Goal: Answer question/provide support: Share knowledge or assist other users

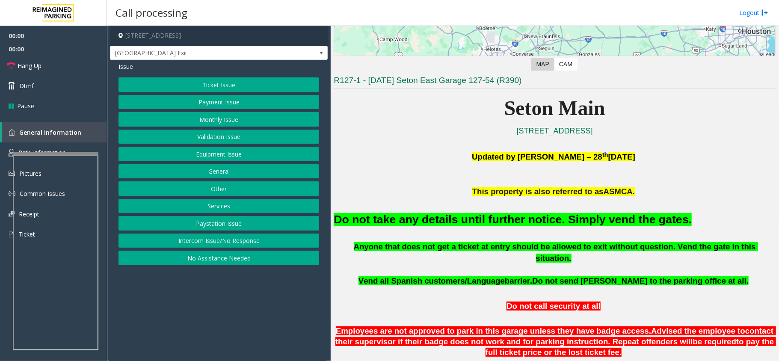
scroll to position [285, 0]
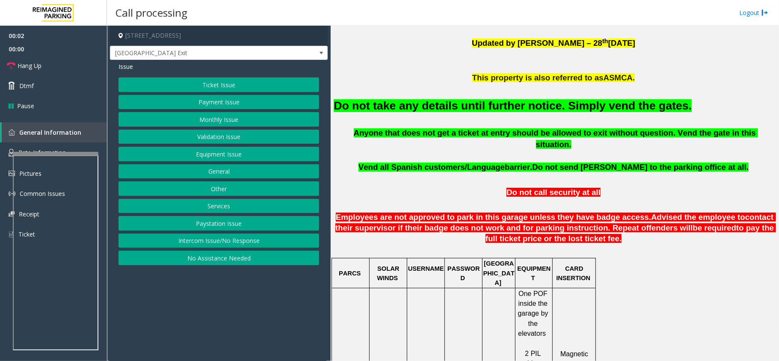
click at [213, 155] on button "Equipment Issue" at bounding box center [218, 154] width 201 height 15
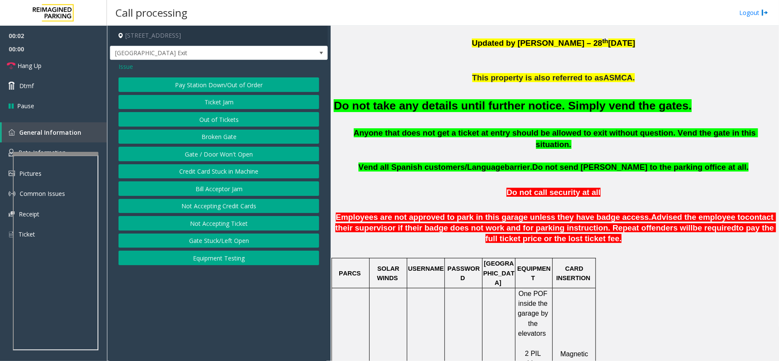
click at [213, 155] on button "Gate / Door Won't Open" at bounding box center [218, 154] width 201 height 15
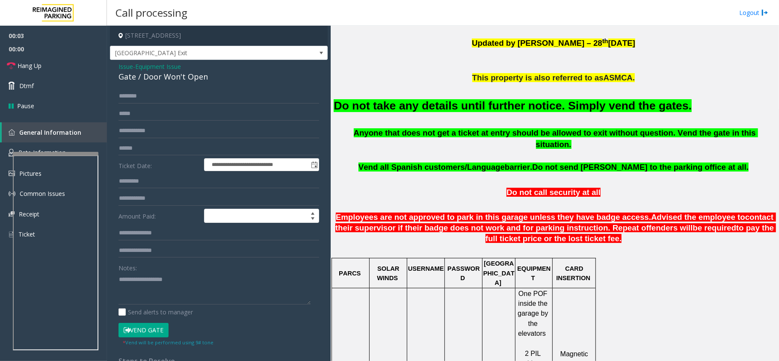
click at [404, 107] on font "Do not take any details until further notice. Simply vend the gates." at bounding box center [513, 105] width 358 height 13
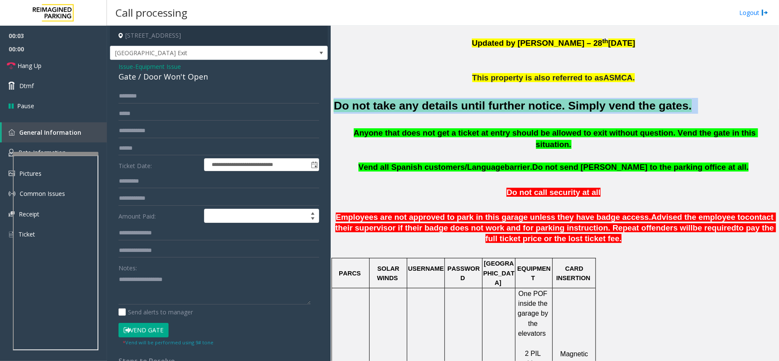
click at [404, 107] on font "Do not take any details until further notice. Simply vend the gates." at bounding box center [513, 105] width 358 height 13
copy h2 "Do not take any details until further notice. Simply vend the gates."
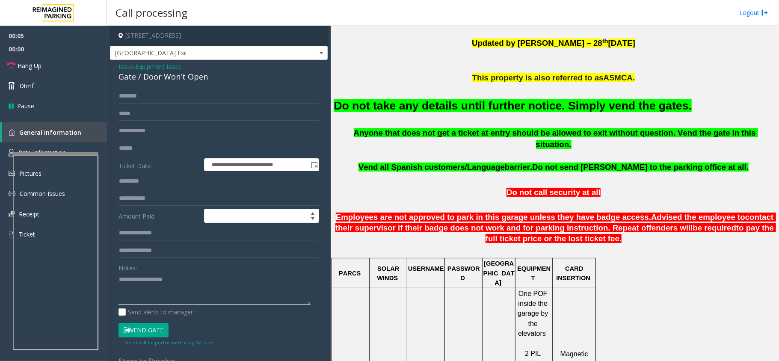
click at [191, 279] on textarea at bounding box center [214, 288] width 192 height 32
paste textarea "**********"
type textarea "**********"
click at [157, 334] on button "Vend Gate" at bounding box center [143, 330] width 50 height 15
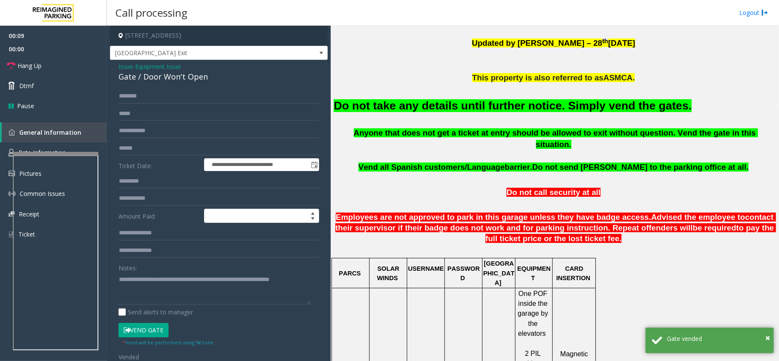
scroll to position [171, 0]
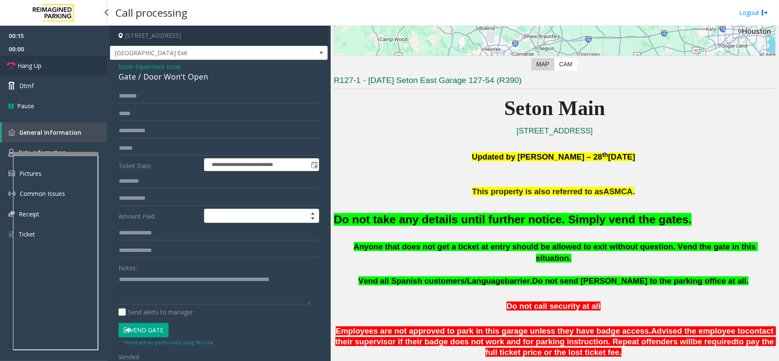
click at [52, 66] on link "Hang Up" at bounding box center [53, 66] width 107 height 20
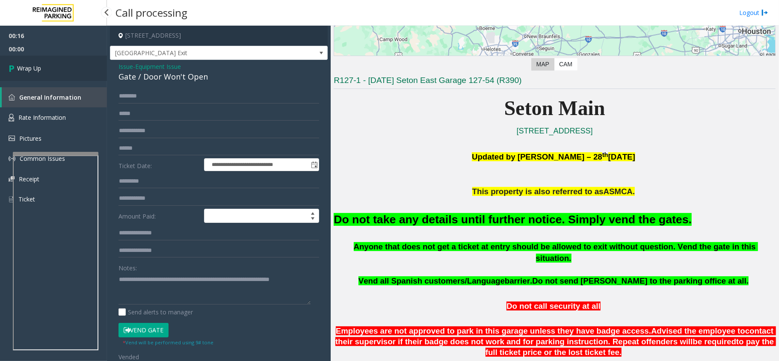
click at [50, 65] on link "Wrap Up" at bounding box center [53, 68] width 107 height 25
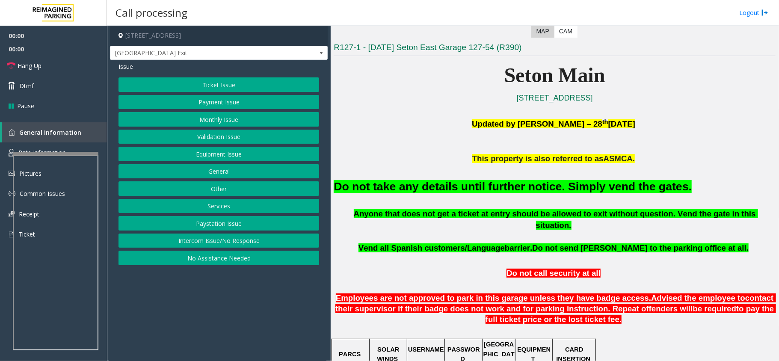
scroll to position [342, 0]
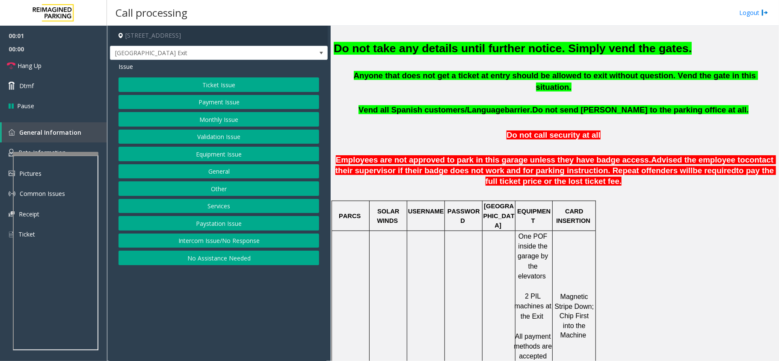
click at [207, 155] on button "Equipment Issue" at bounding box center [218, 154] width 201 height 15
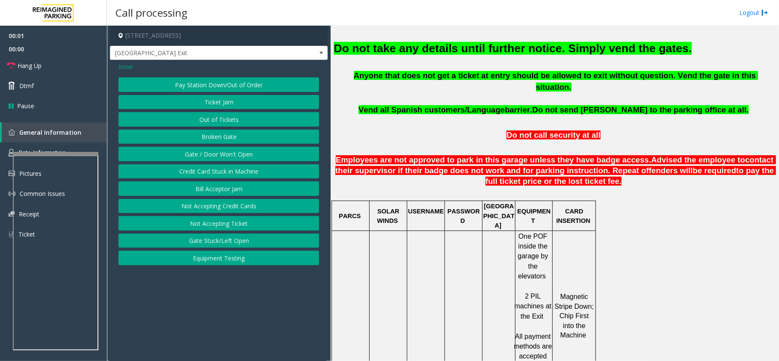
click at [207, 155] on button "Gate / Door Won't Open" at bounding box center [218, 154] width 201 height 15
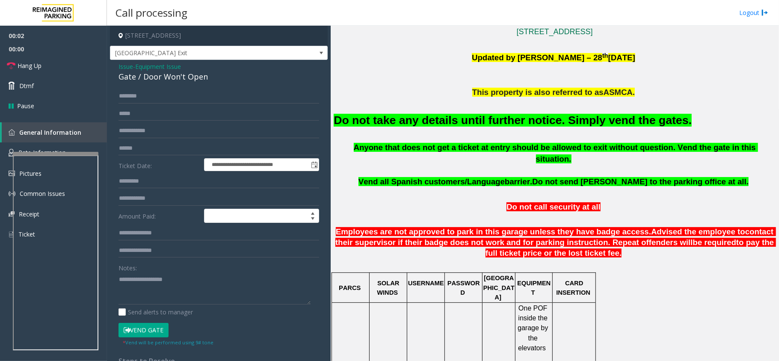
scroll to position [171, 0]
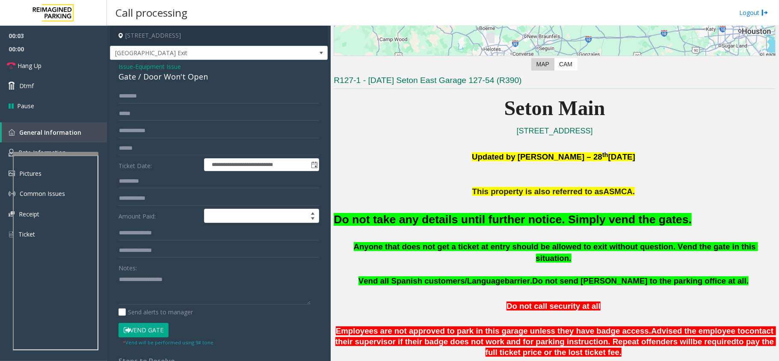
click at [397, 223] on font "Do not take any details until further notice. Simply vend the gates." at bounding box center [513, 219] width 358 height 13
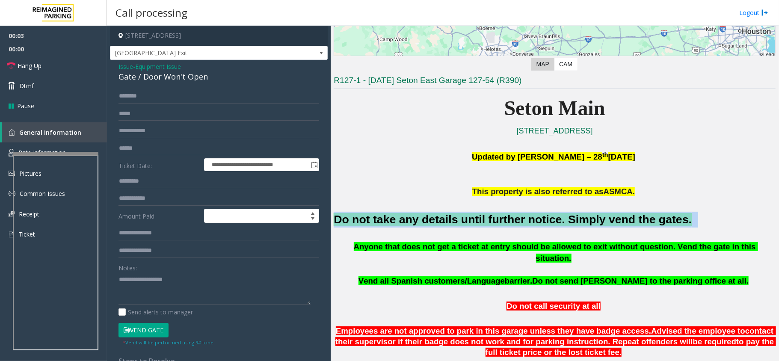
click at [397, 223] on font "Do not take any details until further notice. Simply vend the gates." at bounding box center [513, 219] width 358 height 13
copy h2 "Do not take any details until further notice. Simply vend the gates."
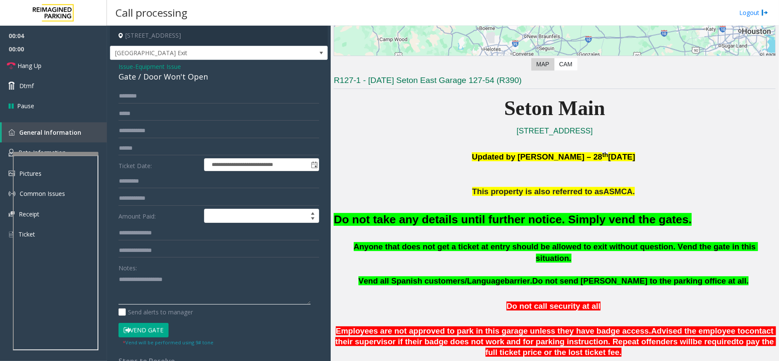
click at [192, 296] on textarea at bounding box center [214, 288] width 192 height 32
paste textarea "**********"
type textarea "**********"
click at [139, 330] on button "Vend Gate" at bounding box center [143, 330] width 50 height 15
click at [38, 68] on span "Hang Up" at bounding box center [30, 65] width 24 height 9
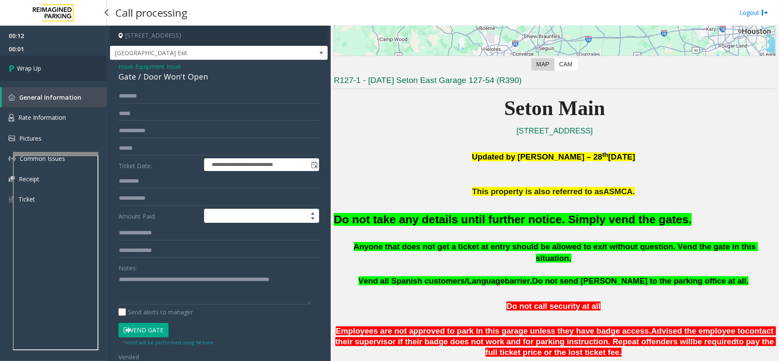
click at [38, 68] on span "Wrap Up" at bounding box center [29, 68] width 24 height 9
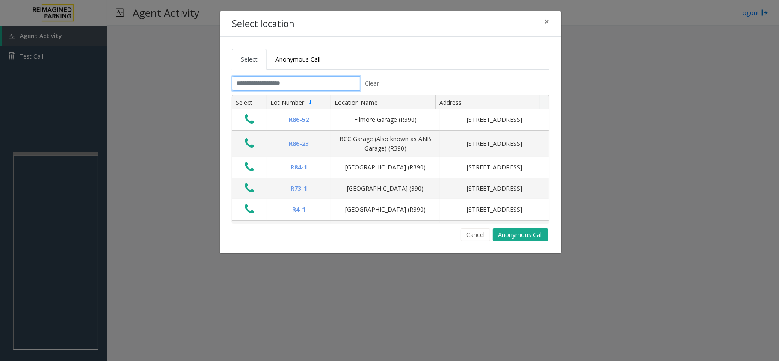
click at [312, 81] on input "text" at bounding box center [296, 83] width 128 height 15
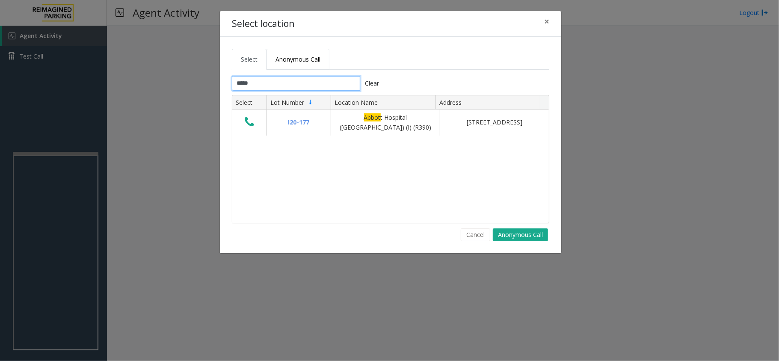
type input "*****"
click at [293, 59] on span "Anonymous Call" at bounding box center [297, 59] width 45 height 8
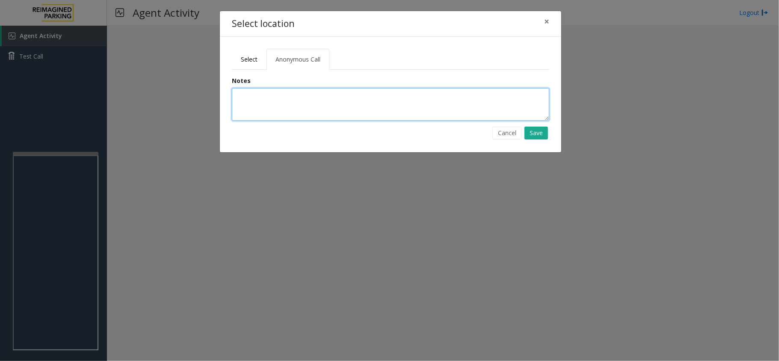
click at [291, 115] on textarea at bounding box center [390, 104] width 317 height 32
type textarea "**********"
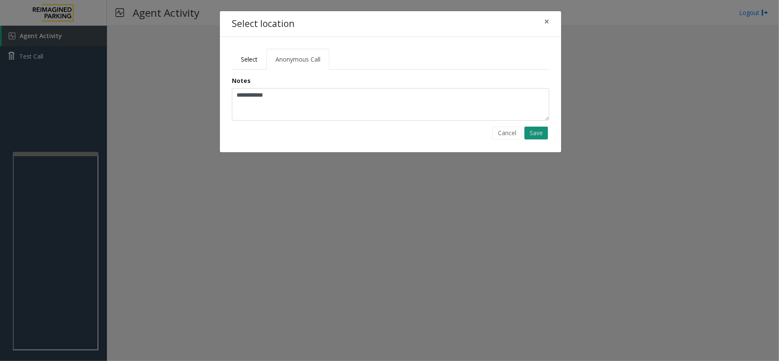
click at [539, 134] on button "Save" at bounding box center [536, 133] width 24 height 13
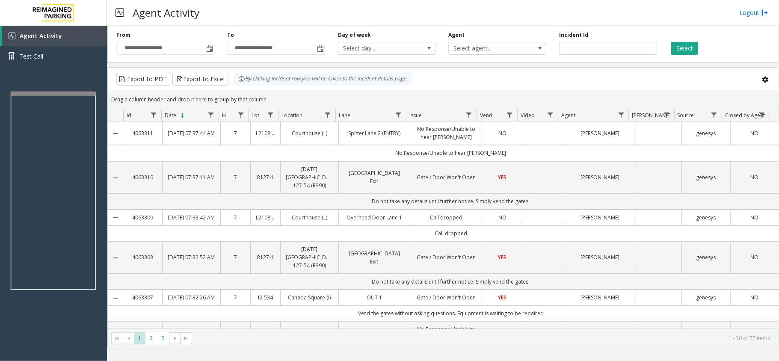
click at [73, 92] on div at bounding box center [54, 93] width 86 height 3
click at [62, 89] on div "Agent Activity Test Call" at bounding box center [53, 206] width 107 height 361
click at [57, 93] on div at bounding box center [50, 93] width 86 height 3
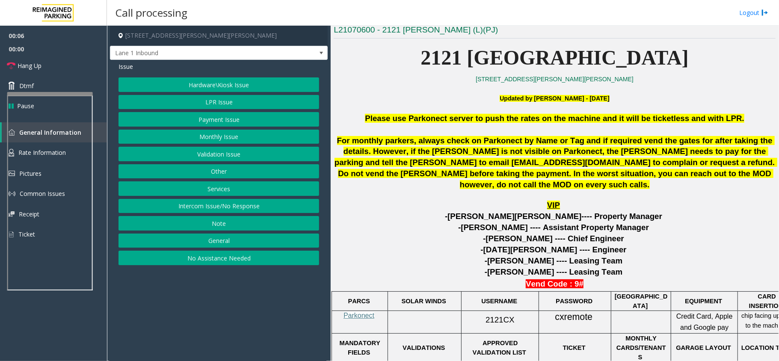
scroll to position [178, 0]
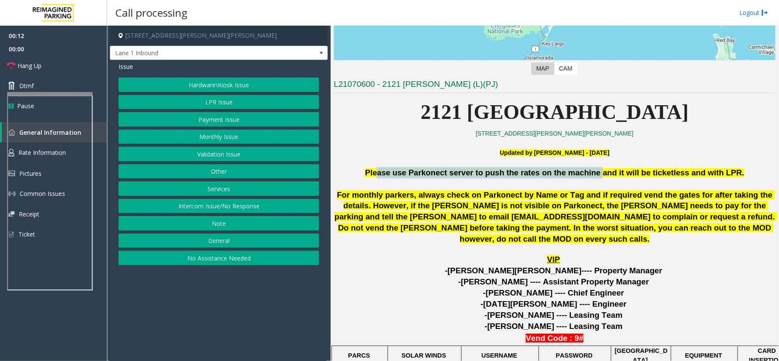
drag, startPoint x: 374, startPoint y: 168, endPoint x: 599, endPoint y: 175, distance: 225.0
click at [599, 175] on span "Please use Parkonect server to push the rates on the machine and it will be tic…" at bounding box center [554, 172] width 379 height 9
click at [235, 116] on button "Payment Issue" at bounding box center [218, 119] width 201 height 15
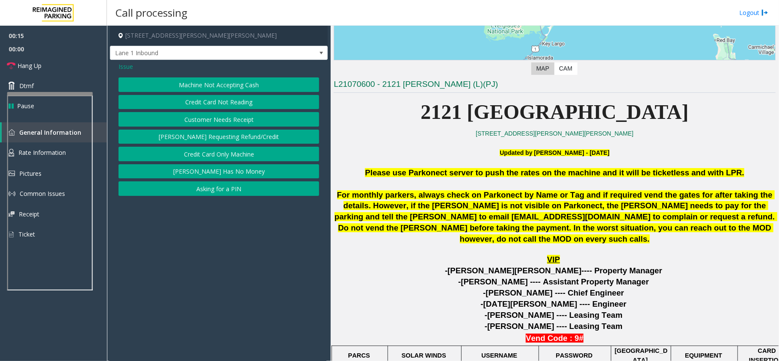
click at [127, 67] on span "Issue" at bounding box center [125, 66] width 15 height 9
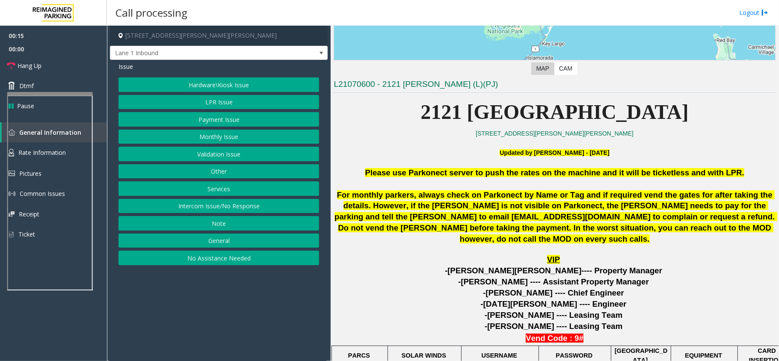
click at [208, 139] on button "Monthly Issue" at bounding box center [218, 137] width 201 height 15
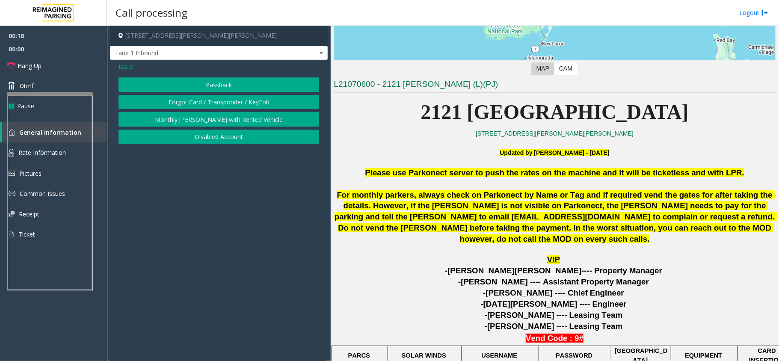
click at [206, 133] on button "Disabled Account" at bounding box center [218, 137] width 201 height 15
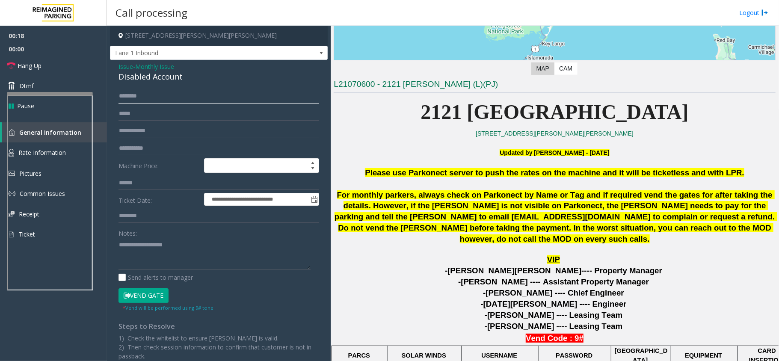
click at [162, 95] on input "text" at bounding box center [218, 96] width 201 height 15
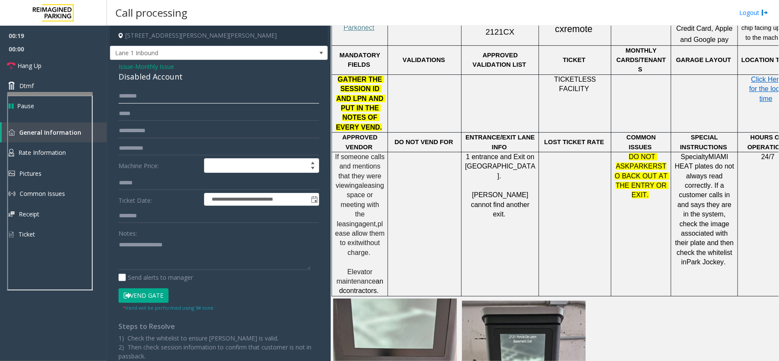
scroll to position [349, 0]
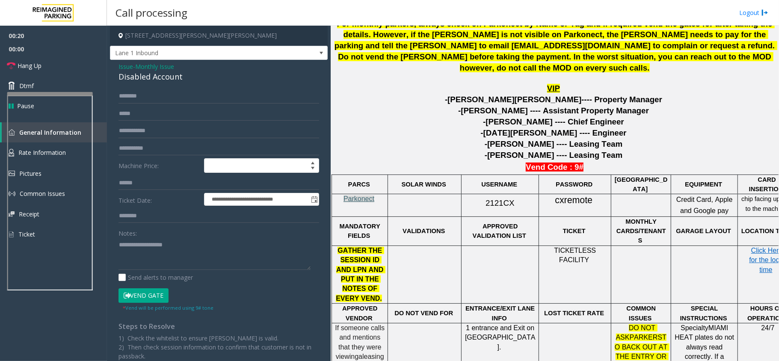
click at [357, 201] on span "Parkonect" at bounding box center [358, 198] width 31 height 7
click at [151, 95] on input "text" at bounding box center [218, 96] width 201 height 15
type input "*"
type input "**********"
click at [151, 256] on textarea at bounding box center [214, 254] width 192 height 32
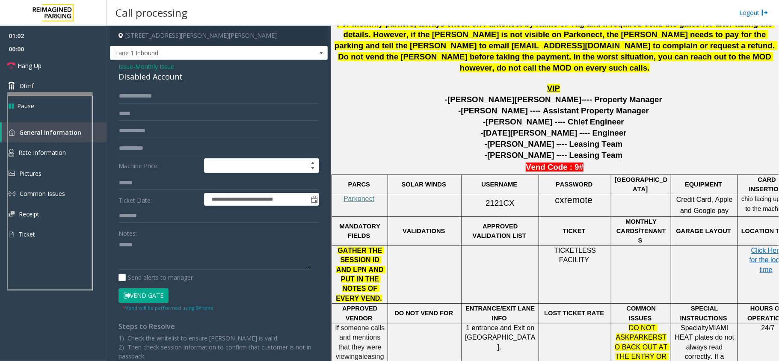
click at [503, 198] on span "2121CX" at bounding box center [499, 202] width 29 height 9
copy p "2121CX"
click at [148, 247] on textarea at bounding box center [214, 254] width 192 height 32
click at [502, 198] on span "2121CX" at bounding box center [499, 202] width 29 height 9
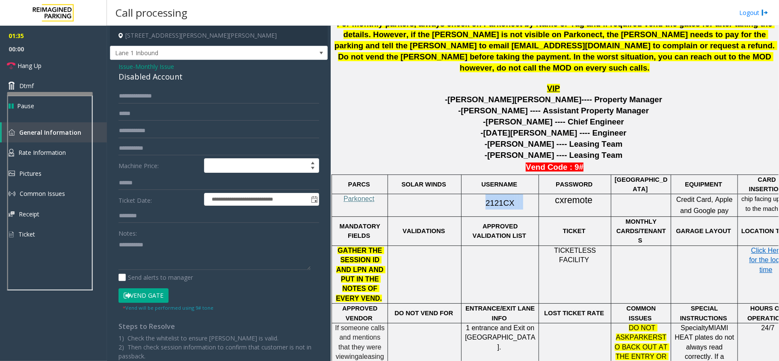
click at [502, 198] on span "2121CX" at bounding box center [499, 202] width 29 height 9
copy p "2121CX"
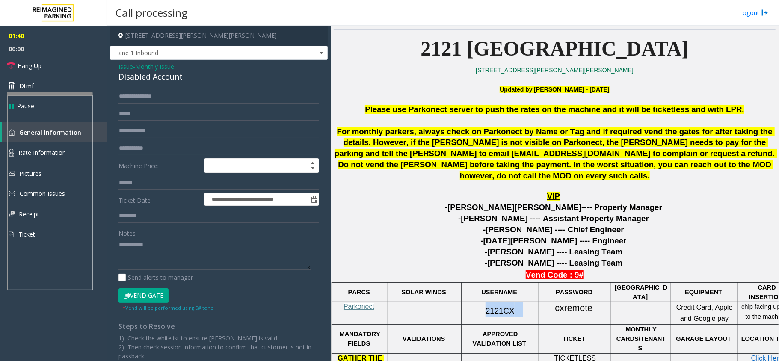
scroll to position [178, 0]
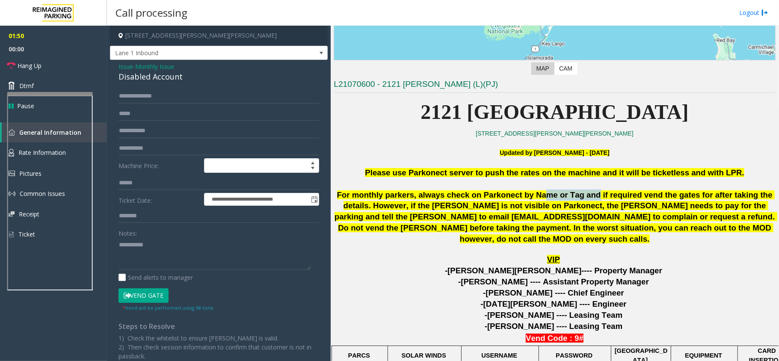
drag, startPoint x: 548, startPoint y: 196, endPoint x: 601, endPoint y: 197, distance: 53.5
click at [601, 197] on span "For monthly parkers, always check on Parkonect by Name or Tag and if required v…" at bounding box center [555, 216] width 443 height 53
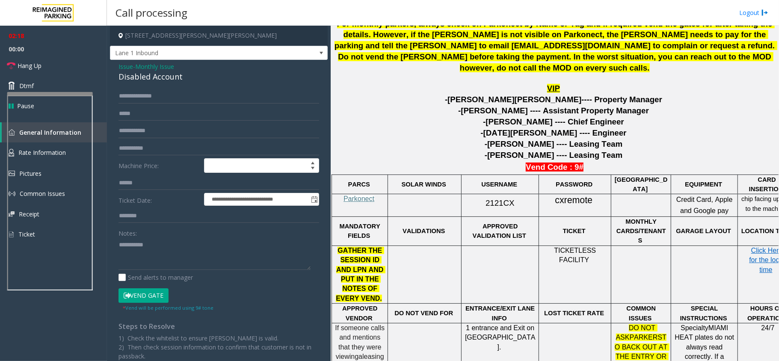
click at [498, 198] on span "2121CX" at bounding box center [499, 202] width 29 height 9
copy p "2121CX"
click at [585, 197] on span "cxremote" at bounding box center [574, 200] width 38 height 11
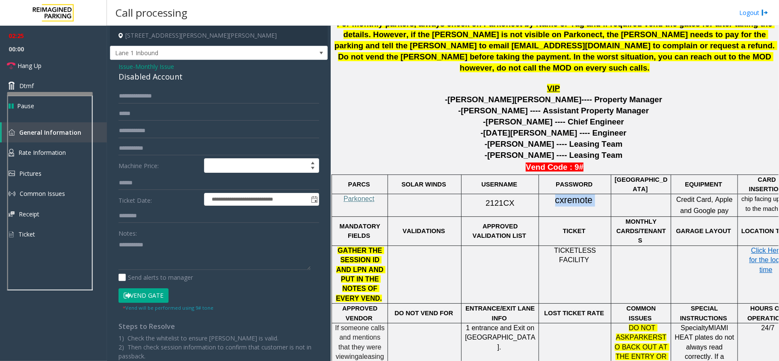
copy p "cxremote"
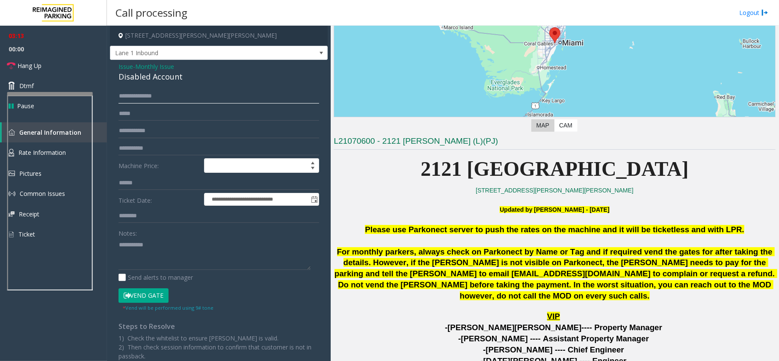
click at [129, 94] on input "**********" at bounding box center [218, 96] width 201 height 15
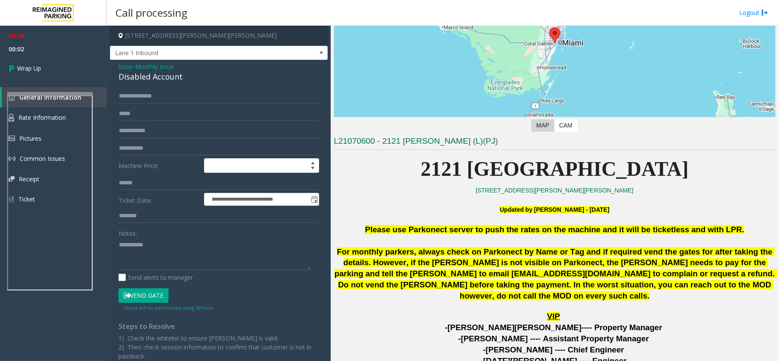
click at [155, 76] on div "Disabled Account" at bounding box center [218, 77] width 201 height 12
copy div "Disabled Account"
click at [161, 251] on textarea at bounding box center [214, 254] width 192 height 32
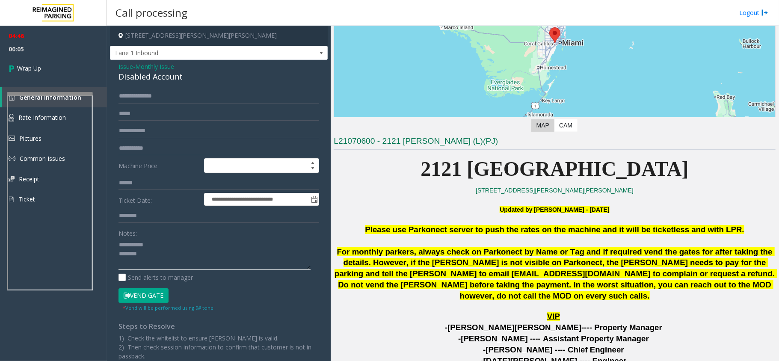
paste textarea "**********"
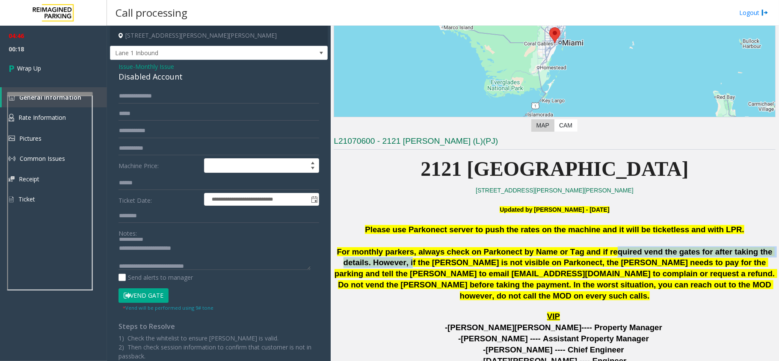
drag, startPoint x: 420, startPoint y: 260, endPoint x: 618, endPoint y: 257, distance: 198.4
click at [618, 257] on p "For monthly parkers, always check on Parkonect by Name or Tag and if required v…" at bounding box center [555, 274] width 442 height 56
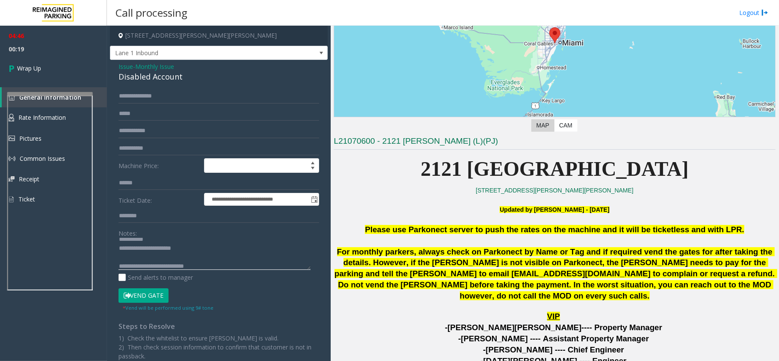
click at [211, 264] on textarea at bounding box center [214, 254] width 192 height 32
type textarea "**********"
click at [26, 65] on span "Wrap Up" at bounding box center [29, 68] width 24 height 9
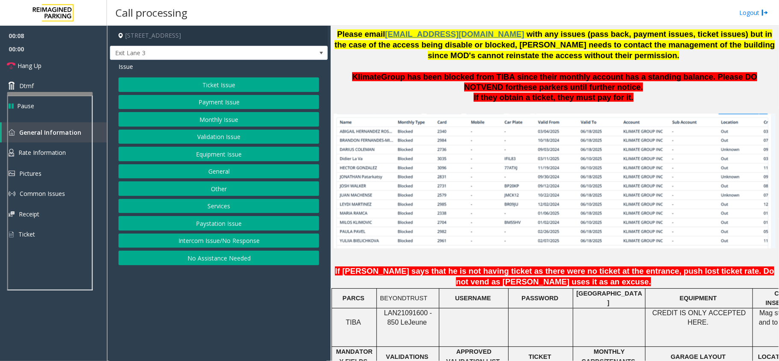
scroll to position [684, 0]
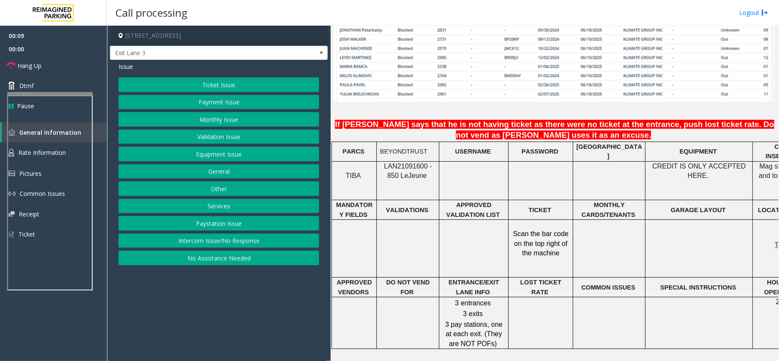
click at [407, 162] on span "LAN21091600 - 850 Le" at bounding box center [408, 170] width 48 height 17
copy p "LAN21091600 - 850 Le Jeune"
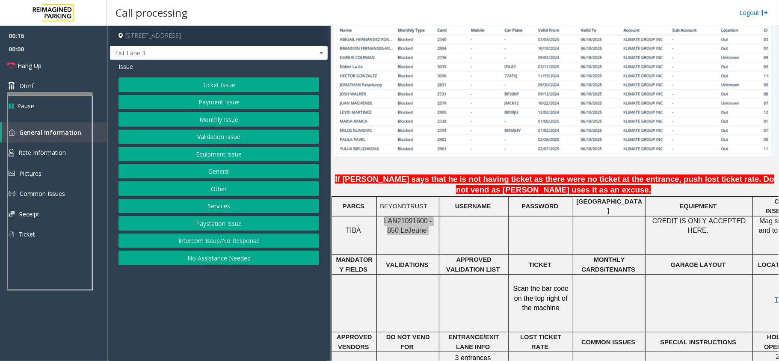
scroll to position [627, 0]
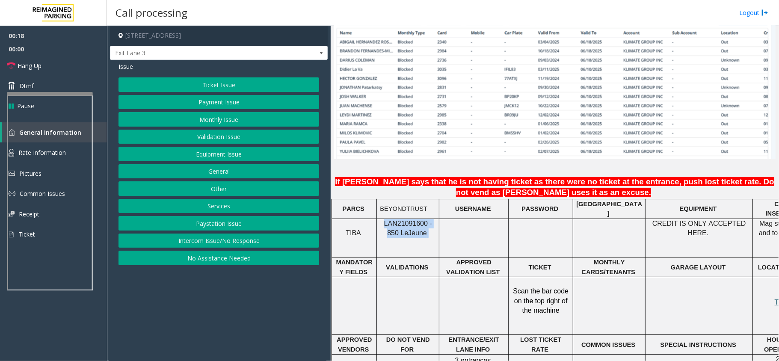
click at [211, 103] on button "Payment Issue" at bounding box center [218, 102] width 201 height 15
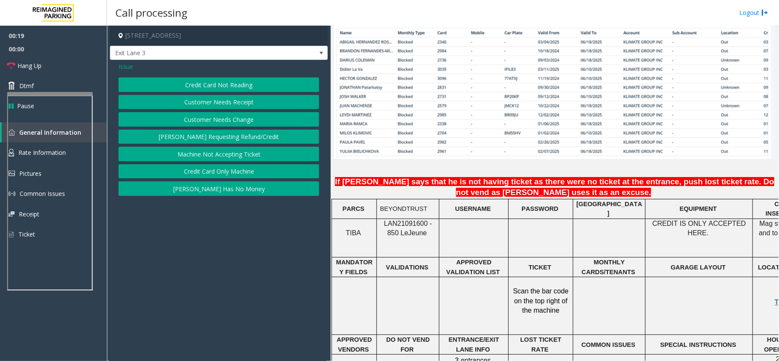
click at [120, 67] on span "Issue" at bounding box center [125, 66] width 15 height 9
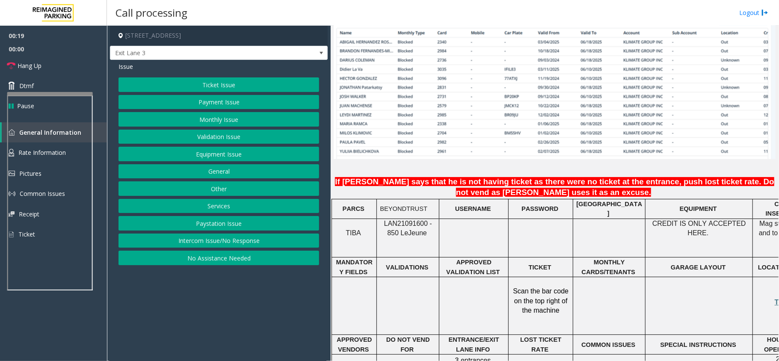
click at [201, 115] on button "Monthly Issue" at bounding box center [218, 119] width 201 height 15
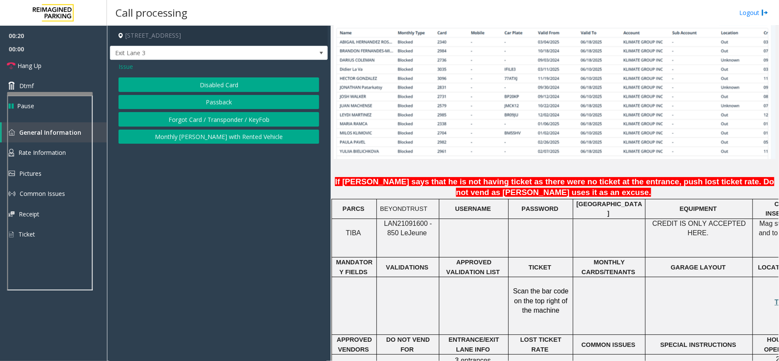
click at [213, 98] on button "Passback" at bounding box center [218, 102] width 201 height 15
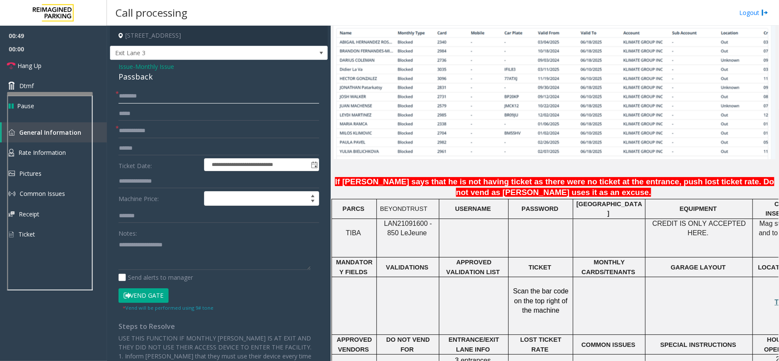
click at [146, 94] on input "text" at bounding box center [218, 96] width 201 height 15
paste input "*******"
click at [200, 97] on input "*******" at bounding box center [218, 96] width 201 height 15
paste input "*********"
type input "**********"
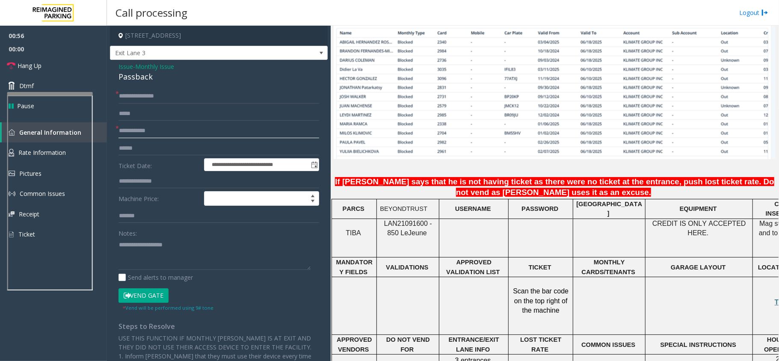
click at [146, 131] on input "text" at bounding box center [218, 131] width 201 height 15
type input "****"
click at [134, 77] on div "Passback" at bounding box center [218, 77] width 201 height 12
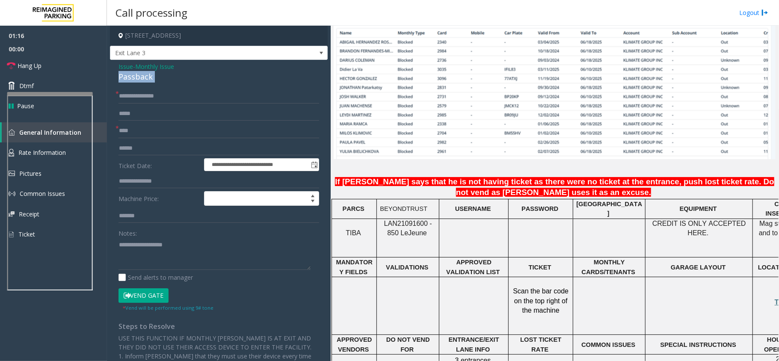
copy div "Passback"
click at [119, 100] on input "**********" at bounding box center [218, 96] width 201 height 15
click at [157, 254] on textarea at bounding box center [214, 254] width 192 height 32
paste textarea "*******"
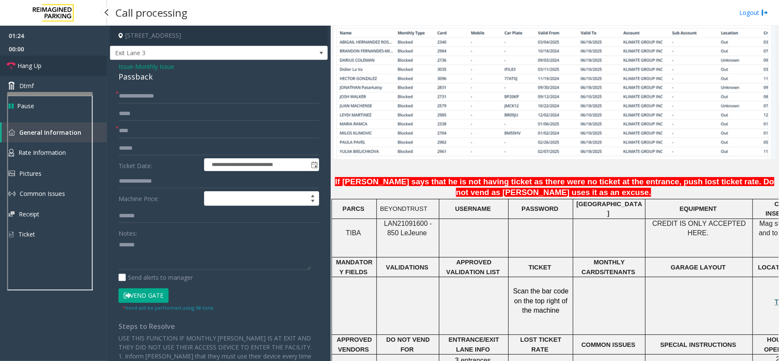
click at [47, 63] on link "Hang Up" at bounding box center [53, 66] width 107 height 20
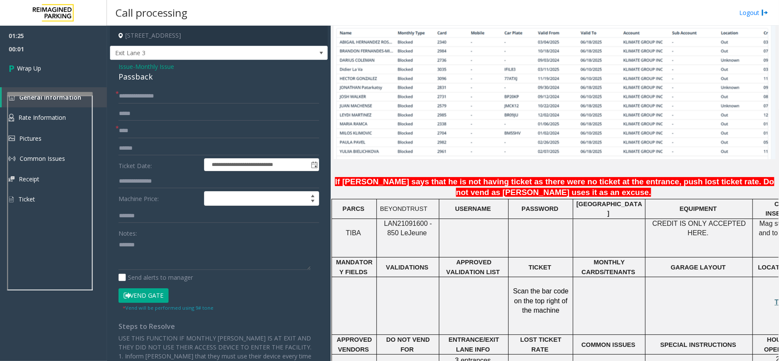
click at [142, 74] on div "Passback" at bounding box center [218, 77] width 201 height 12
copy div "Passback"
click at [151, 243] on textarea at bounding box center [214, 254] width 192 height 32
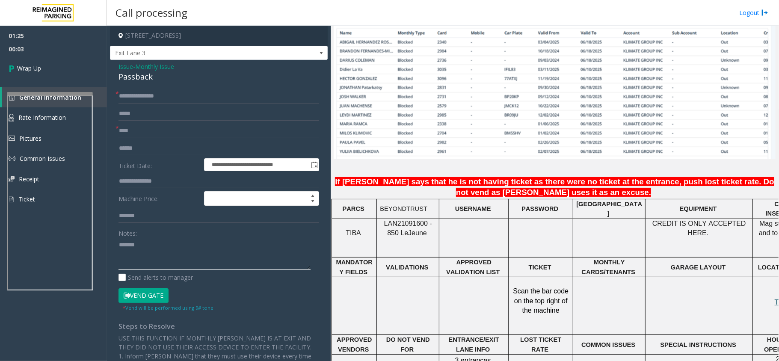
paste textarea "********"
click at [132, 243] on textarea at bounding box center [214, 254] width 192 height 32
click at [194, 247] on textarea at bounding box center [214, 254] width 192 height 32
type textarea "**********"
click at [62, 74] on link "Wrap Up" at bounding box center [53, 68] width 107 height 25
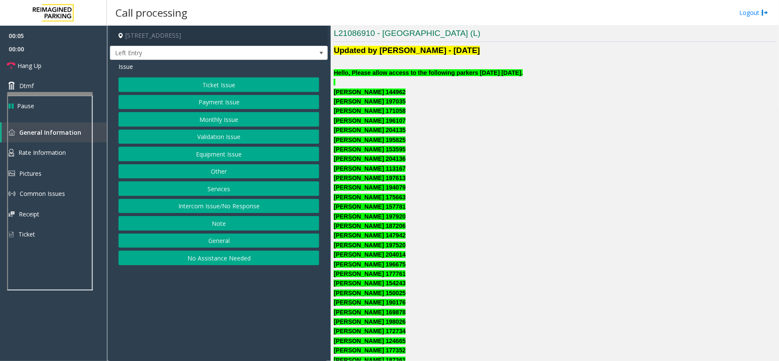
scroll to position [230, 0]
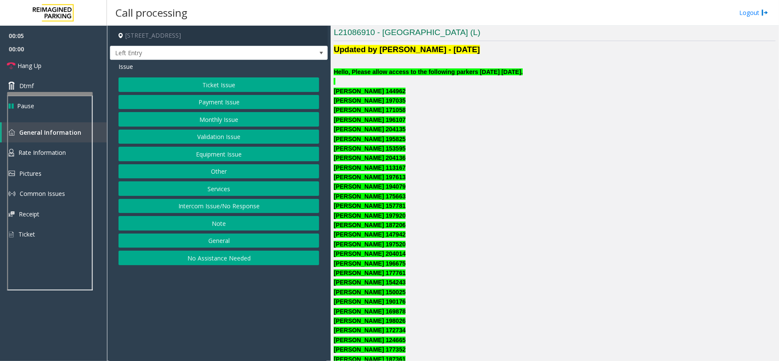
click at [206, 123] on button "Monthly Issue" at bounding box center [218, 119] width 201 height 15
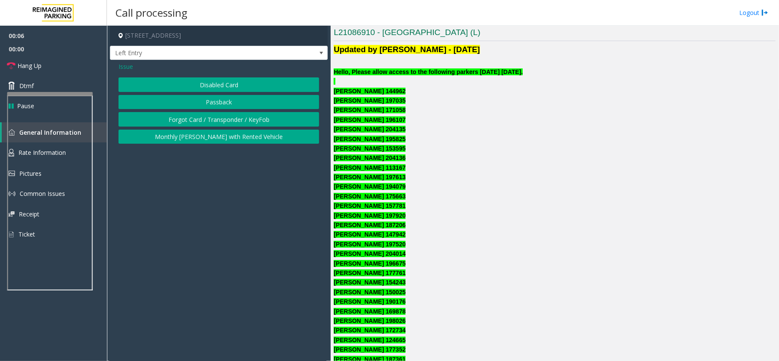
click at [223, 84] on button "Disabled Card" at bounding box center [218, 84] width 201 height 15
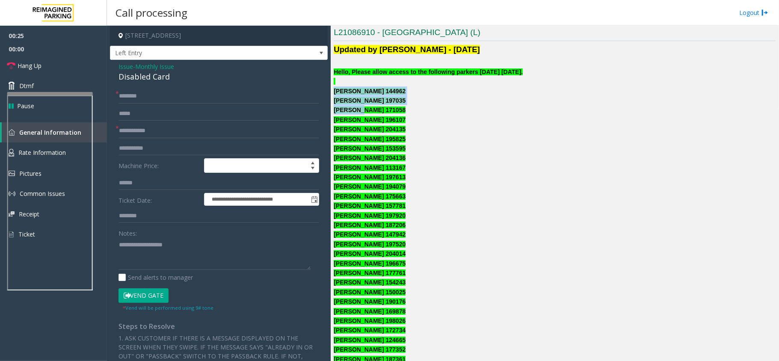
drag, startPoint x: 334, startPoint y: 91, endPoint x: 360, endPoint y: 108, distance: 30.8
click at [360, 122] on font "[PERSON_NAME] 196107" at bounding box center [370, 119] width 72 height 7
click at [151, 101] on input "text" at bounding box center [218, 96] width 201 height 15
type input "*"
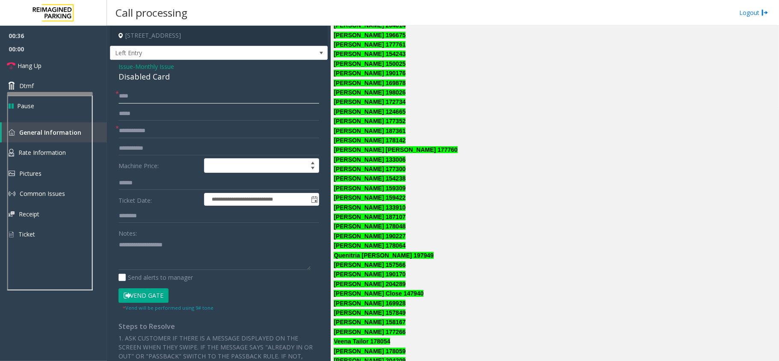
scroll to position [515, 0]
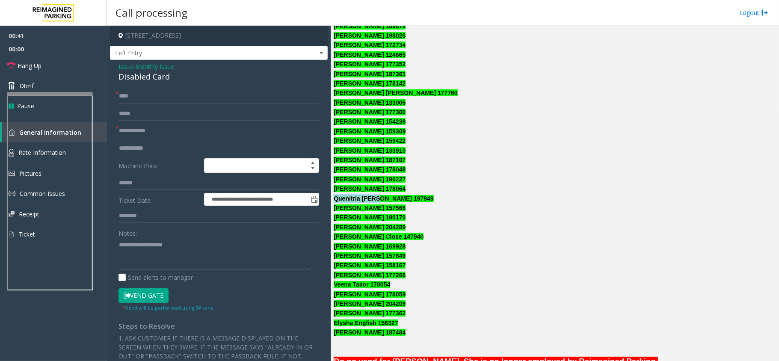
drag, startPoint x: 334, startPoint y: 195, endPoint x: 380, endPoint y: 199, distance: 45.9
click at [380, 199] on font "Quenitria [PERSON_NAME] 197949" at bounding box center [384, 198] width 100 height 7
copy font "Quenitria [PERSON_NAME]"
drag, startPoint x: 146, startPoint y: 96, endPoint x: 89, endPoint y: 96, distance: 56.9
click at [74, 1] on app-root "**********" at bounding box center [389, 180] width 779 height 361
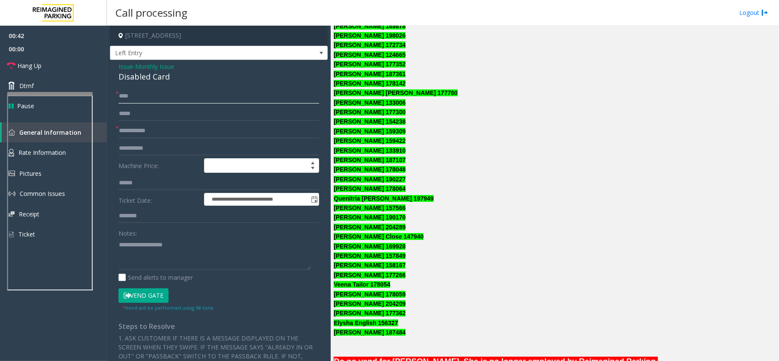
paste input "**********"
drag, startPoint x: 173, startPoint y: 96, endPoint x: 129, endPoint y: 96, distance: 44.0
click at [129, 96] on input "**********" at bounding box center [218, 96] width 201 height 15
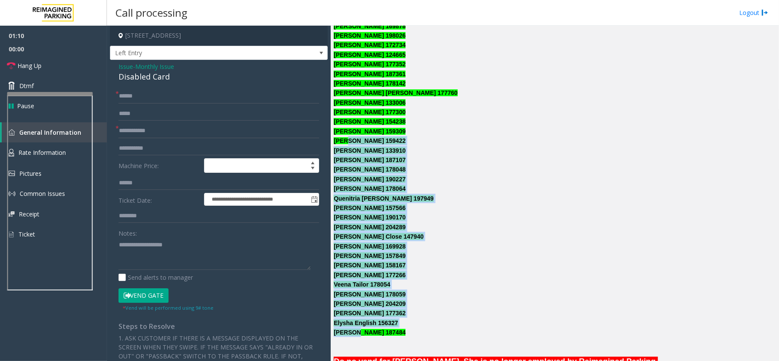
drag, startPoint x: 353, startPoint y: 335, endPoint x: 348, endPoint y: 137, distance: 198.0
click at [348, 137] on div "Updated by [PERSON_NAME] - [DATE] Hello, Please allow access to the following p…" at bounding box center [555, 142] width 442 height 766
click at [348, 137] on font "[PERSON_NAME] 159422" at bounding box center [370, 140] width 72 height 7
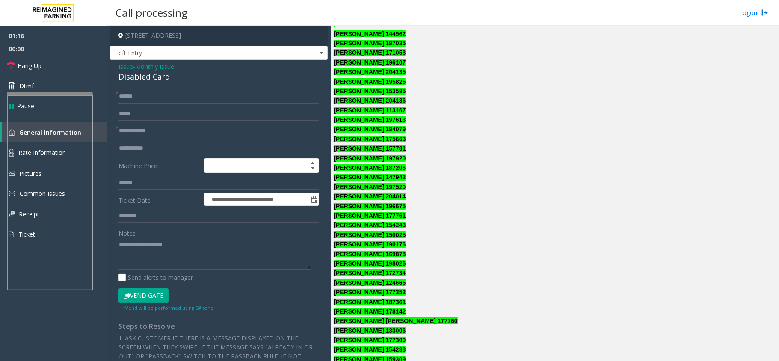
scroll to position [230, 0]
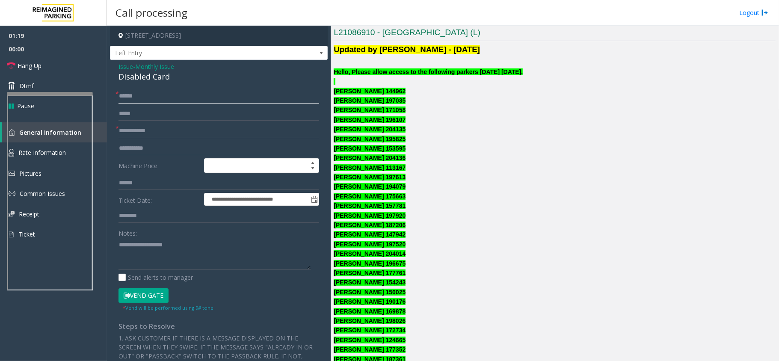
click at [148, 95] on input "******" at bounding box center [218, 96] width 201 height 15
type input "**********"
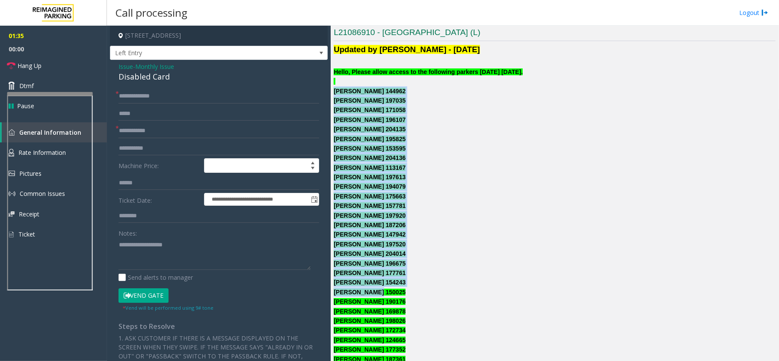
drag, startPoint x: 333, startPoint y: 96, endPoint x: 372, endPoint y: 292, distance: 200.6
click at [372, 292] on div "Main Revenue Control Manufacturer: TIBA ← Move left → Move right ↑ Move up ↓ Mo…" at bounding box center [555, 193] width 448 height 335
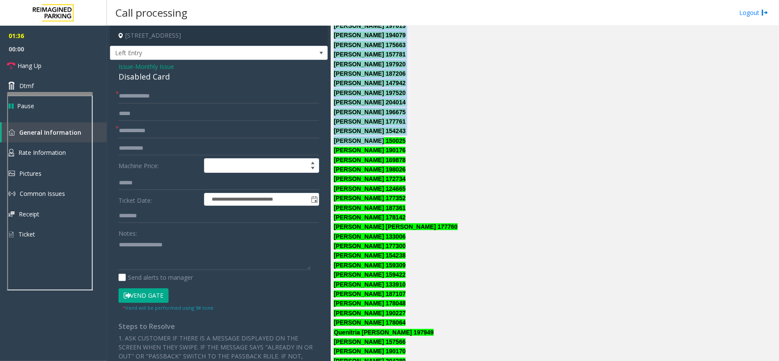
scroll to position [401, 0]
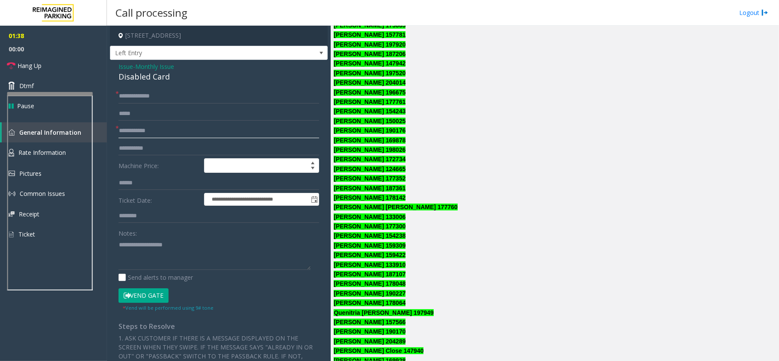
click at [127, 131] on input "text" at bounding box center [218, 131] width 201 height 15
type input "******"
drag, startPoint x: 134, startPoint y: 100, endPoint x: 149, endPoint y: 89, distance: 18.0
click at [133, 100] on input "**********" at bounding box center [218, 96] width 201 height 15
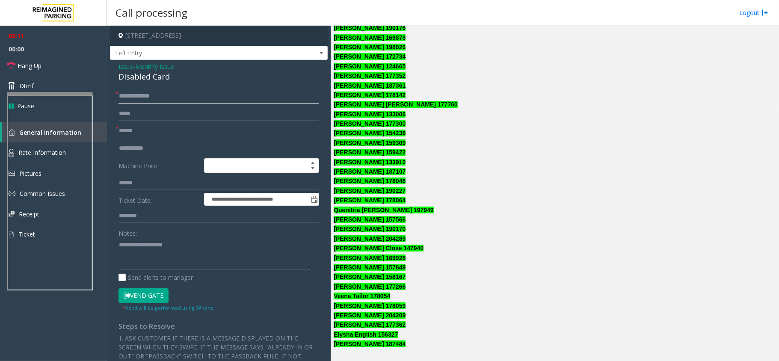
scroll to position [515, 0]
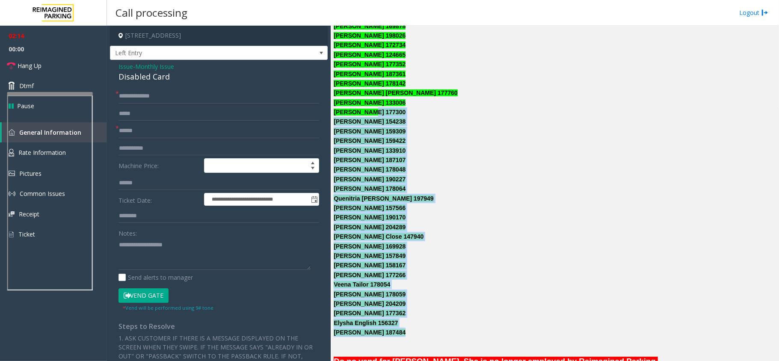
drag, startPoint x: 347, startPoint y: 338, endPoint x: 370, endPoint y: 109, distance: 229.5
click at [370, 109] on div "Updated by [PERSON_NAME] - [DATE] Hello, Please allow access to the following p…" at bounding box center [555, 142] width 442 height 766
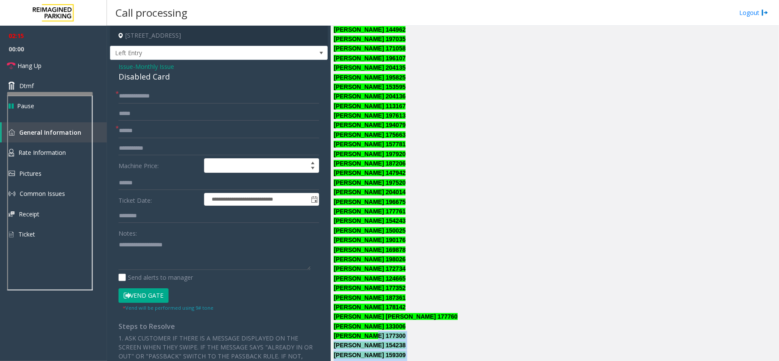
scroll to position [287, 0]
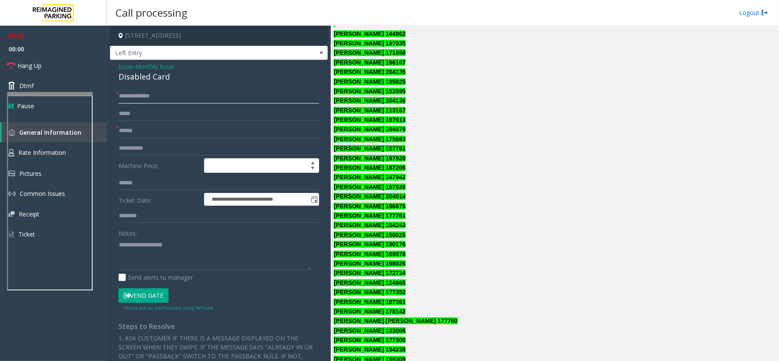
click at [141, 94] on input "**********" at bounding box center [218, 96] width 201 height 15
click at [133, 95] on input "**********" at bounding box center [218, 96] width 201 height 15
click at [150, 290] on button "Vend Gate" at bounding box center [143, 295] width 50 height 15
click at [140, 77] on div "Disabled Card" at bounding box center [218, 77] width 201 height 12
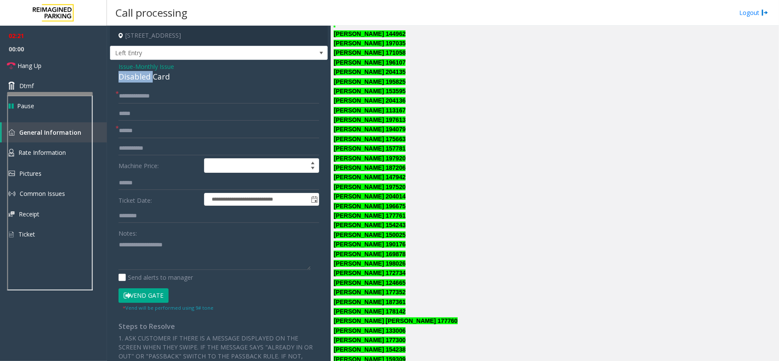
click at [140, 77] on div "Disabled Card" at bounding box center [218, 77] width 201 height 12
copy div "Disabled Card"
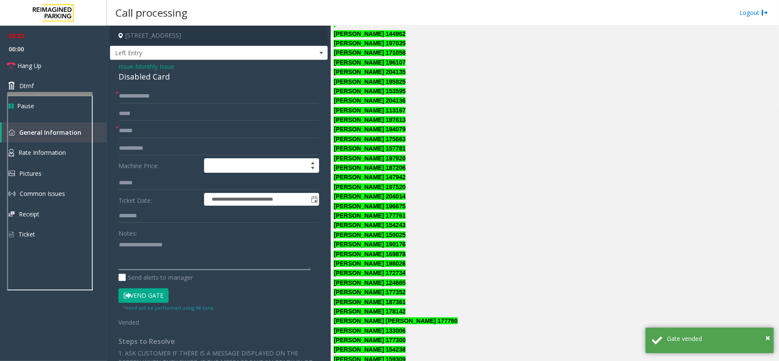
click at [131, 257] on textarea at bounding box center [214, 254] width 192 height 32
paste textarea "**********"
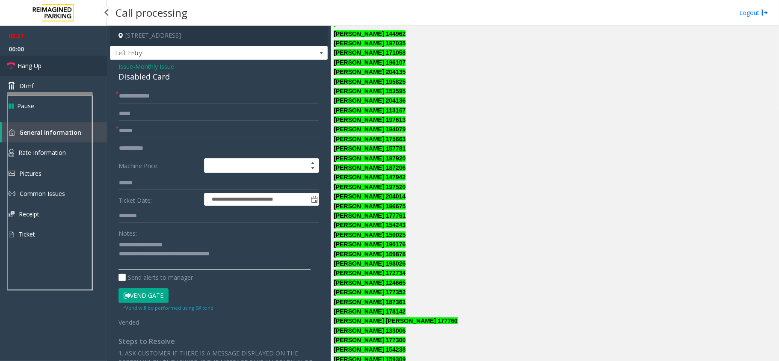
type textarea "**********"
click at [26, 68] on span "Hang Up" at bounding box center [30, 65] width 24 height 9
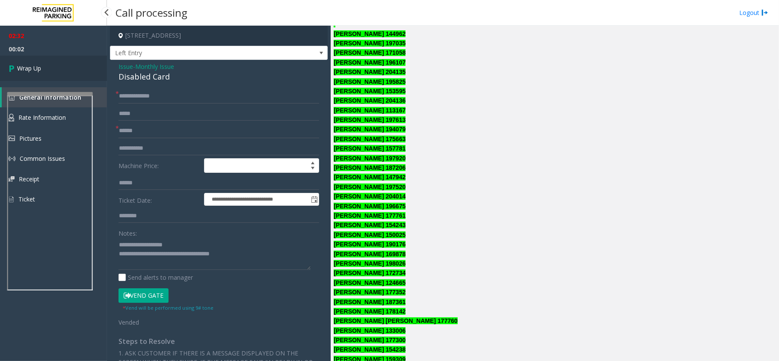
click at [48, 67] on link "Wrap Up" at bounding box center [53, 68] width 107 height 25
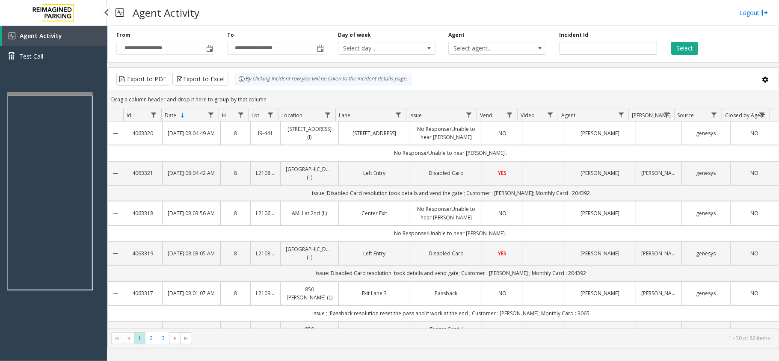
click at [521, 157] on td "No Response/Unable to hear [PERSON_NAME] ." at bounding box center [450, 153] width 655 height 16
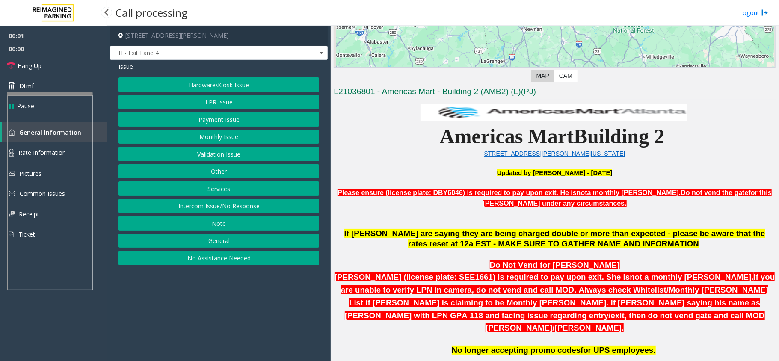
scroll to position [399, 0]
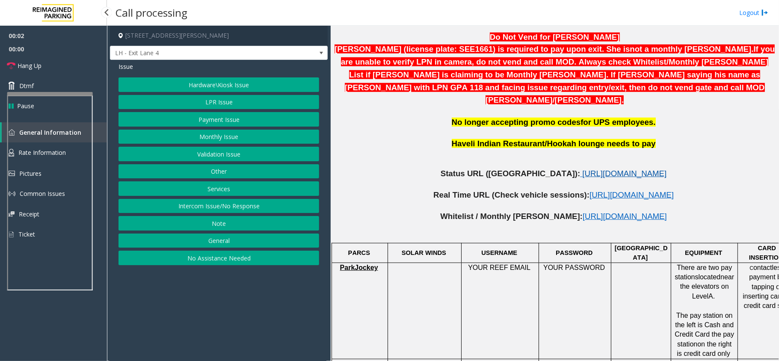
click at [582, 169] on span "[URL][DOMAIN_NAME]" at bounding box center [624, 173] width 84 height 9
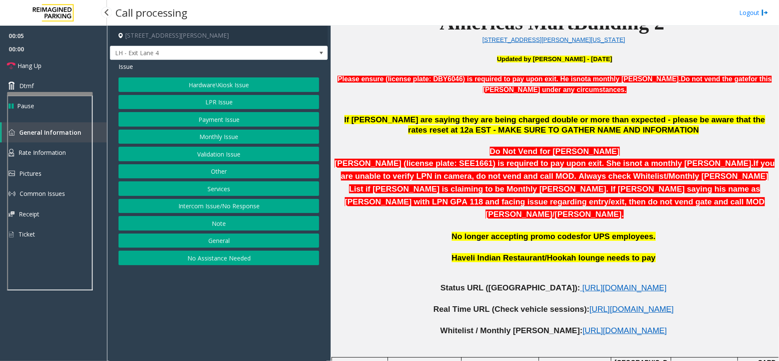
click at [197, 103] on button "LPR Issue" at bounding box center [218, 102] width 201 height 15
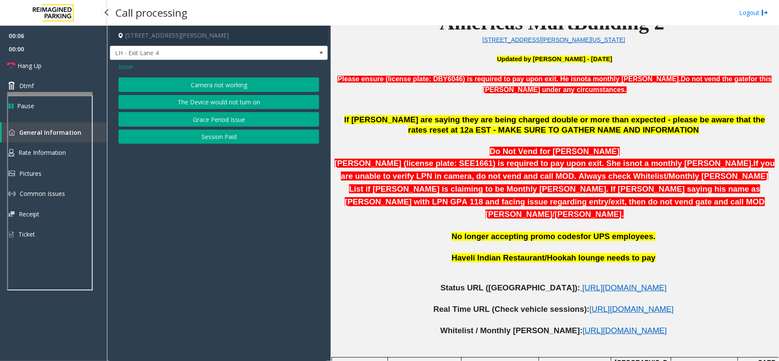
click at [197, 86] on button "Camera not working" at bounding box center [218, 84] width 201 height 15
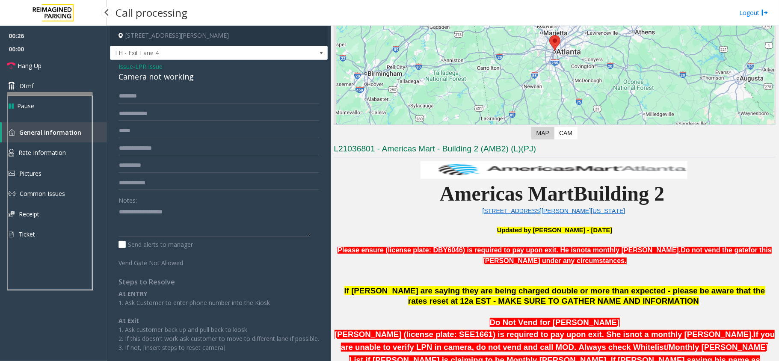
scroll to position [171, 0]
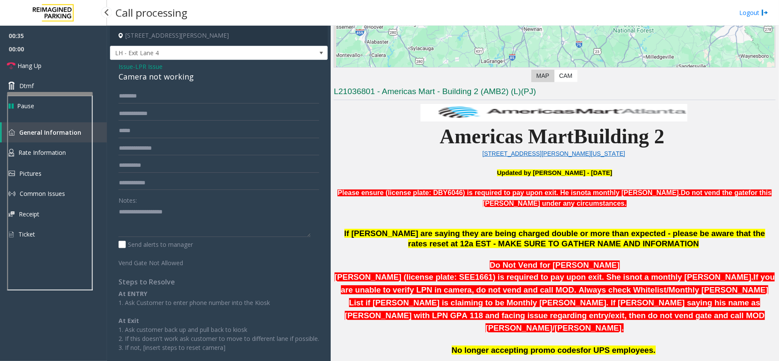
click at [189, 80] on div "Camera not working" at bounding box center [218, 77] width 201 height 12
click at [156, 81] on div "Camera not working" at bounding box center [218, 77] width 201 height 12
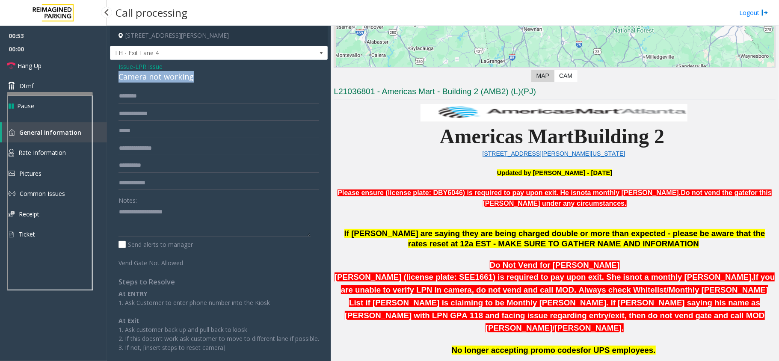
click at [156, 81] on div "Camera not working" at bounding box center [218, 77] width 201 height 12
click at [184, 202] on div "Notes:" at bounding box center [218, 215] width 201 height 44
click at [192, 215] on textarea at bounding box center [214, 221] width 192 height 32
paste textarea "**********"
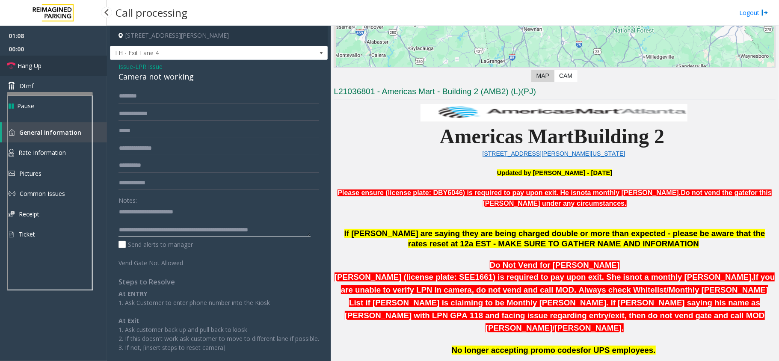
type textarea "**********"
click at [47, 56] on link "Hang Up" at bounding box center [53, 66] width 107 height 20
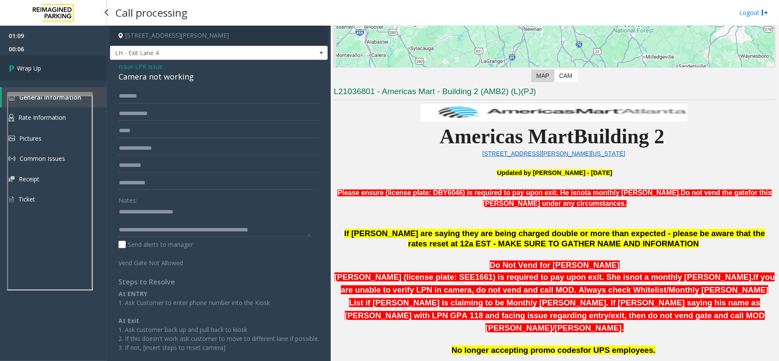
click at [43, 69] on link "Wrap Up" at bounding box center [53, 68] width 107 height 25
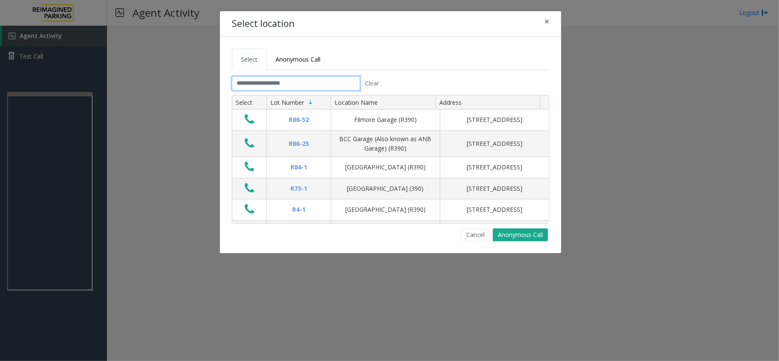
click at [266, 87] on input "text" at bounding box center [296, 83] width 128 height 15
click at [312, 85] on input "text" at bounding box center [296, 83] width 128 height 15
click at [306, 78] on input "text" at bounding box center [296, 83] width 128 height 15
click at [305, 79] on input "text" at bounding box center [296, 83] width 128 height 15
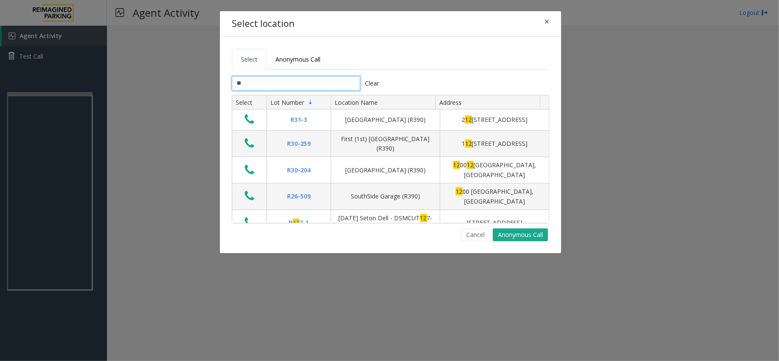
type input "*"
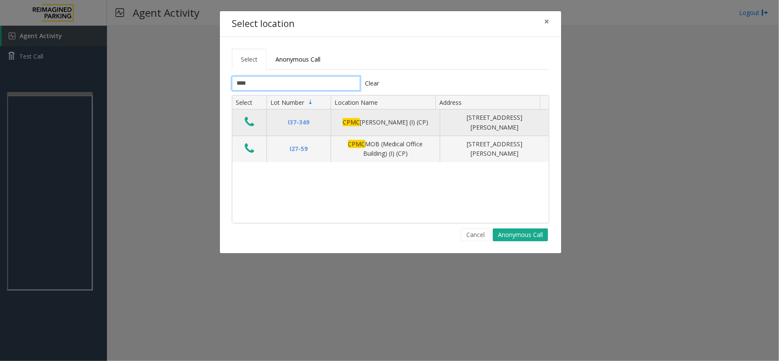
type input "****"
click at [250, 122] on icon "Data table" at bounding box center [249, 122] width 9 height 12
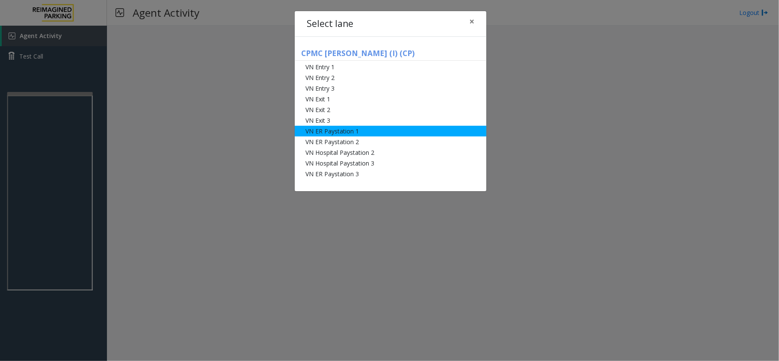
click at [363, 132] on li "VN ER Paystation 1" at bounding box center [391, 131] width 192 height 11
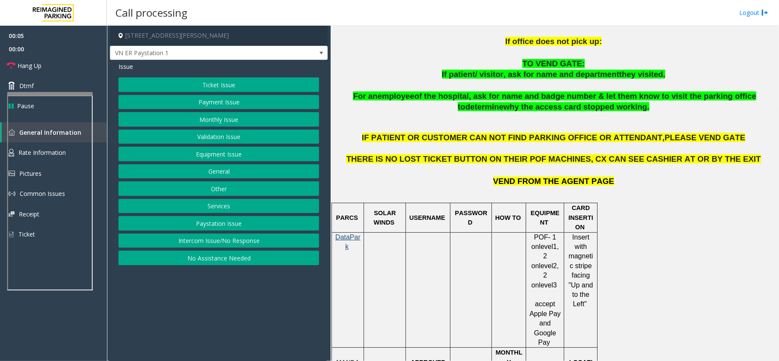
scroll to position [456, 0]
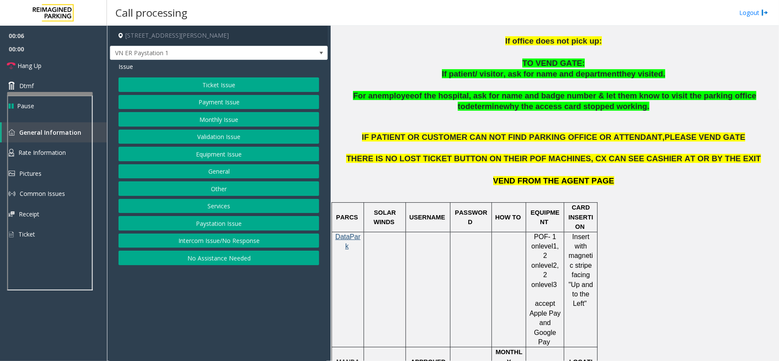
click at [227, 82] on button "Ticket Issue" at bounding box center [218, 84] width 201 height 15
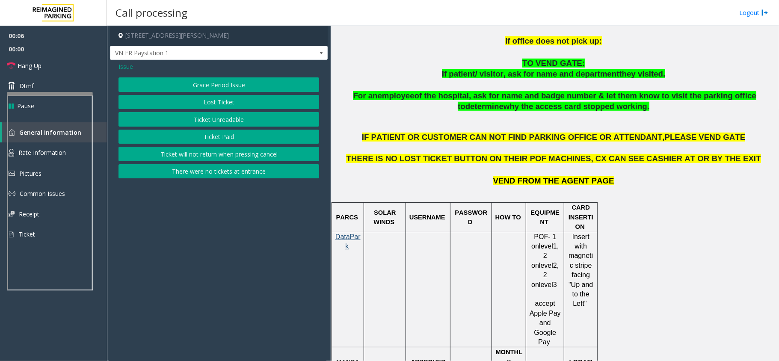
click at [225, 119] on button "Ticket Unreadable" at bounding box center [218, 119] width 201 height 15
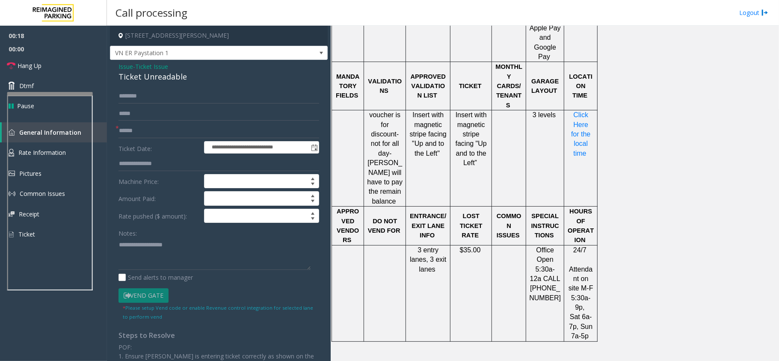
scroll to position [570, 0]
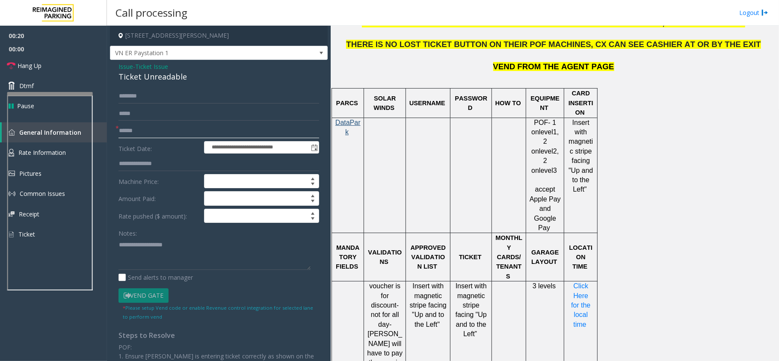
click at [141, 131] on input "text" at bounding box center [218, 131] width 201 height 15
type input "**"
click at [175, 74] on div "Ticket Unreadable" at bounding box center [218, 77] width 201 height 12
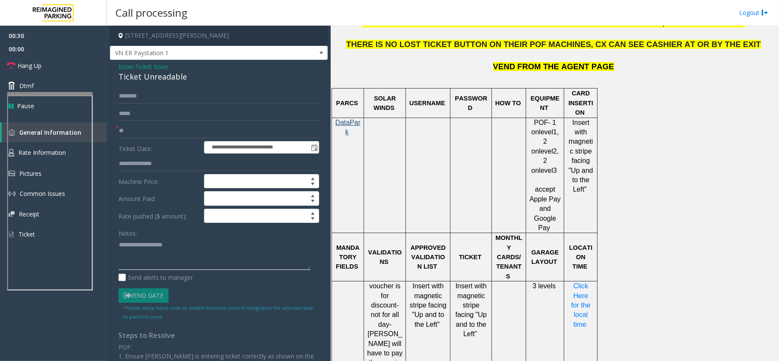
click at [164, 262] on textarea at bounding box center [214, 254] width 192 height 32
paste textarea "**********"
click at [126, 248] on textarea at bounding box center [214, 254] width 192 height 32
click at [127, 250] on textarea at bounding box center [214, 254] width 192 height 32
click at [166, 264] on textarea at bounding box center [214, 254] width 192 height 32
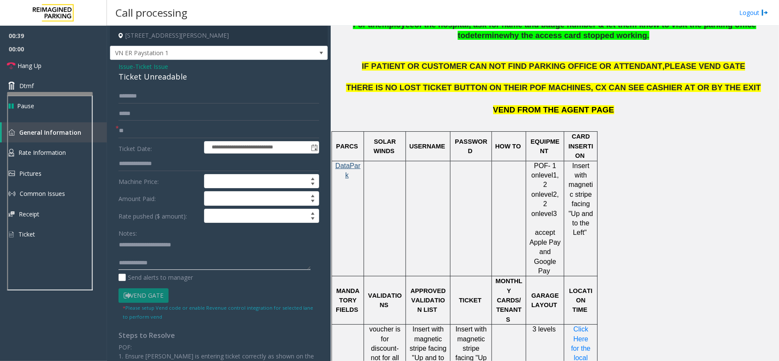
scroll to position [456, 0]
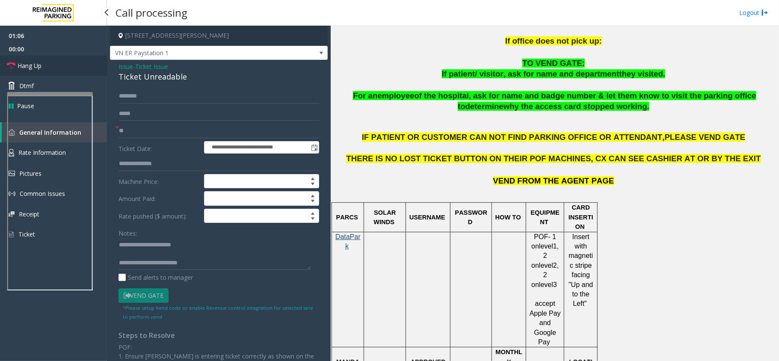
click at [16, 71] on link "Hang Up" at bounding box center [53, 66] width 107 height 20
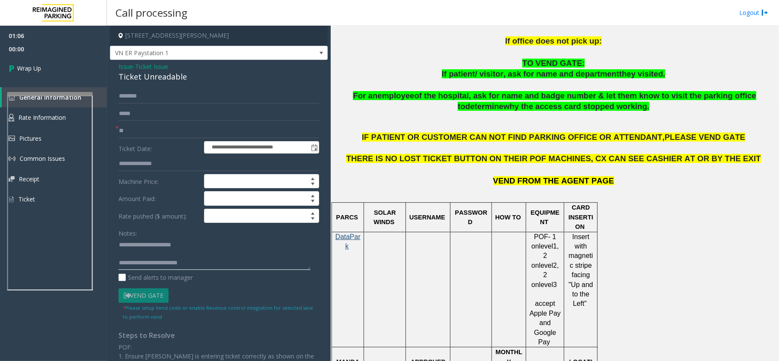
drag, startPoint x: 204, startPoint y: 266, endPoint x: 235, endPoint y: 257, distance: 32.2
click at [204, 266] on textarea at bounding box center [214, 254] width 192 height 32
type textarea "**********"
click at [52, 71] on link "Wrap Up" at bounding box center [53, 68] width 107 height 25
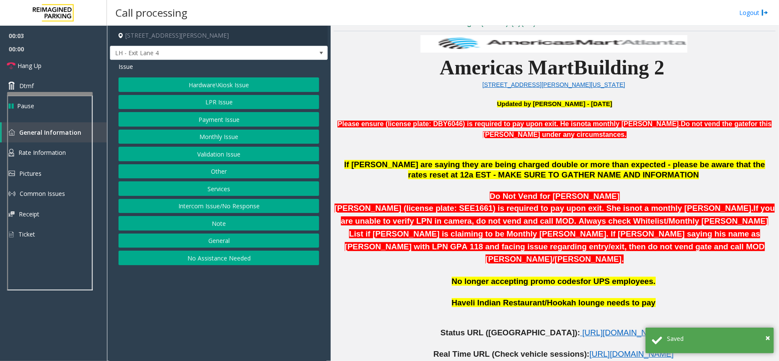
scroll to position [342, 0]
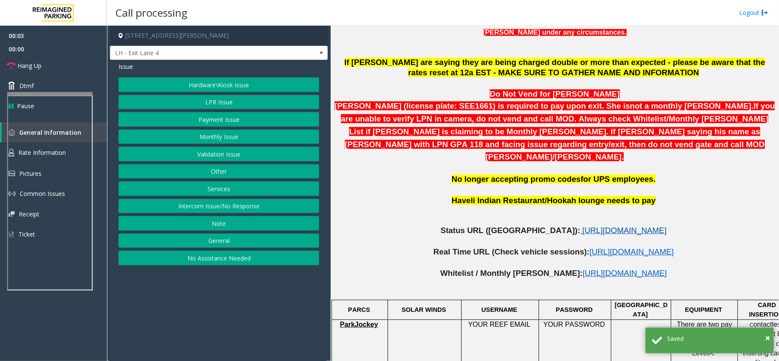
click at [582, 226] on span "[URL][DOMAIN_NAME]" at bounding box center [624, 230] width 84 height 9
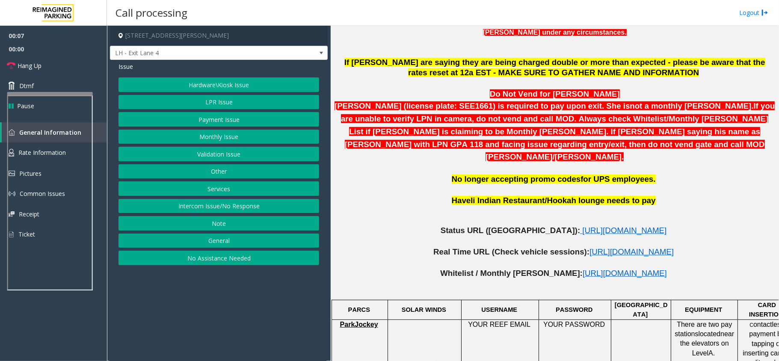
click at [217, 107] on button "LPR Issue" at bounding box center [218, 102] width 201 height 15
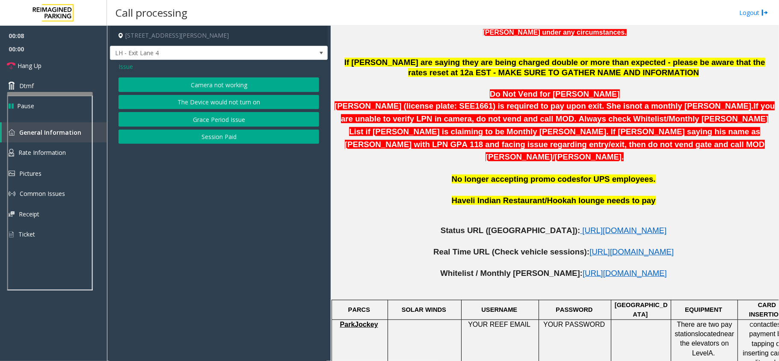
click at [206, 84] on button "Camera not working" at bounding box center [218, 84] width 201 height 15
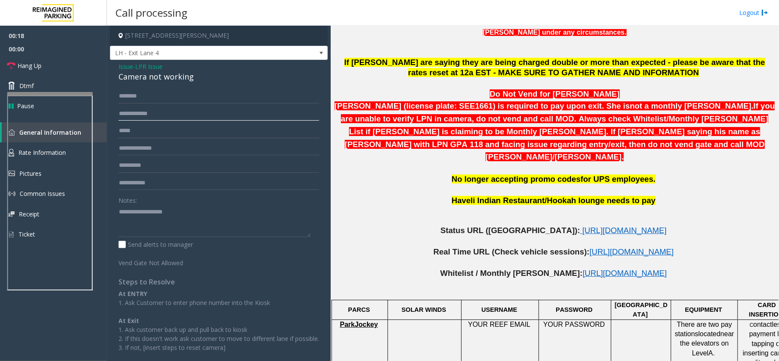
click at [158, 117] on input "text" at bounding box center [218, 113] width 201 height 15
type input "******"
click at [146, 105] on form "****** Notes: Send alerts to manager [GEOGRAPHIC_DATA] Not Allowed" at bounding box center [218, 178] width 201 height 178
click at [158, 92] on input "text" at bounding box center [218, 96] width 201 height 15
click at [165, 79] on div "Camera not working" at bounding box center [218, 77] width 201 height 12
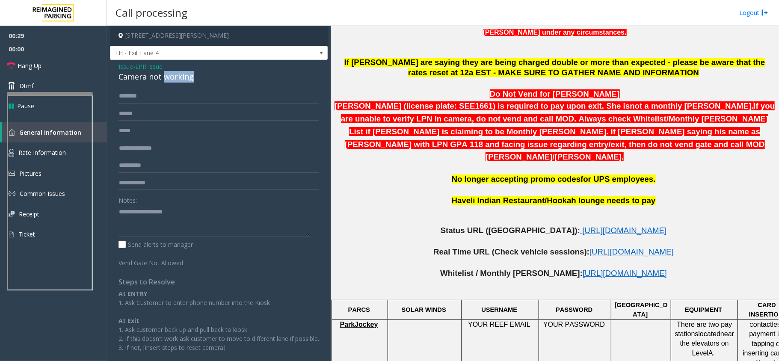
click at [165, 79] on div "Camera not working" at bounding box center [218, 77] width 201 height 12
click at [141, 221] on textarea at bounding box center [214, 221] width 192 height 32
paste textarea "**********"
type textarea "**********"
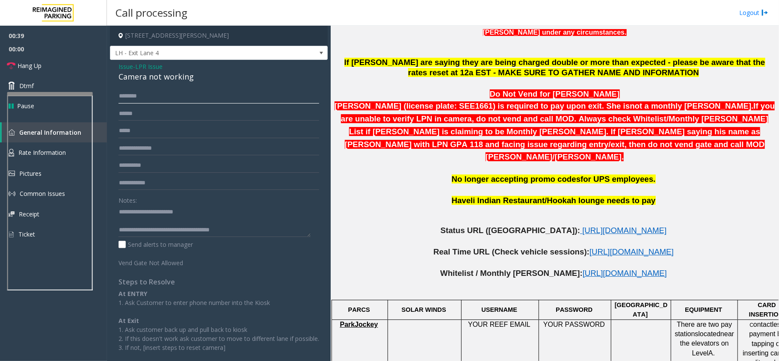
click at [145, 97] on input "text" at bounding box center [218, 96] width 201 height 15
type input "******"
click at [57, 67] on link "Hang Up" at bounding box center [53, 66] width 107 height 20
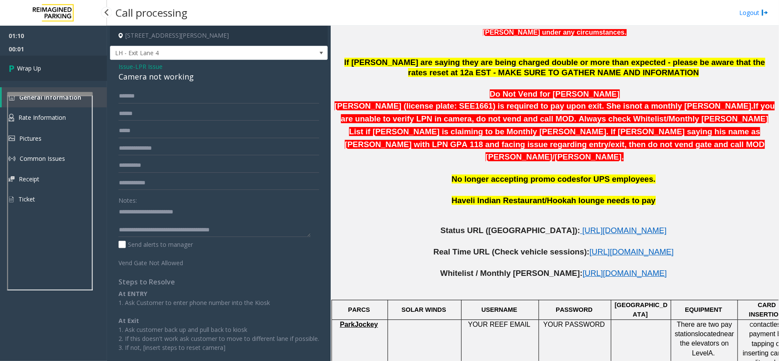
click at [57, 67] on link "Wrap Up" at bounding box center [53, 68] width 107 height 25
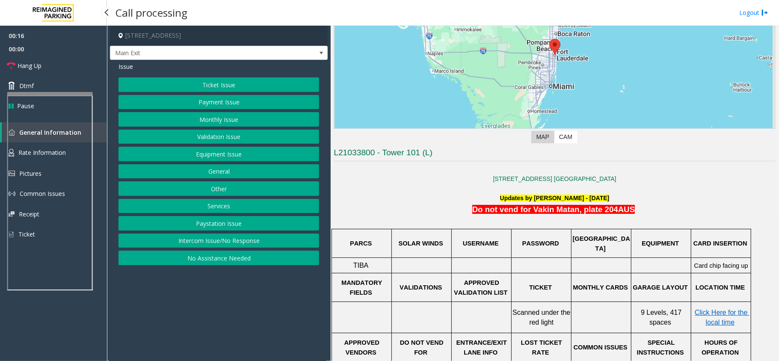
scroll to position [114, 0]
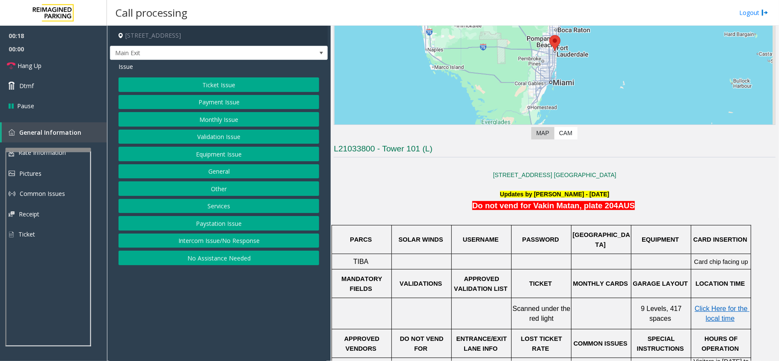
click at [54, 151] on div at bounding box center [49, 149] width 86 height 3
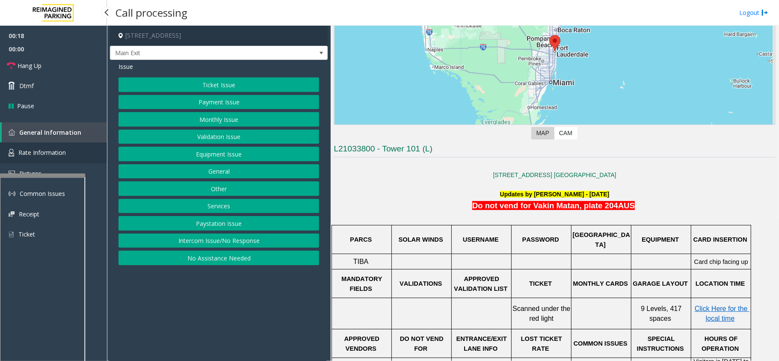
click at [57, 146] on link "Rate Information" at bounding box center [53, 152] width 107 height 21
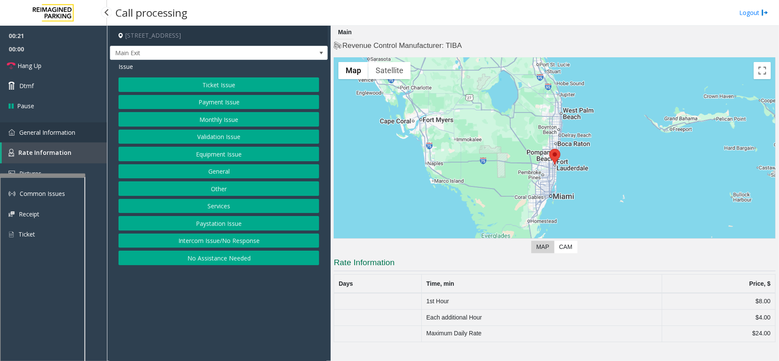
click at [79, 138] on link "General Information" at bounding box center [53, 132] width 107 height 20
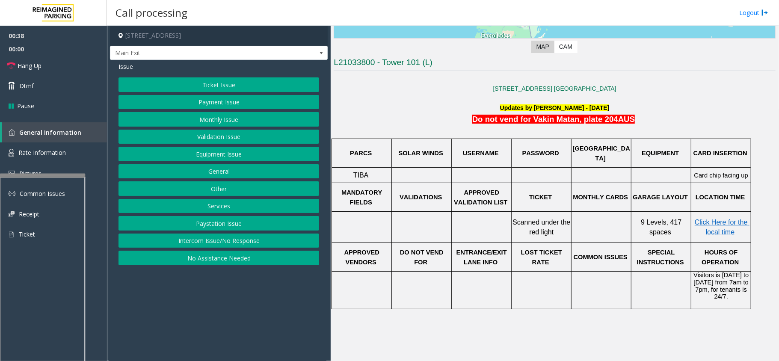
scroll to position [190, 0]
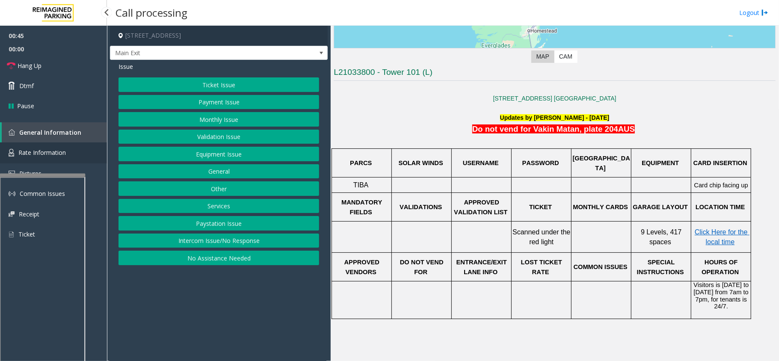
click at [31, 148] on span "Rate Information" at bounding box center [41, 152] width 47 height 8
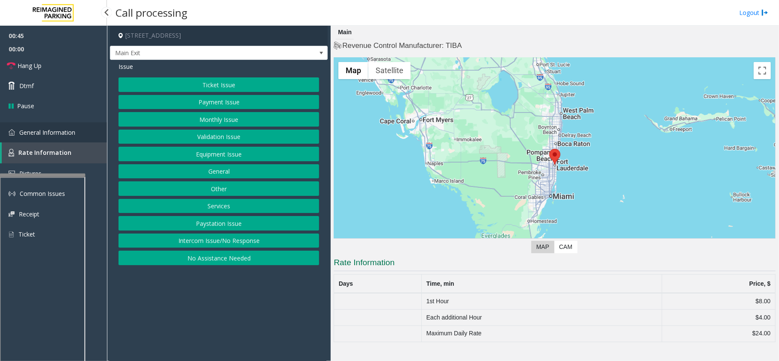
click at [44, 129] on span "General Information" at bounding box center [47, 132] width 56 height 8
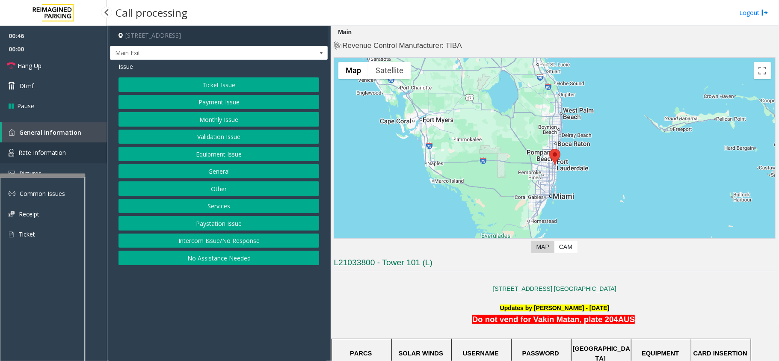
click at [64, 156] on span "Rate Information" at bounding box center [41, 152] width 47 height 8
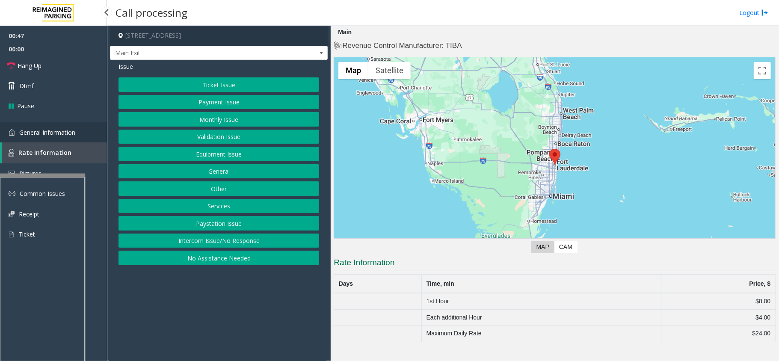
click at [64, 134] on span "General Information" at bounding box center [47, 132] width 56 height 8
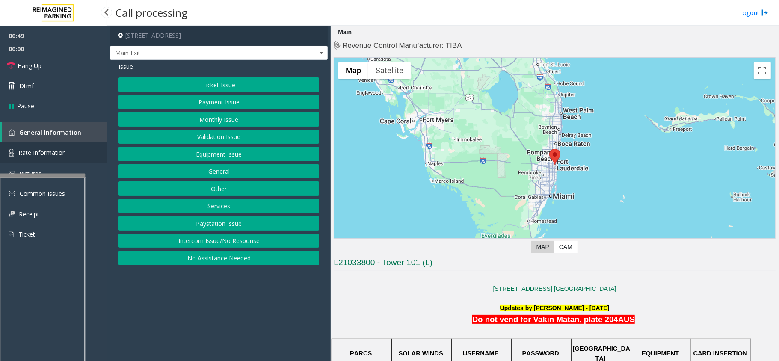
click at [53, 146] on link "Rate Information" at bounding box center [53, 152] width 107 height 21
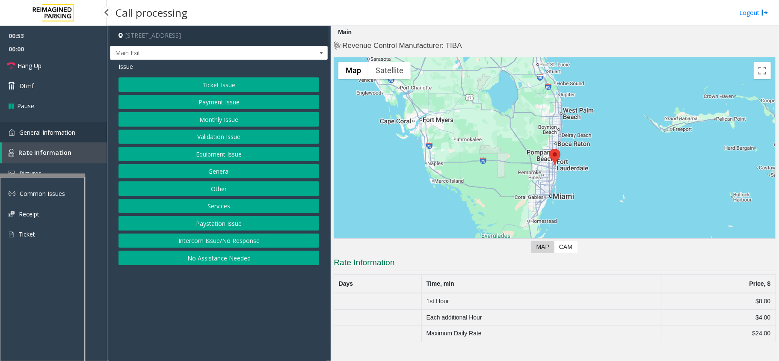
click at [70, 130] on span "General Information" at bounding box center [47, 132] width 56 height 8
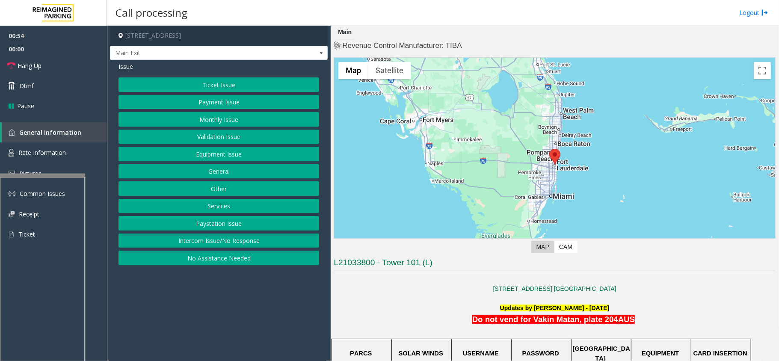
scroll to position [228, 0]
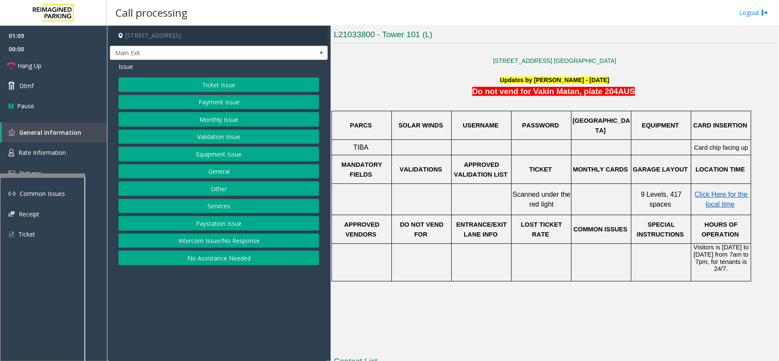
click at [201, 150] on button "Equipment Issue" at bounding box center [218, 154] width 201 height 15
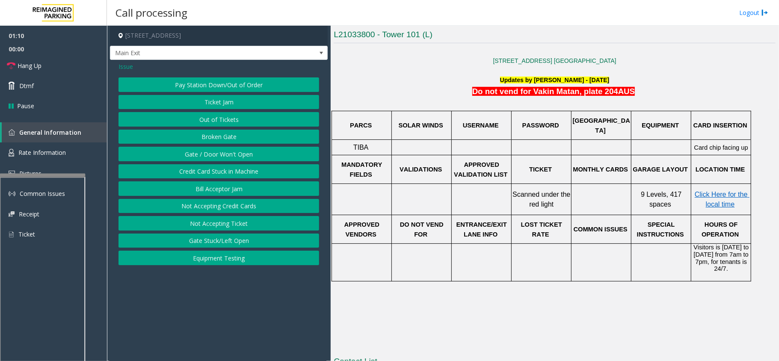
click at [196, 151] on button "Gate / Door Won't Open" at bounding box center [218, 154] width 201 height 15
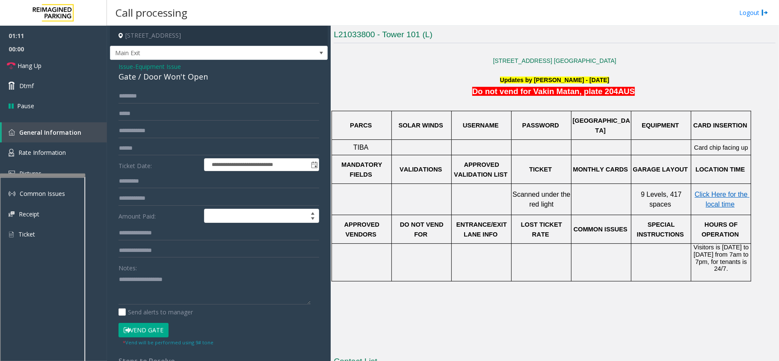
click at [165, 74] on div "Gate / Door Won't Open" at bounding box center [218, 77] width 201 height 12
click at [161, 286] on textarea at bounding box center [214, 288] width 192 height 32
paste textarea "**********"
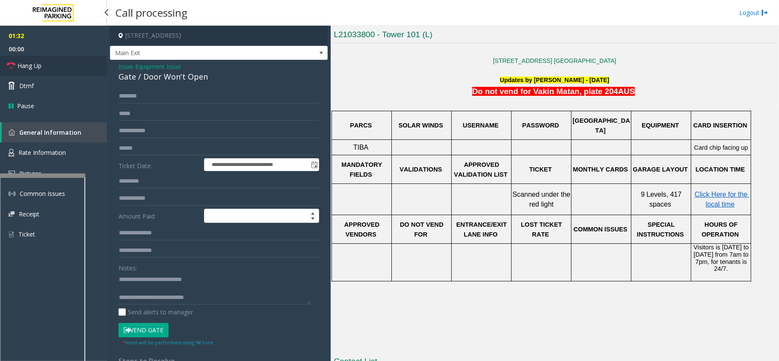
click at [45, 65] on link "Hang Up" at bounding box center [53, 66] width 107 height 20
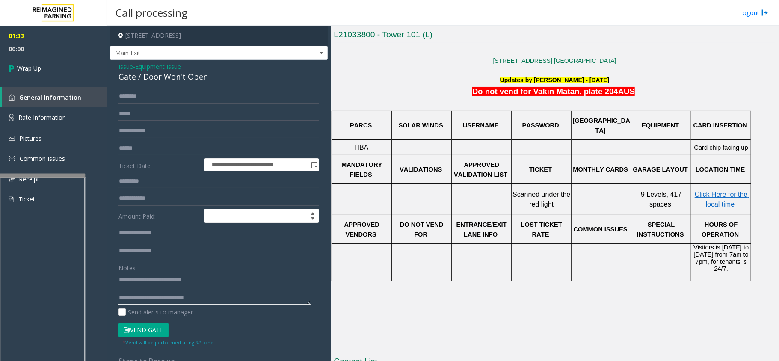
click at [209, 298] on textarea at bounding box center [214, 288] width 192 height 32
type textarea "**********"
click at [54, 65] on link "Wrap Up" at bounding box center [53, 68] width 107 height 25
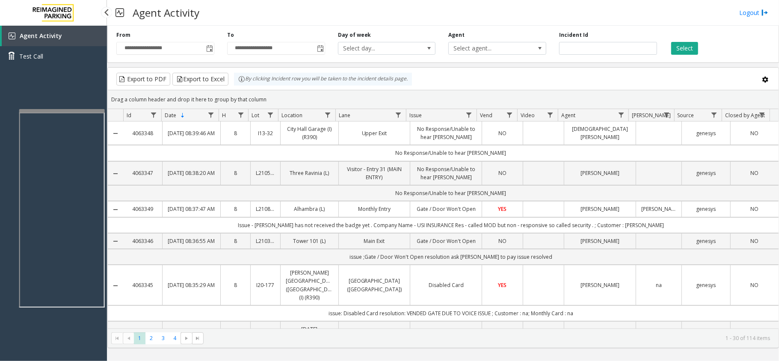
click at [46, 110] on div at bounding box center [62, 110] width 86 height 3
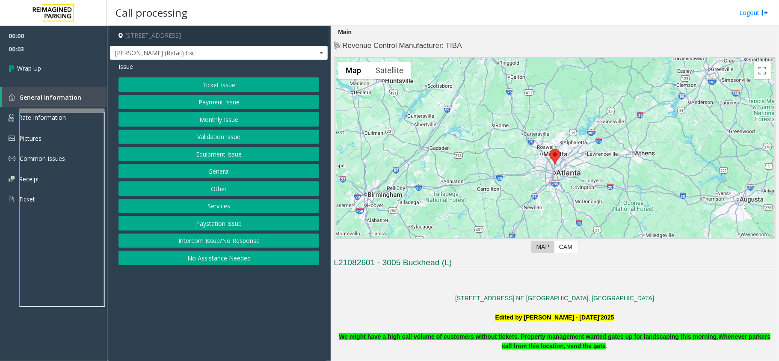
click at [266, 237] on button "Intercom Issue/No Response" at bounding box center [218, 240] width 201 height 15
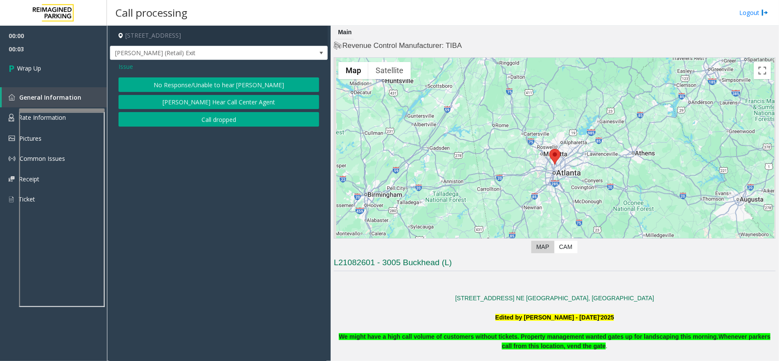
click at [192, 127] on div "Issue No Response/Unable to hear [PERSON_NAME] Cannot Hear Call Center Agent Ca…" at bounding box center [219, 95] width 218 height 71
click at [171, 117] on button "Call dropped" at bounding box center [218, 119] width 201 height 15
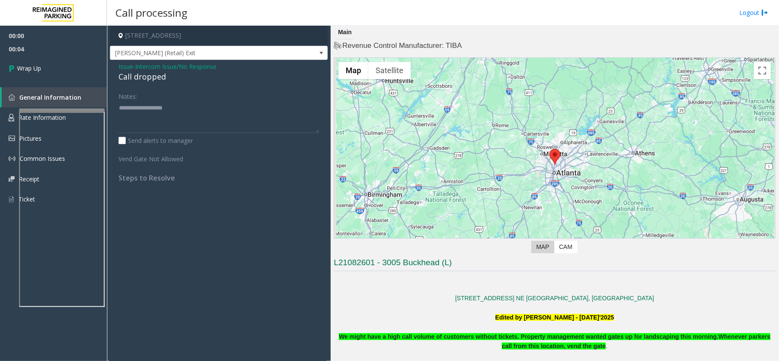
click at [144, 78] on div "Call dropped" at bounding box center [218, 77] width 201 height 12
paste textarea "**********"
click at [151, 106] on textarea at bounding box center [218, 117] width 201 height 32
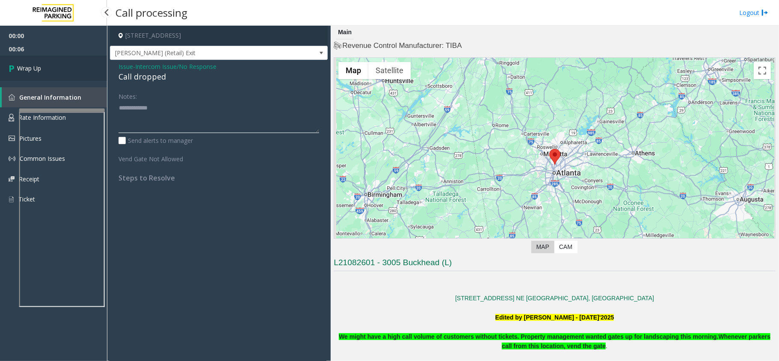
type textarea "**********"
click at [26, 72] on span "Wrap Up" at bounding box center [29, 68] width 24 height 9
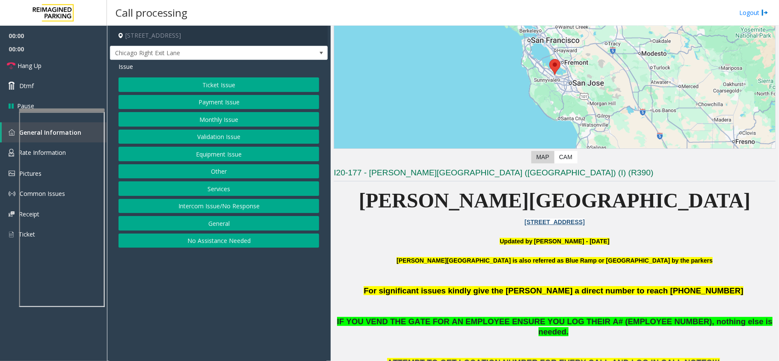
scroll to position [285, 0]
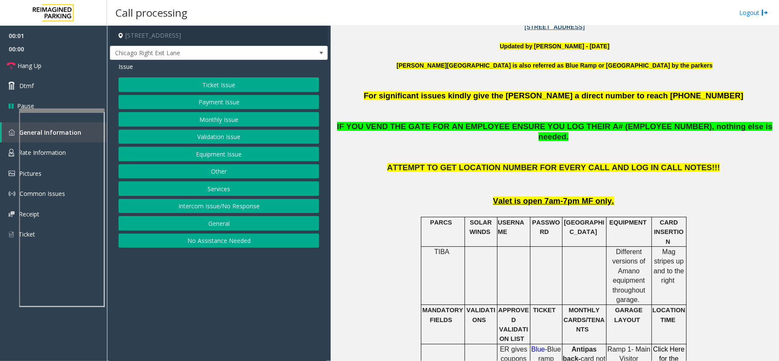
click at [215, 119] on button "Monthly Issue" at bounding box center [218, 119] width 201 height 15
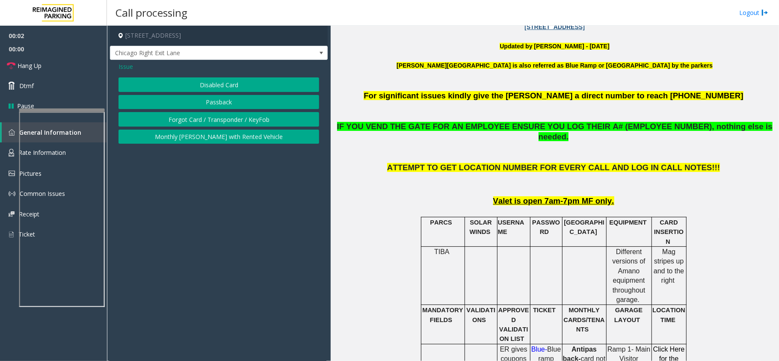
click at [183, 80] on button "Disabled Card" at bounding box center [218, 84] width 201 height 15
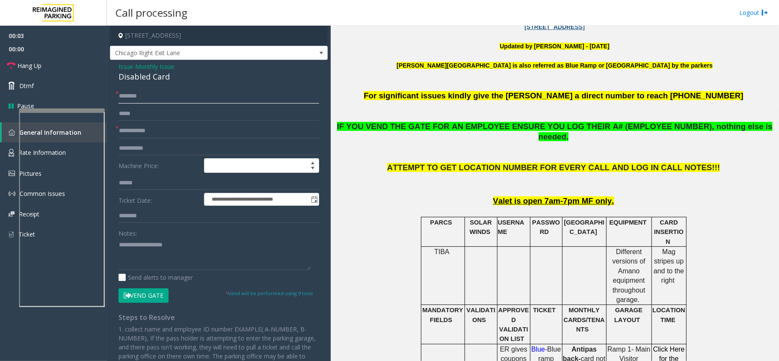
click at [133, 93] on input "text" at bounding box center [218, 96] width 201 height 15
type input "**"
click at [136, 131] on input "text" at bounding box center [218, 131] width 201 height 15
drag, startPoint x: 592, startPoint y: 122, endPoint x: 657, endPoint y: 125, distance: 64.6
click at [657, 125] on span "IF YOU VEND THE GATE FOR AN EMPLOYEE ENSURE YOU LOG THEIR A# (EMPLOYEE NUMBER),…" at bounding box center [554, 132] width 435 height 20
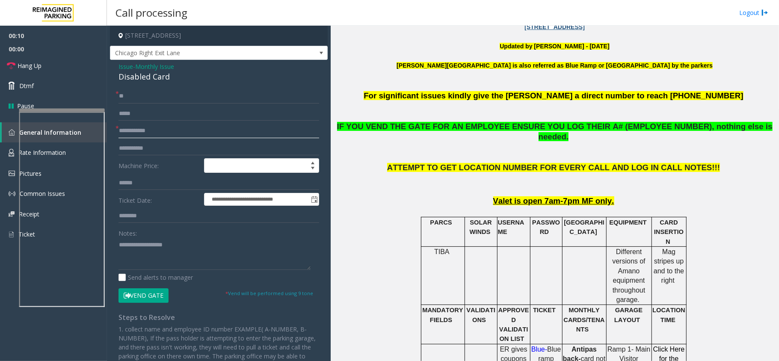
click at [183, 129] on input "text" at bounding box center [218, 131] width 201 height 15
click at [168, 132] on input "text" at bounding box center [218, 131] width 201 height 15
click at [123, 69] on span "Issue" at bounding box center [125, 66] width 15 height 9
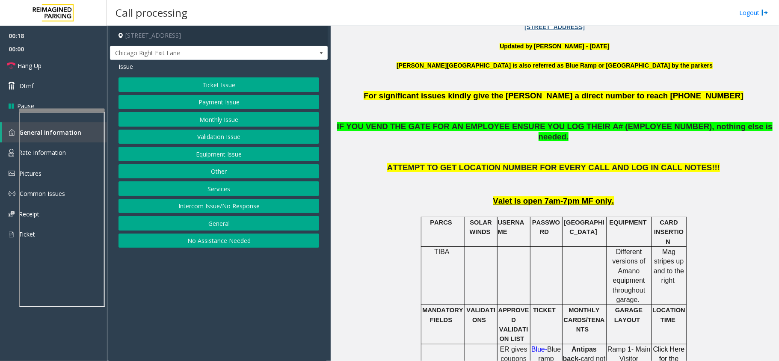
click at [199, 118] on button "Monthly Issue" at bounding box center [218, 119] width 201 height 15
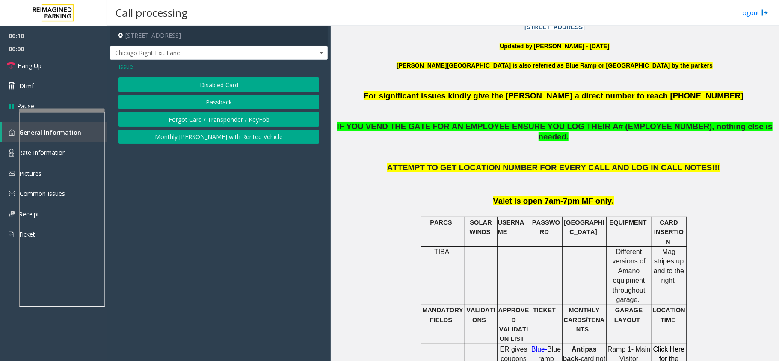
click at [192, 82] on button "Disabled Card" at bounding box center [218, 84] width 201 height 15
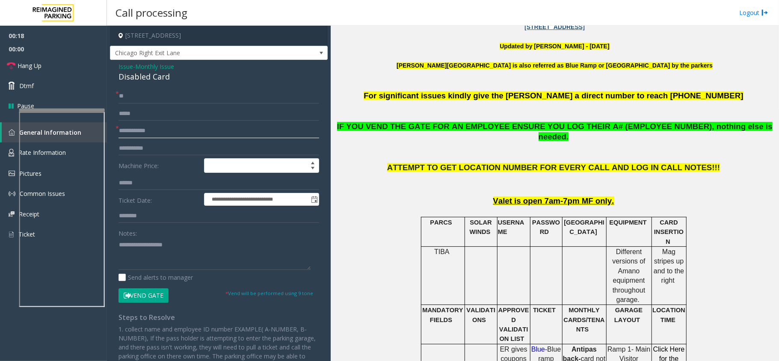
click at [129, 133] on input "text" at bounding box center [218, 131] width 201 height 15
type input "*******"
click at [162, 76] on div "Disabled Card" at bounding box center [218, 77] width 201 height 12
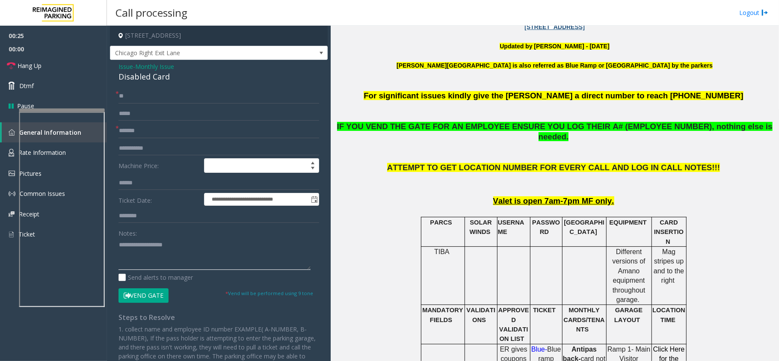
click at [174, 252] on textarea at bounding box center [214, 254] width 192 height 32
paste textarea "**********"
drag, startPoint x: 594, startPoint y: 127, endPoint x: 662, endPoint y: 126, distance: 68.0
click at [662, 126] on span "IF YOU VEND THE GATE FOR AN EMPLOYEE ENSURE YOU LOG THEIR A# (EMPLOYEE NUMBER),…" at bounding box center [554, 132] width 435 height 20
click at [18, 64] on span "Hang Up" at bounding box center [30, 65] width 24 height 9
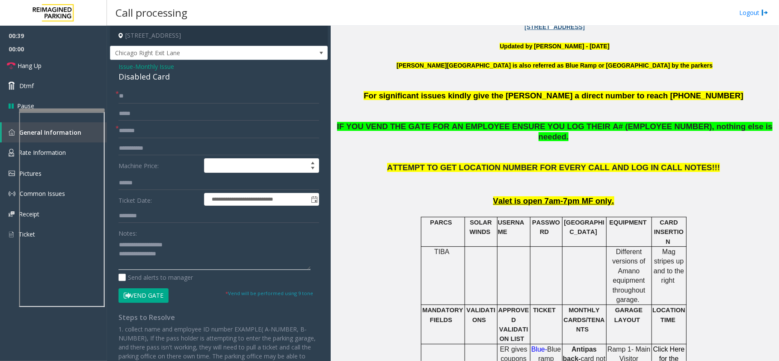
click at [183, 252] on textarea at bounding box center [214, 254] width 192 height 32
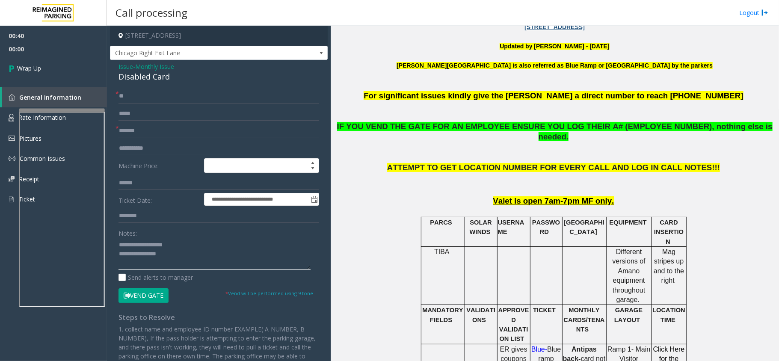
paste textarea "**********"
type textarea "**********"
click at [57, 74] on link "Wrap Up" at bounding box center [53, 68] width 107 height 25
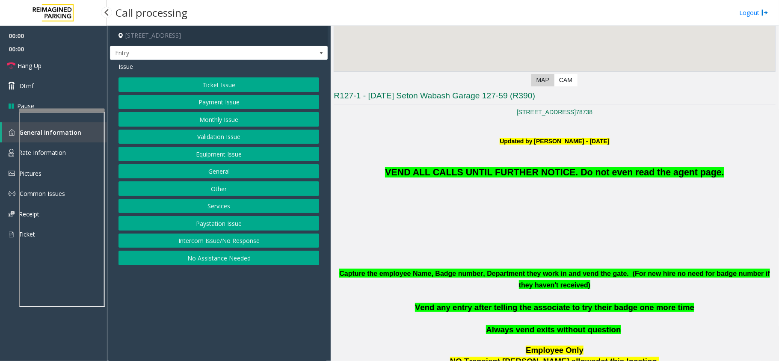
scroll to position [171, 0]
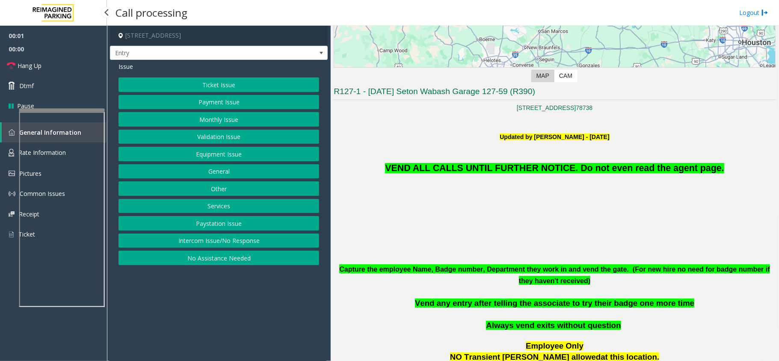
click at [213, 154] on button "Equipment Issue" at bounding box center [218, 154] width 201 height 15
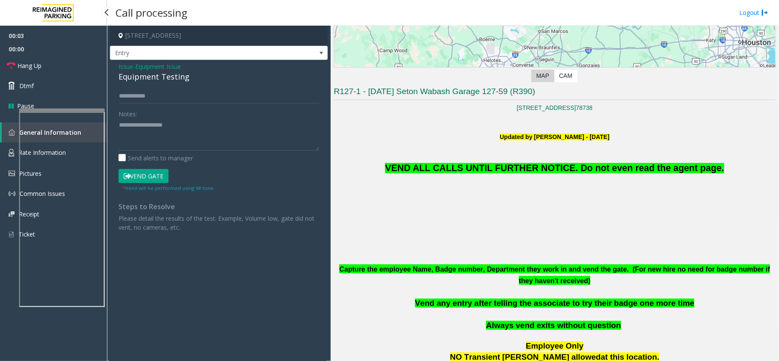
click at [162, 68] on span "Equipment Issue" at bounding box center [158, 66] width 46 height 9
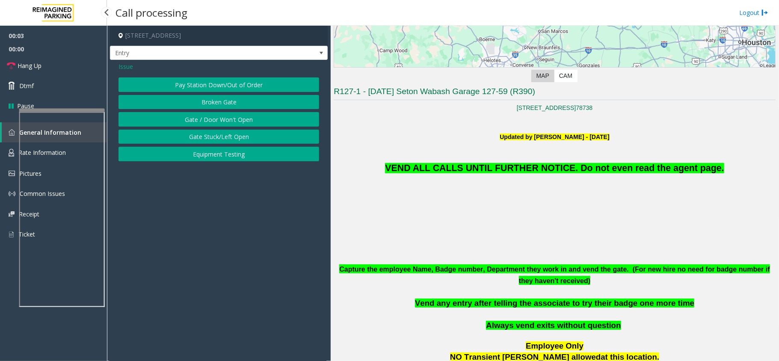
click at [204, 120] on button "Gate / Door Won't Open" at bounding box center [218, 119] width 201 height 15
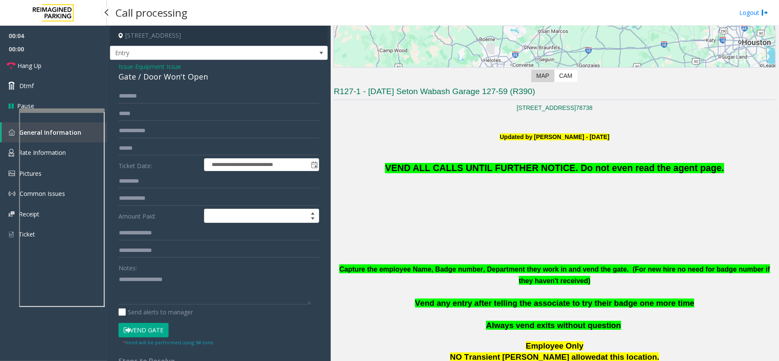
click at [507, 167] on span "VEND ALL CALLS UNTIL FURTHER NOTICE. Do not even read the agent page." at bounding box center [554, 168] width 339 height 10
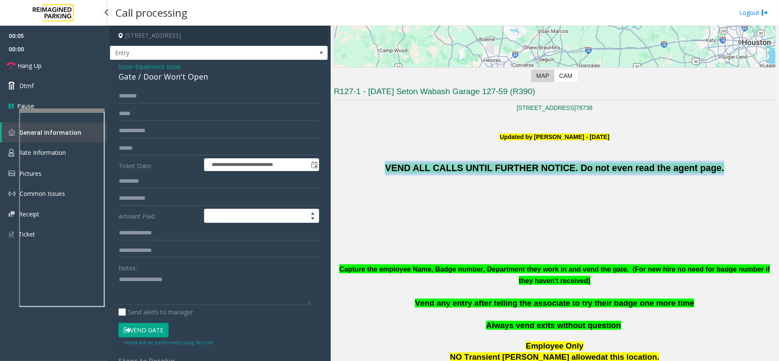
click at [145, 325] on button "Vend Gate" at bounding box center [143, 330] width 50 height 15
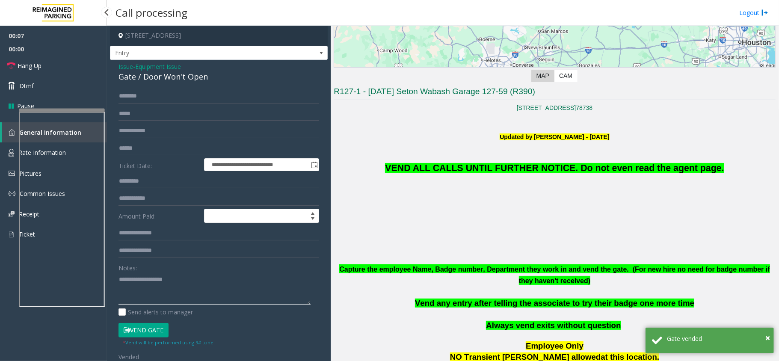
click at [145, 277] on textarea at bounding box center [214, 288] width 192 height 32
paste textarea "**********"
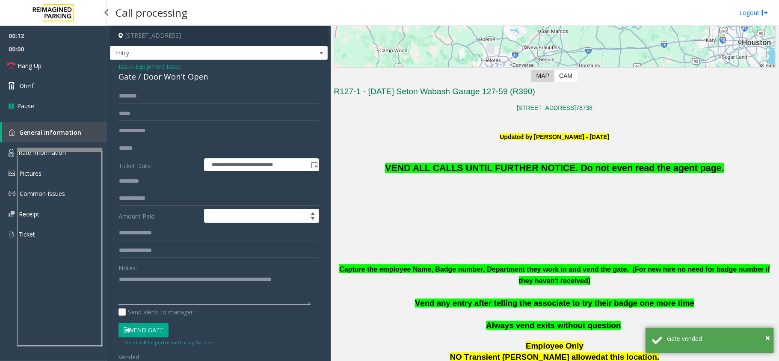
click at [69, 151] on div at bounding box center [60, 149] width 86 height 3
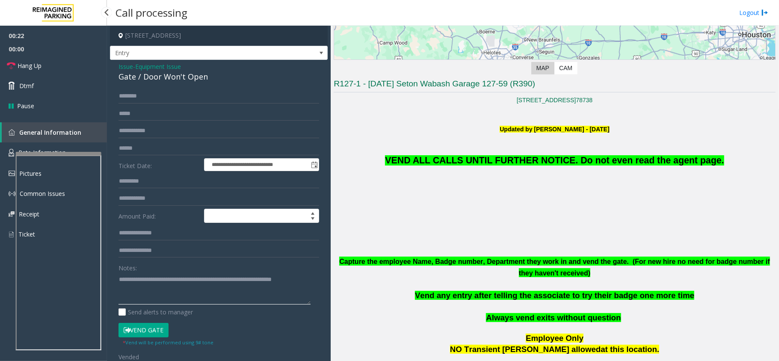
scroll to position [0, 0]
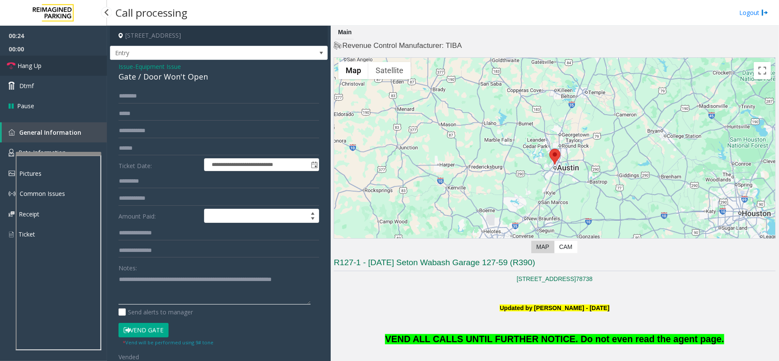
type textarea "**********"
click at [33, 69] on span "Hang Up" at bounding box center [30, 65] width 24 height 9
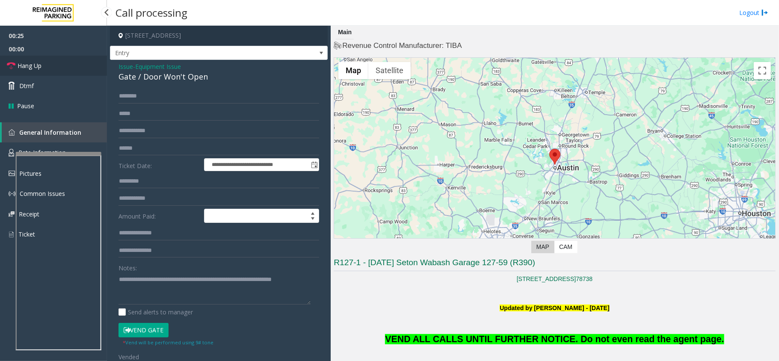
click at [33, 69] on span "Hang Up" at bounding box center [30, 65] width 24 height 9
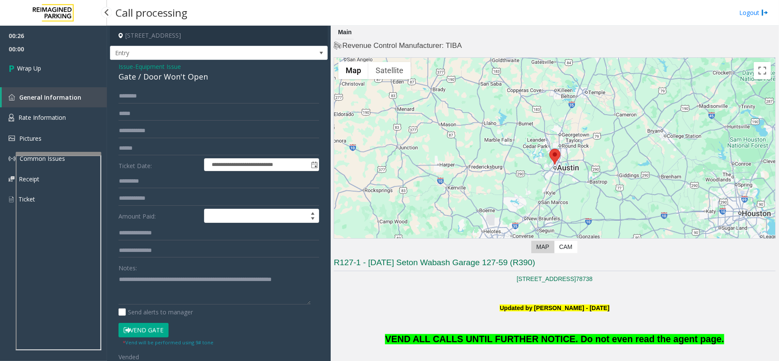
click at [33, 69] on span "Wrap Up" at bounding box center [29, 68] width 24 height 9
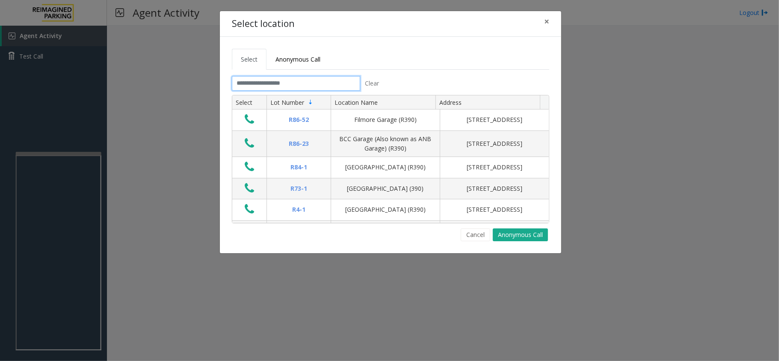
click at [329, 85] on input "text" at bounding box center [296, 83] width 128 height 15
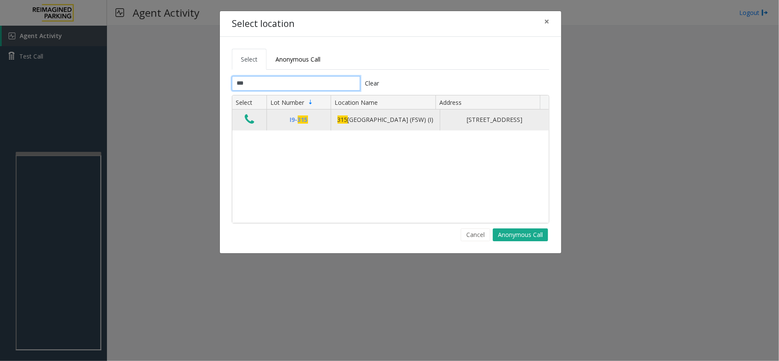
type input "***"
click at [254, 122] on button "Data table" at bounding box center [249, 120] width 15 height 14
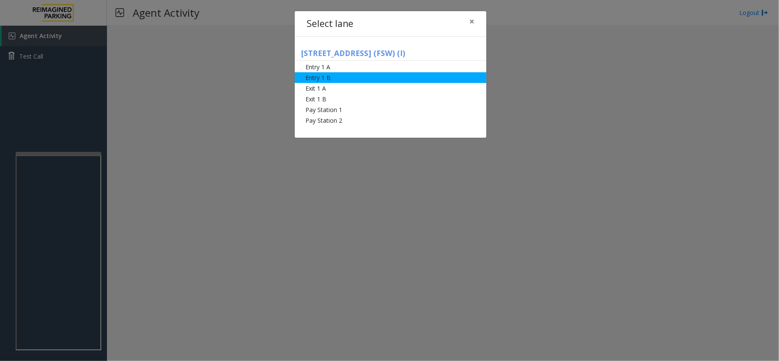
click at [349, 77] on li "Entry 1 B" at bounding box center [391, 77] width 192 height 11
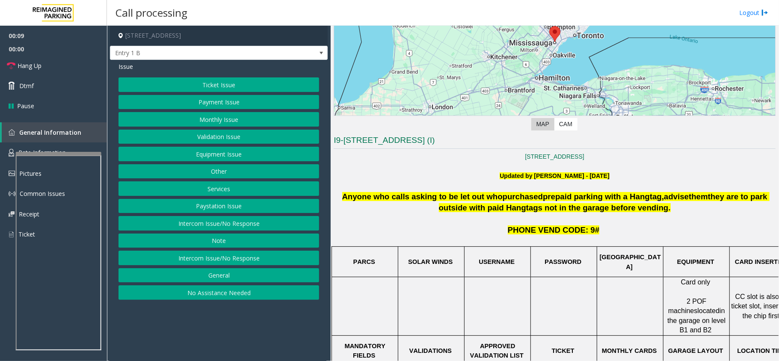
scroll to position [195, 0]
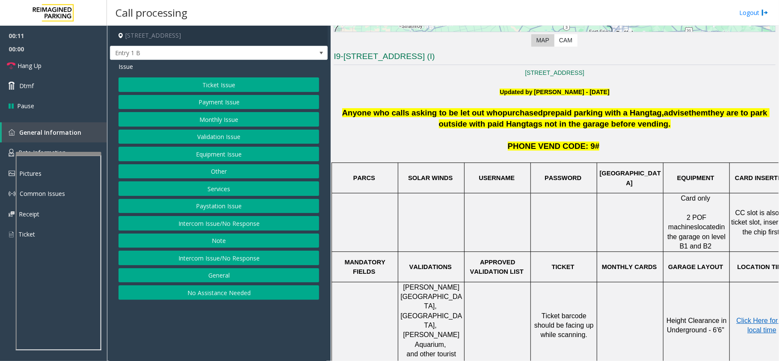
click at [68, 155] on iframe at bounding box center [59, 252] width 86 height 195
click at [67, 155] on div at bounding box center [59, 153] width 86 height 3
click at [62, 155] on span "Rate Information" at bounding box center [41, 152] width 47 height 8
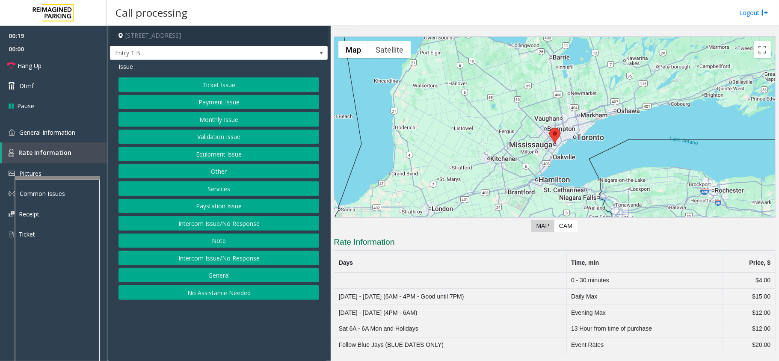
click at [124, 67] on span "Issue" at bounding box center [125, 66] width 15 height 9
click at [122, 67] on span "Issue" at bounding box center [125, 66] width 15 height 9
click at [212, 53] on span "Entry 1 B" at bounding box center [197, 53] width 174 height 14
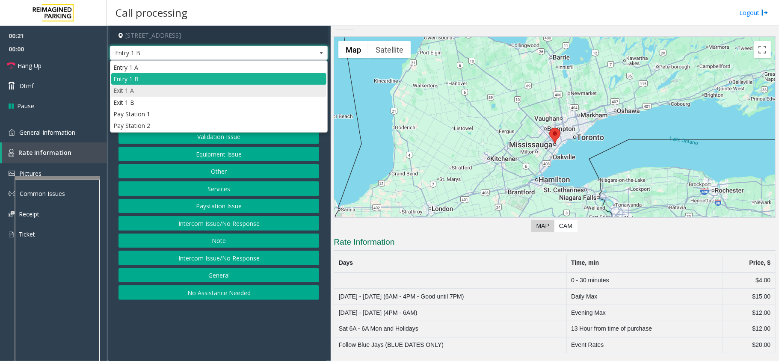
click at [144, 93] on li "Exit 1 A" at bounding box center [218, 91] width 215 height 12
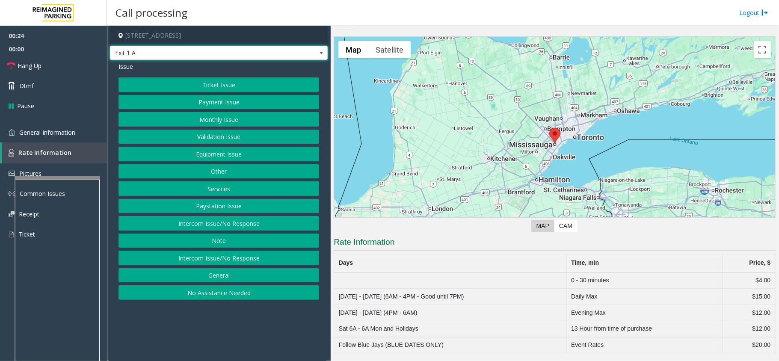
click at [229, 277] on button "General" at bounding box center [218, 275] width 201 height 15
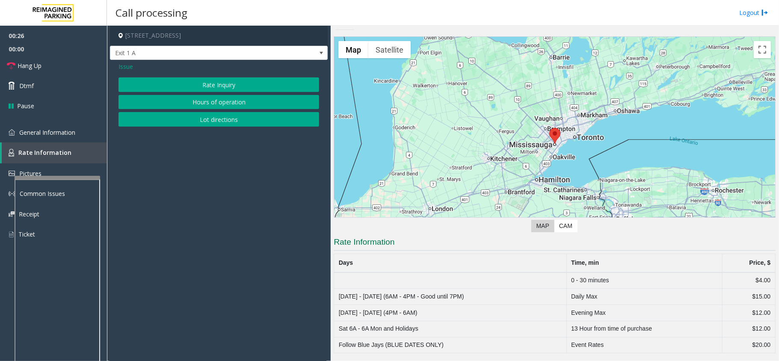
click at [129, 68] on span "Issue" at bounding box center [125, 66] width 15 height 9
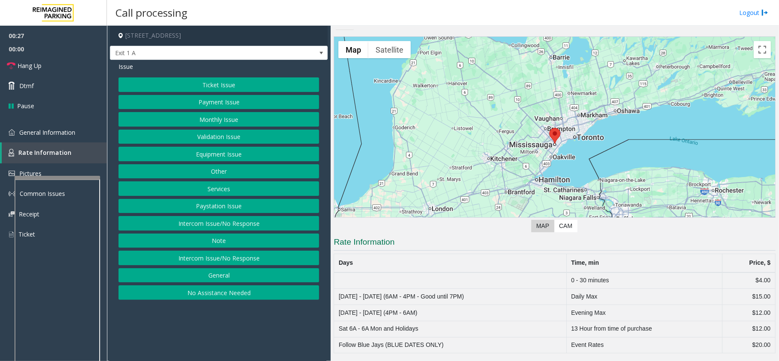
click at [221, 171] on button "Other" at bounding box center [218, 171] width 201 height 15
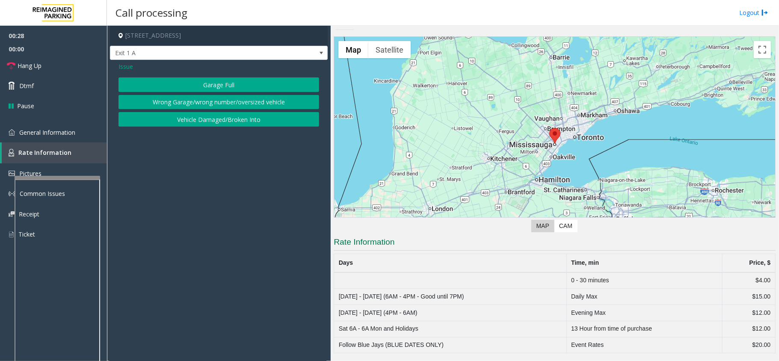
click at [129, 68] on span "Issue" at bounding box center [125, 66] width 15 height 9
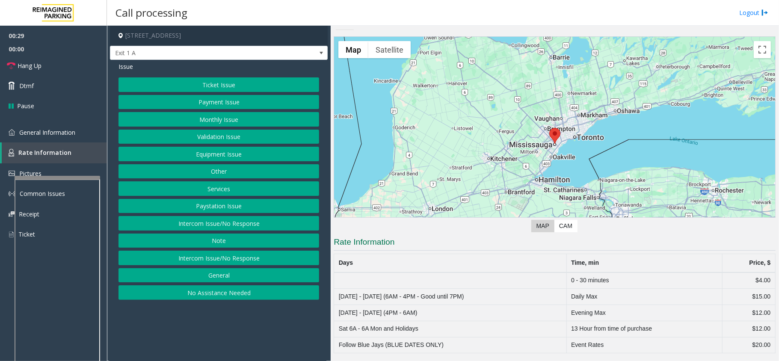
click at [229, 190] on button "Services" at bounding box center [218, 188] width 201 height 15
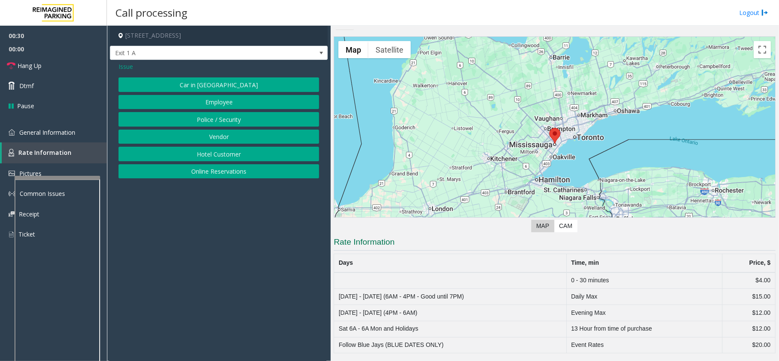
click at [220, 177] on button "Online Reservations" at bounding box center [218, 171] width 201 height 15
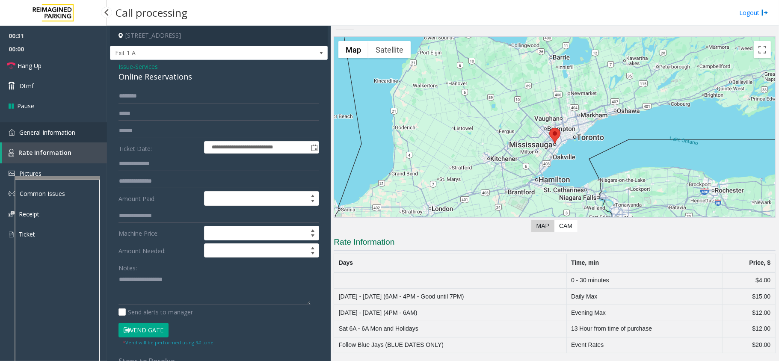
drag, startPoint x: 64, startPoint y: 136, endPoint x: 90, endPoint y: 131, distance: 26.5
click at [64, 136] on link "General Information" at bounding box center [53, 132] width 107 height 20
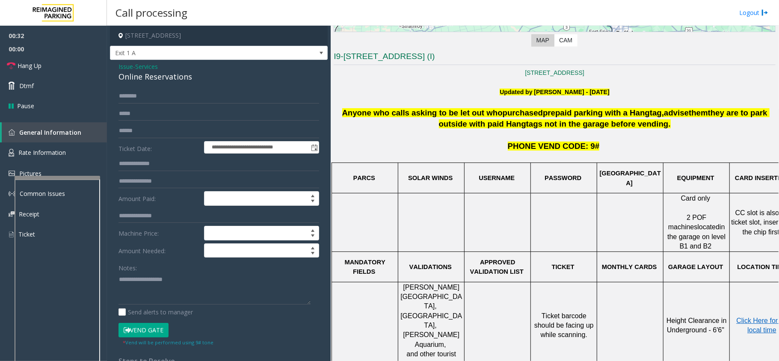
click at [166, 77] on div "Online Reservations" at bounding box center [218, 77] width 201 height 12
click at [148, 298] on textarea at bounding box center [214, 288] width 192 height 32
paste textarea "**********"
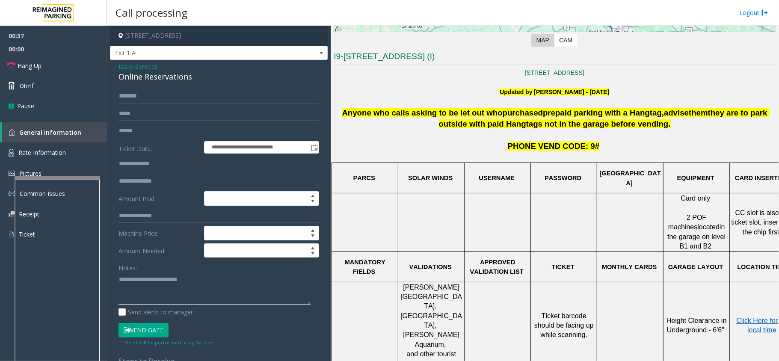
type textarea "**********"
click at [151, 130] on input "text" at bounding box center [218, 131] width 201 height 15
drag, startPoint x: 139, startPoint y: 127, endPoint x: 145, endPoint y: 127, distance: 6.4
click at [139, 127] on input "*********" at bounding box center [218, 131] width 201 height 15
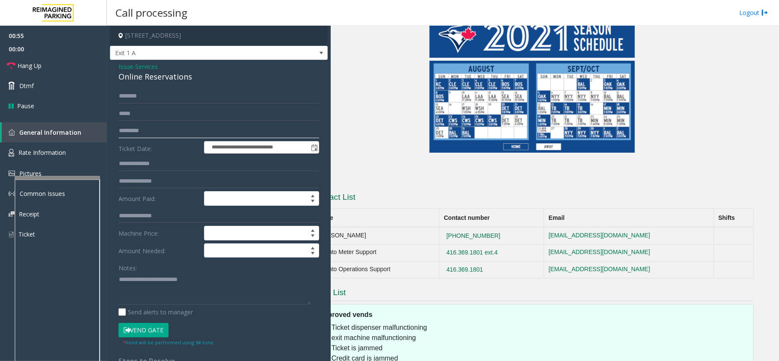
scroll to position [822, 30]
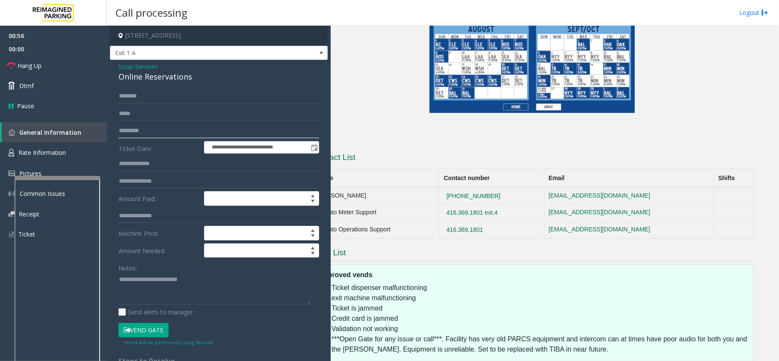
type input "*********"
click at [236, 275] on textarea at bounding box center [214, 288] width 192 height 32
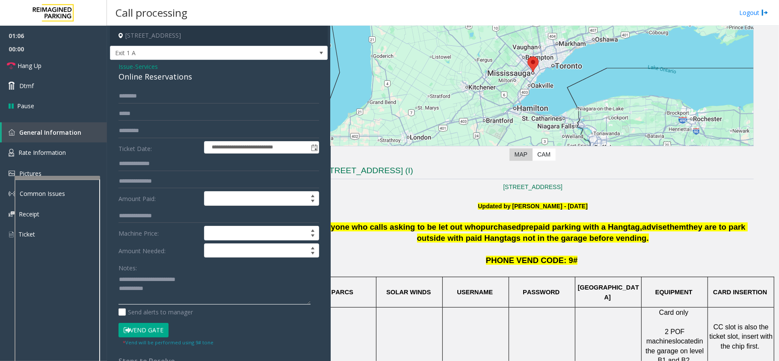
scroll to position [81, 0]
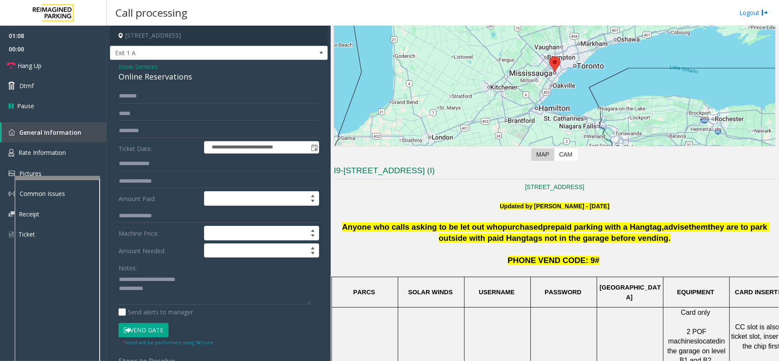
click at [155, 334] on button "Vend Gate" at bounding box center [143, 330] width 50 height 15
click at [163, 298] on textarea at bounding box center [214, 288] width 192 height 32
type textarea "**********"
click at [36, 69] on span "Hang Up" at bounding box center [30, 65] width 24 height 9
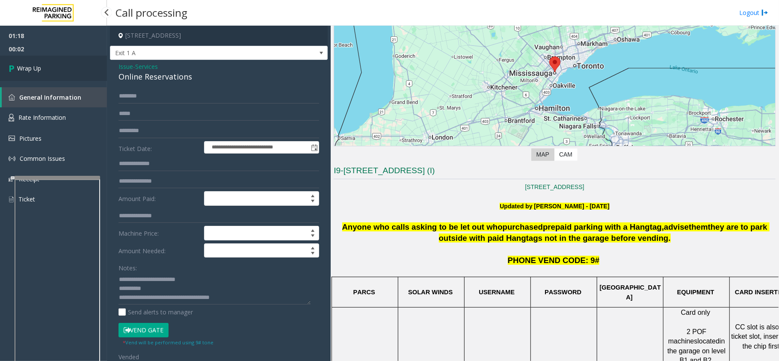
click at [36, 69] on span "Wrap Up" at bounding box center [29, 68] width 24 height 9
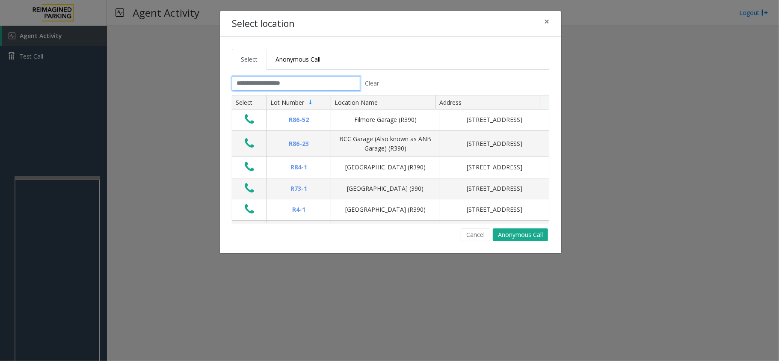
click at [295, 79] on input "text" at bounding box center [296, 83] width 128 height 15
click at [295, 81] on input "text" at bounding box center [296, 83] width 128 height 15
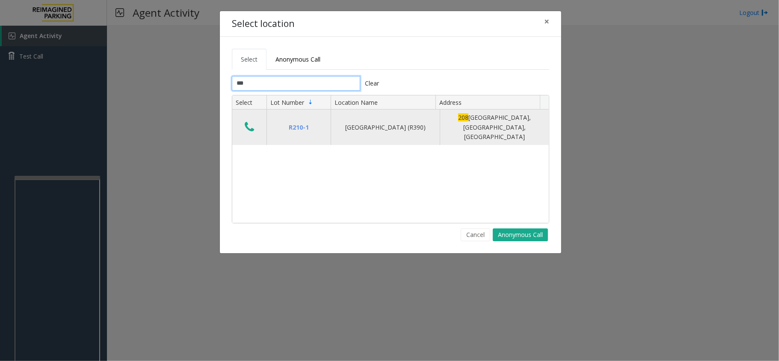
type input "***"
click at [246, 122] on icon "Data table" at bounding box center [249, 127] width 9 height 12
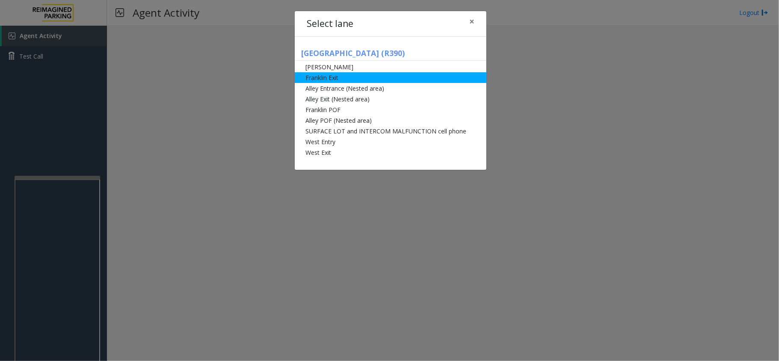
click at [354, 76] on li "Franklin Exit" at bounding box center [391, 77] width 192 height 11
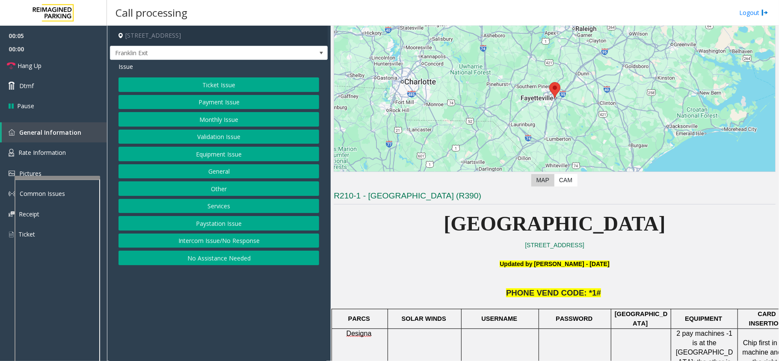
scroll to position [114, 0]
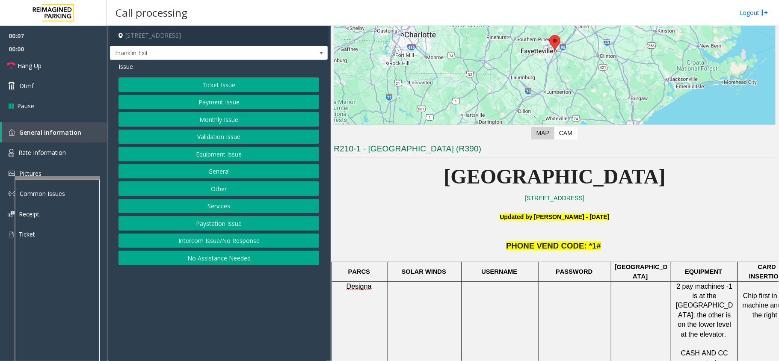
click at [204, 87] on button "Ticket Issue" at bounding box center [218, 84] width 201 height 15
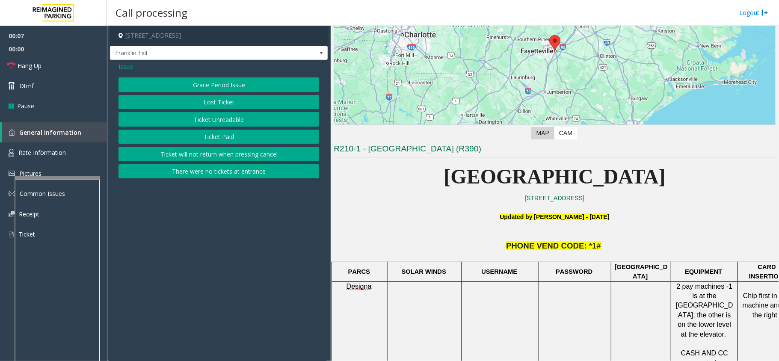
click at [235, 173] on button "There were no tickets at entrance" at bounding box center [218, 171] width 201 height 15
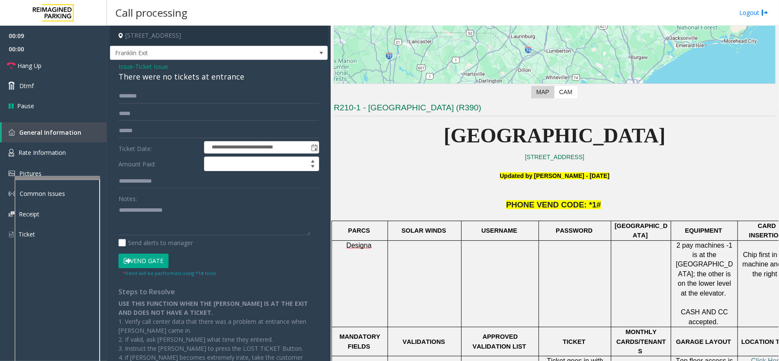
scroll to position [17, 0]
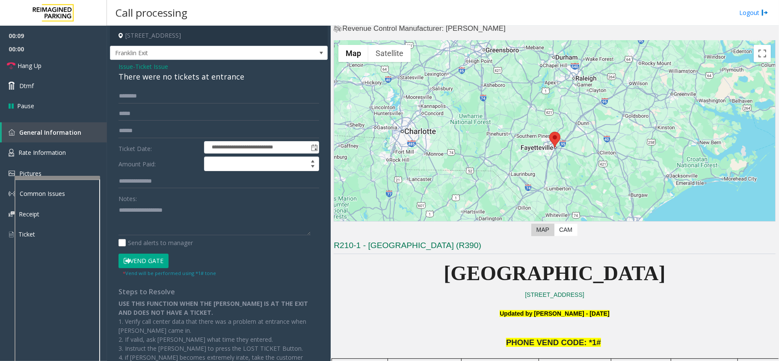
click at [220, 74] on div "There were no tickets at entrance" at bounding box center [218, 77] width 201 height 12
click at [179, 220] on textarea at bounding box center [214, 219] width 192 height 32
paste textarea "**********"
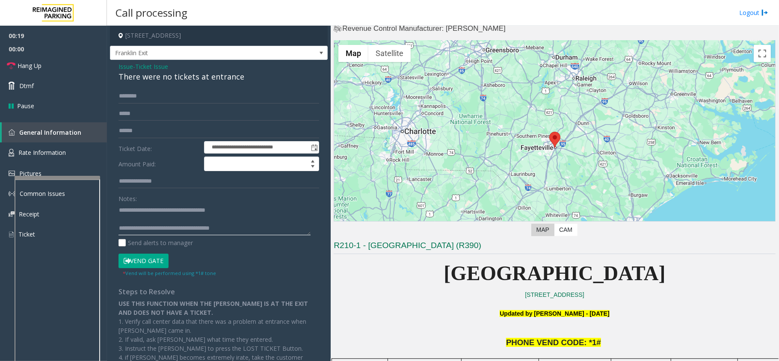
type textarea "**********"
click at [140, 98] on input "text" at bounding box center [218, 96] width 201 height 15
click at [178, 92] on input "text" at bounding box center [218, 96] width 201 height 15
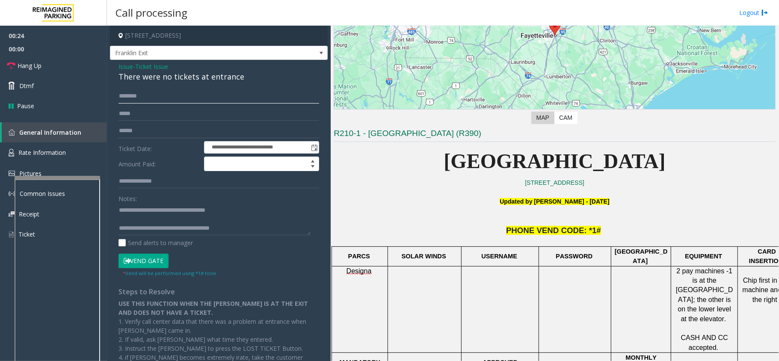
scroll to position [245, 0]
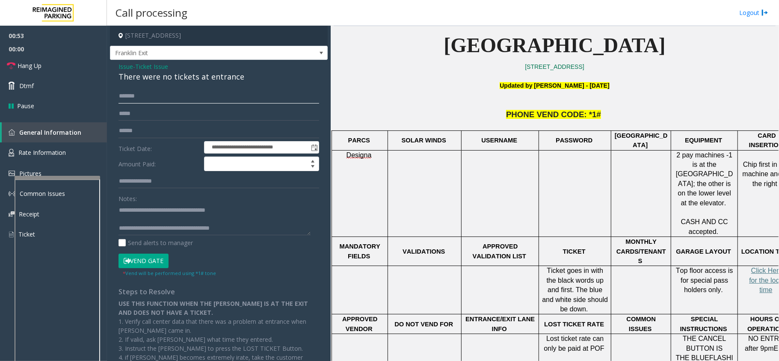
type input "*******"
drag, startPoint x: 166, startPoint y: 252, endPoint x: 158, endPoint y: 255, distance: 8.8
click at [166, 252] on form "**********" at bounding box center [218, 183] width 201 height 188
click at [158, 255] on button "Vend Gate" at bounding box center [143, 261] width 50 height 15
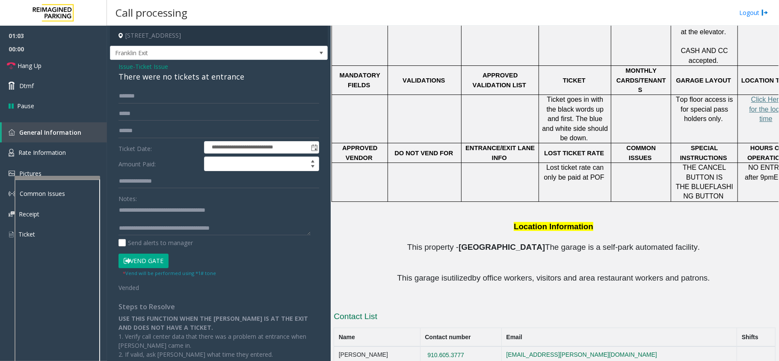
scroll to position [0, 0]
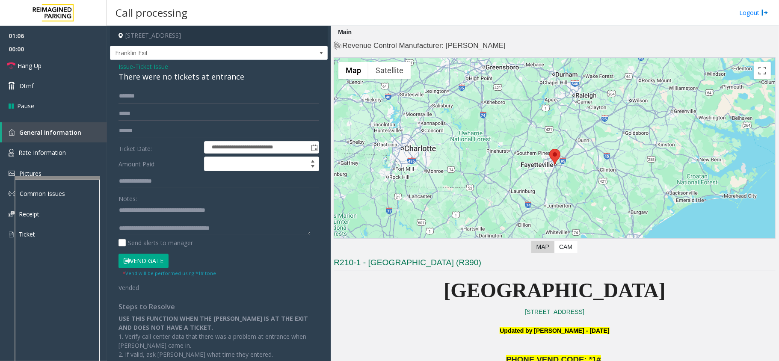
click at [157, 262] on button "Vend Gate" at bounding box center [143, 261] width 50 height 15
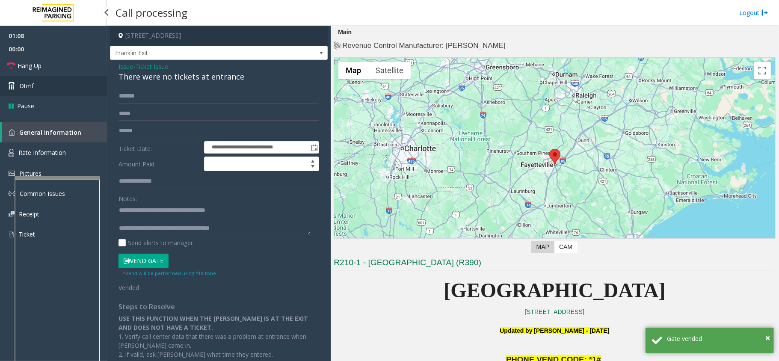
click at [63, 86] on link "Dtmf" at bounding box center [53, 86] width 107 height 20
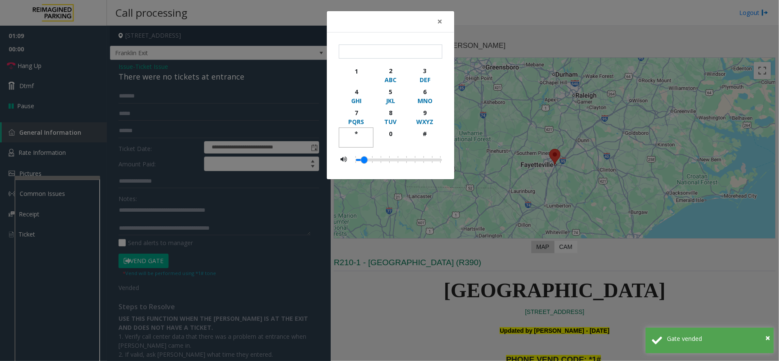
click at [358, 132] on div "*" at bounding box center [356, 133] width 24 height 9
click at [356, 74] on div "1" at bounding box center [356, 71] width 24 height 9
click at [420, 136] on div "#" at bounding box center [425, 133] width 24 height 9
click at [359, 133] on div "*" at bounding box center [356, 133] width 24 height 9
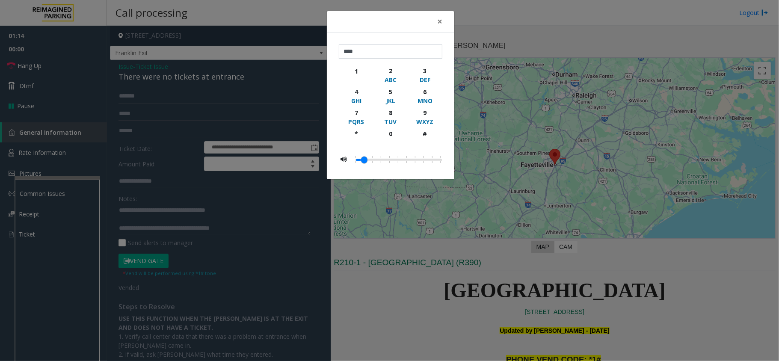
click at [364, 64] on div "**** 1 2 ABC 3 DEF 4 GHI 5 JKL 6 MNO 7 PQRS 8 TUV 9 WXYZ * 0 #" at bounding box center [390, 105] width 103 height 123
click at [361, 74] on div "1" at bounding box center [356, 71] width 24 height 9
click at [422, 133] on div "#" at bounding box center [425, 133] width 24 height 9
type input "******"
click at [446, 18] on button "×" at bounding box center [439, 21] width 17 height 21
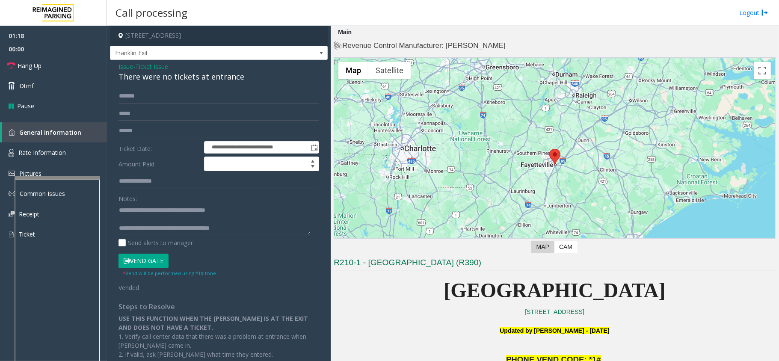
click at [142, 259] on button "Vend Gate" at bounding box center [143, 261] width 50 height 15
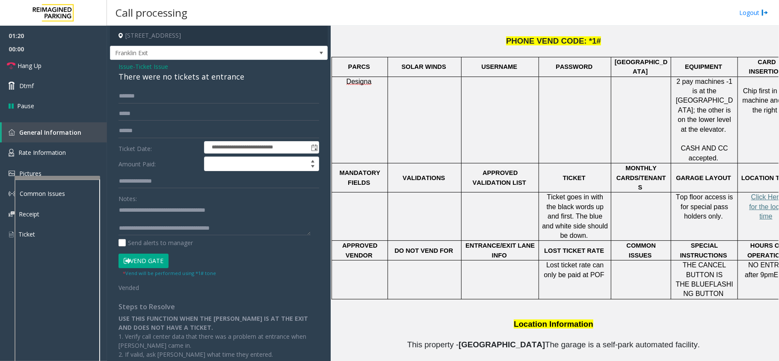
scroll to position [399, 0]
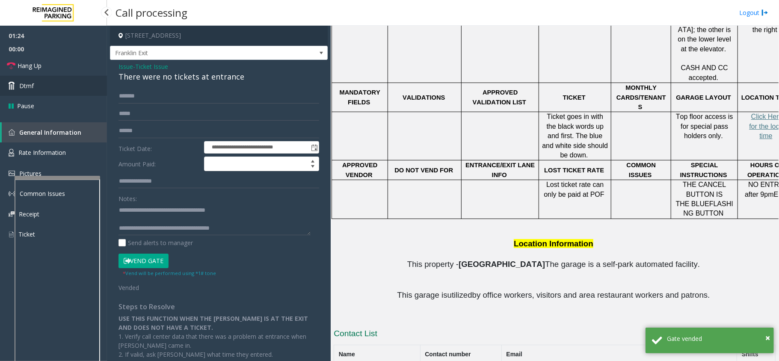
click at [62, 90] on link "Dtmf" at bounding box center [53, 86] width 107 height 20
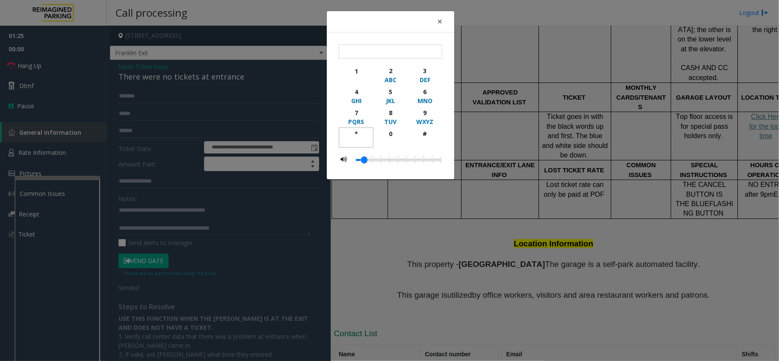
click at [359, 134] on div "*" at bounding box center [356, 133] width 24 height 9
click at [360, 71] on div "1" at bounding box center [356, 71] width 24 height 9
click at [430, 137] on div "#" at bounding box center [425, 133] width 24 height 9
type input "***"
click at [442, 24] on button "×" at bounding box center [439, 21] width 17 height 21
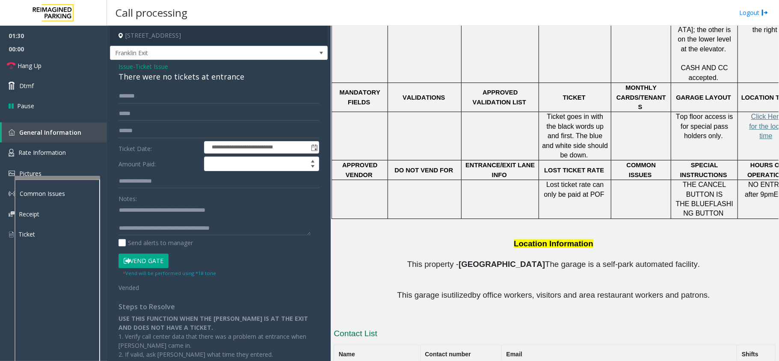
click at [153, 257] on button "Vend Gate" at bounding box center [143, 261] width 50 height 15
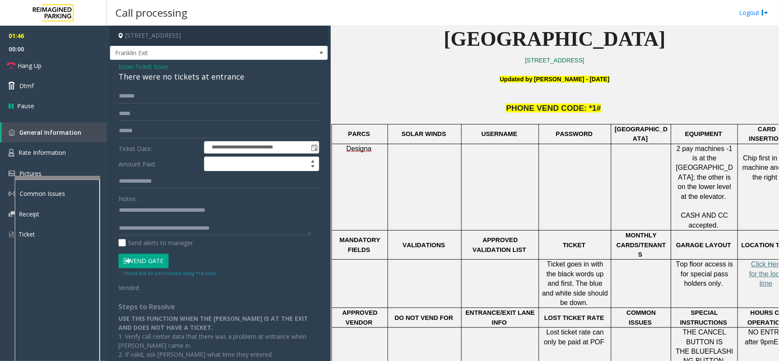
scroll to position [416, 0]
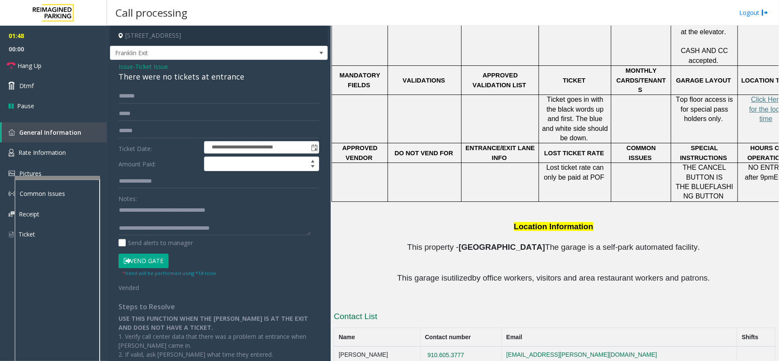
drag, startPoint x: 477, startPoint y: 342, endPoint x: 398, endPoint y: 336, distance: 79.8
click at [398, 346] on tr "[PERSON_NAME] 910.605.3777 [EMAIL_ADDRESS][PERSON_NAME][DOMAIN_NAME]" at bounding box center [554, 354] width 441 height 17
click at [466, 311] on h3 "Contact List" at bounding box center [555, 318] width 442 height 14
drag, startPoint x: 251, startPoint y: 229, endPoint x: 166, endPoint y: 227, distance: 84.7
click at [166, 227] on textarea at bounding box center [214, 219] width 192 height 32
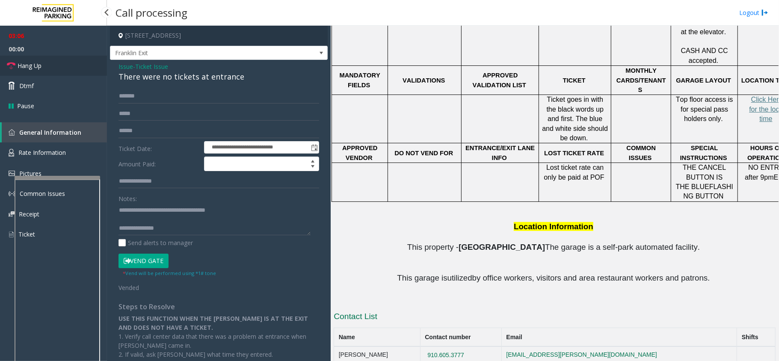
click at [53, 69] on link "Hang Up" at bounding box center [53, 66] width 107 height 20
click at [173, 228] on textarea at bounding box center [214, 219] width 192 height 32
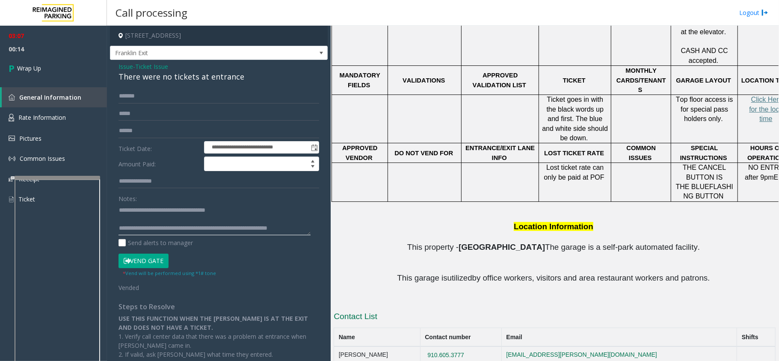
scroll to position [6, 0]
click at [240, 223] on textarea at bounding box center [214, 219] width 192 height 32
type textarea "**********"
click at [31, 77] on link "Wrap Up" at bounding box center [53, 68] width 107 height 25
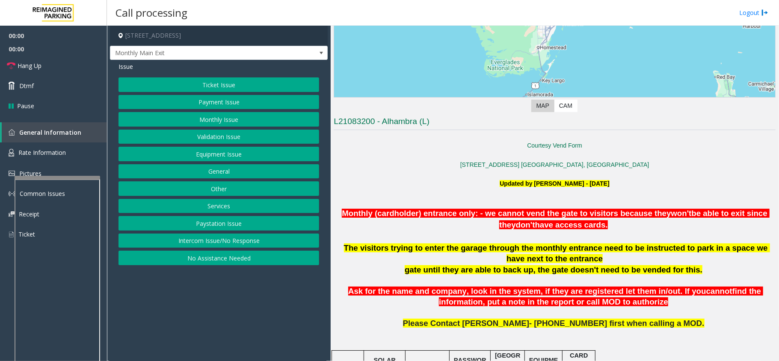
scroll to position [285, 0]
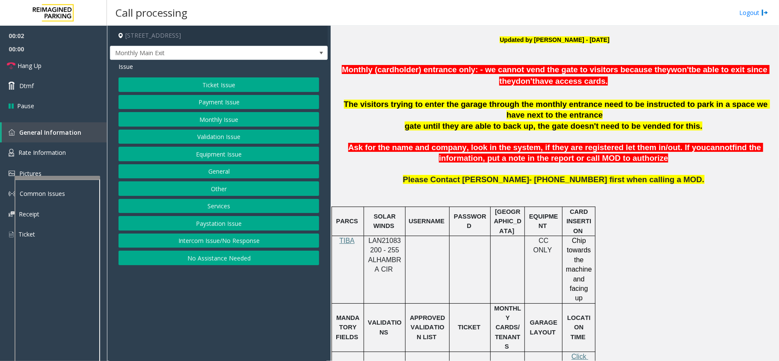
click at [384, 245] on span "LAN21083200 - 255 ALHAMBRA CIR" at bounding box center [384, 255] width 33 height 36
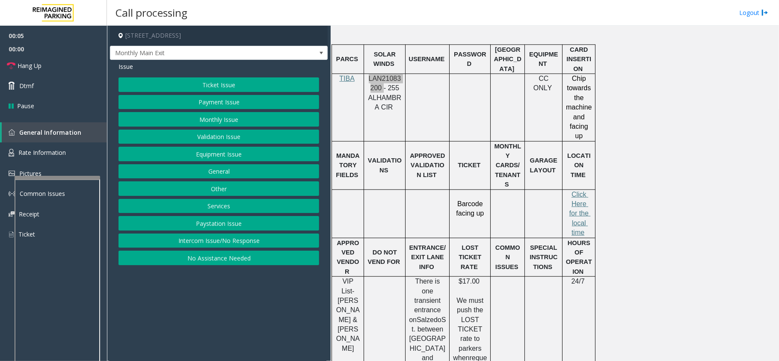
scroll to position [513, 0]
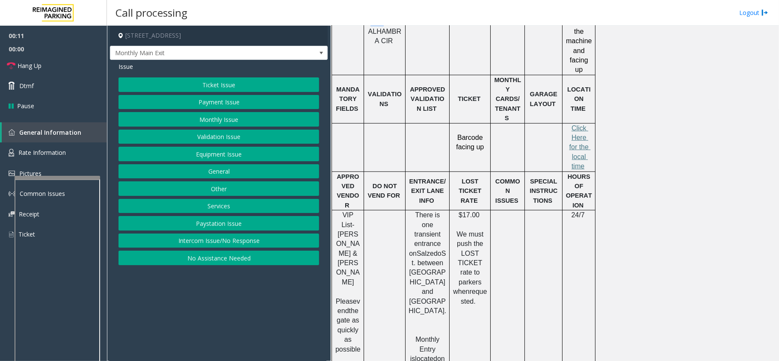
click at [192, 247] on button "Intercom Issue/No Response" at bounding box center [218, 240] width 201 height 15
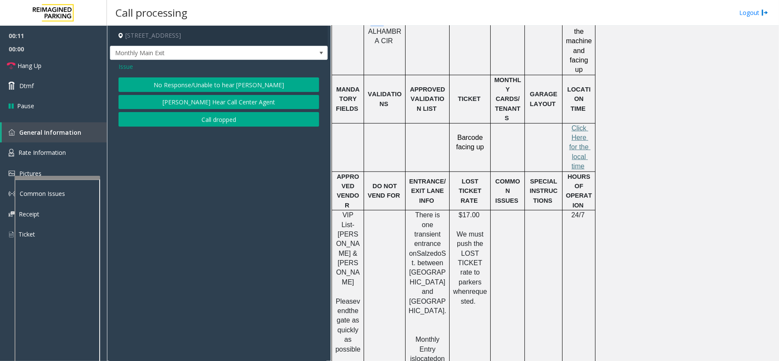
click at [192, 84] on button "No Response/Unable to hear [PERSON_NAME]" at bounding box center [218, 84] width 201 height 15
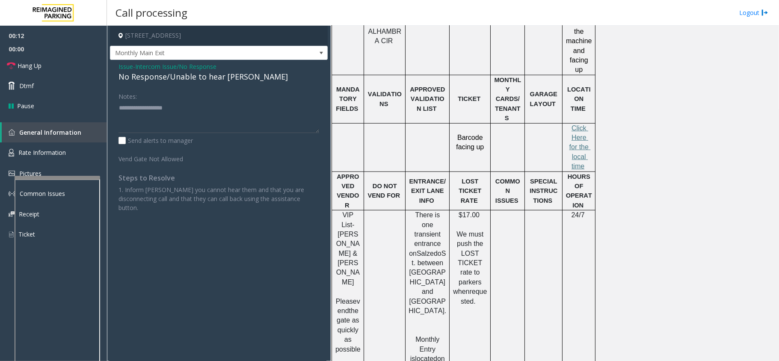
click at [189, 81] on div "No Response/Unable to hear [PERSON_NAME]" at bounding box center [218, 77] width 201 height 12
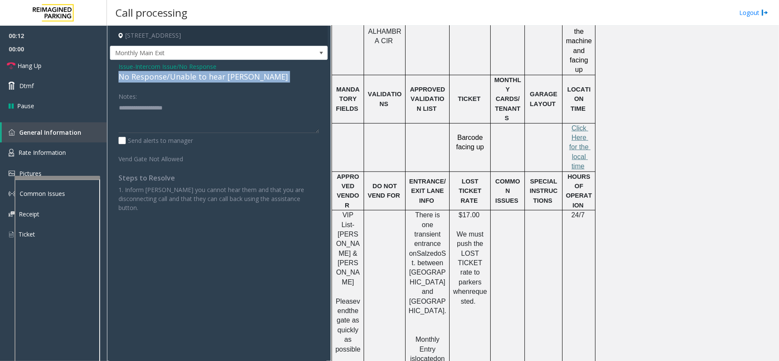
click at [189, 81] on div "No Response/Unable to hear [PERSON_NAME]" at bounding box center [218, 77] width 201 height 12
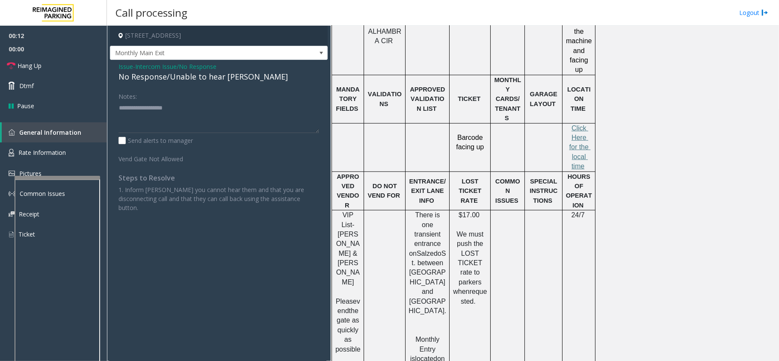
click at [185, 98] on div "Notes:" at bounding box center [218, 111] width 201 height 44
click at [186, 110] on textarea at bounding box center [218, 117] width 201 height 32
paste textarea "**********"
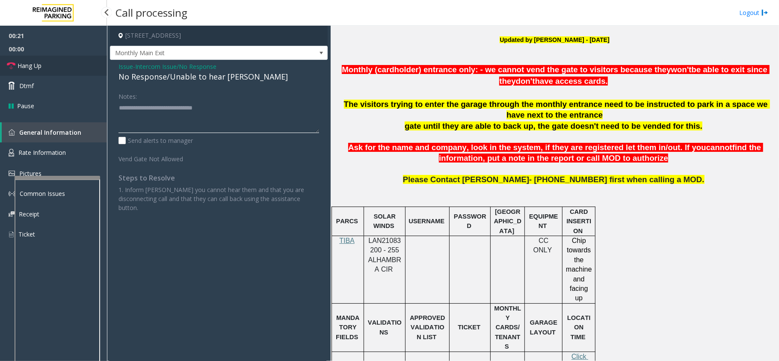
type textarea "**********"
click at [36, 66] on span "Hang Up" at bounding box center [30, 65] width 24 height 9
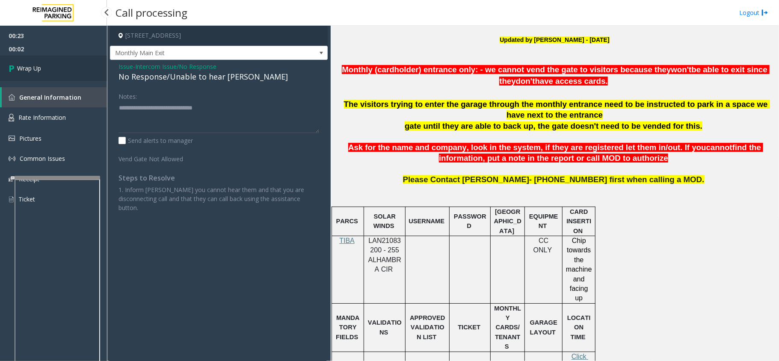
click at [36, 66] on span "Wrap Up" at bounding box center [29, 68] width 24 height 9
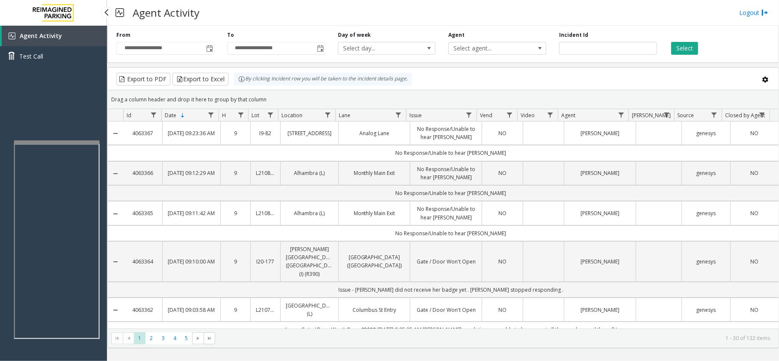
click at [69, 140] on div at bounding box center [57, 141] width 86 height 3
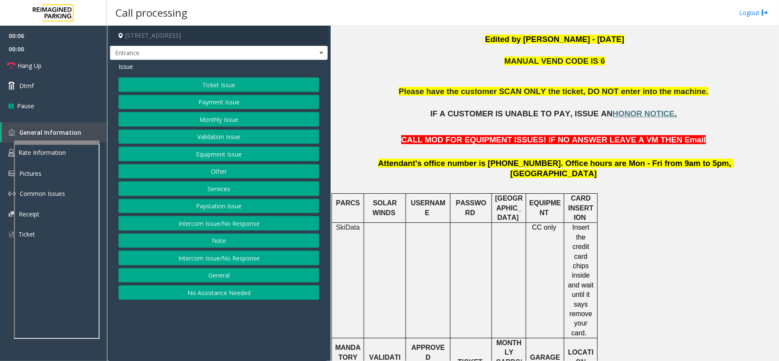
scroll to position [171, 0]
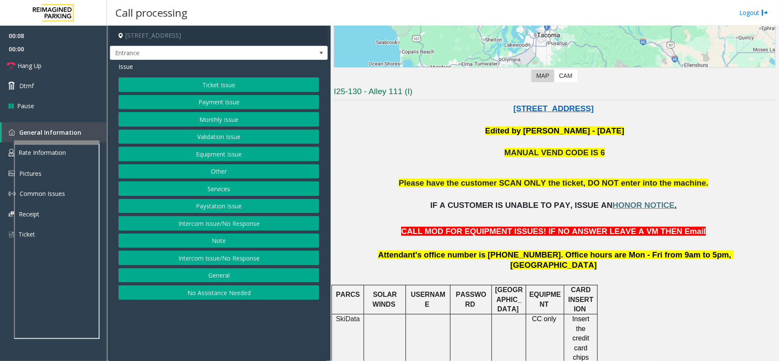
click at [203, 120] on button "Monthly Issue" at bounding box center [218, 119] width 201 height 15
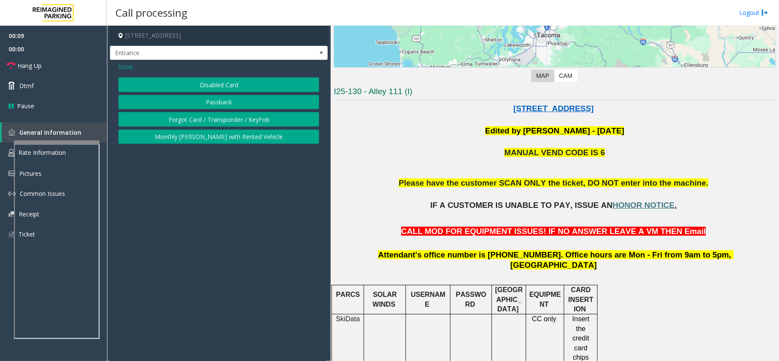
click at [212, 86] on button "Disabled Card" at bounding box center [218, 84] width 201 height 15
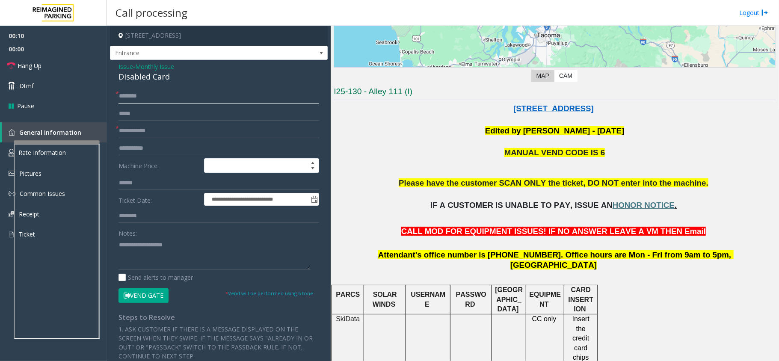
click at [164, 98] on input "text" at bounding box center [218, 96] width 201 height 15
click at [151, 94] on input "text" at bounding box center [218, 96] width 201 height 15
type input "*****"
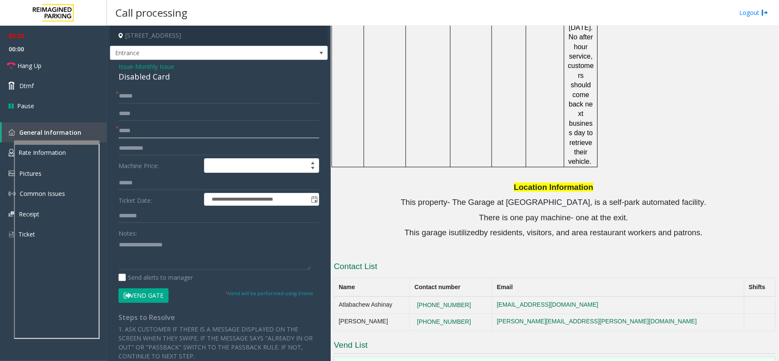
scroll to position [998, 0]
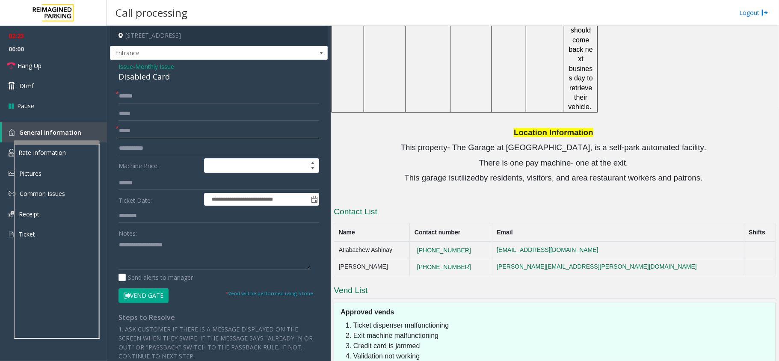
type input "*****"
click at [144, 301] on button "Vend Gate" at bounding box center [143, 295] width 50 height 15
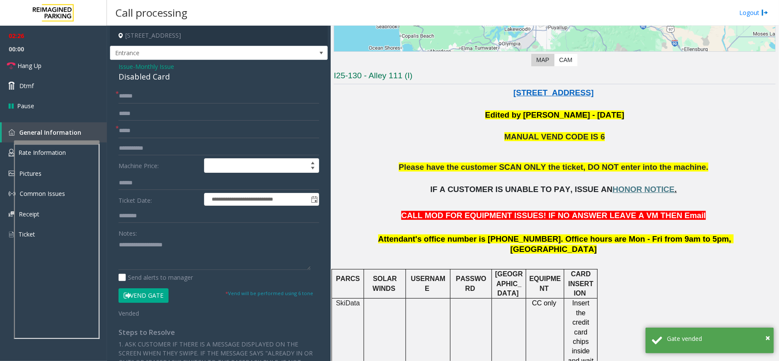
scroll to position [86, 0]
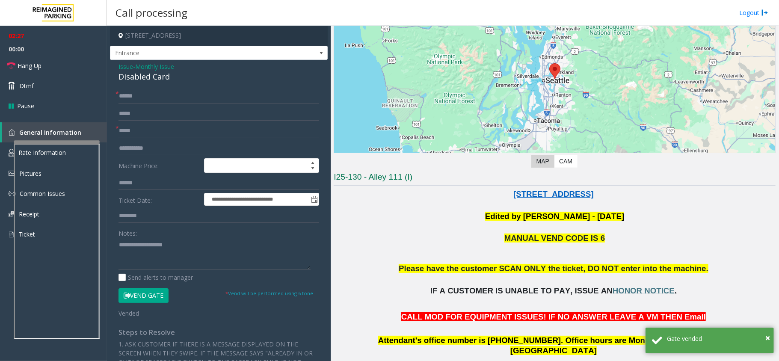
click at [162, 73] on div "Disabled Card" at bounding box center [218, 77] width 201 height 12
click at [171, 252] on textarea at bounding box center [214, 254] width 192 height 32
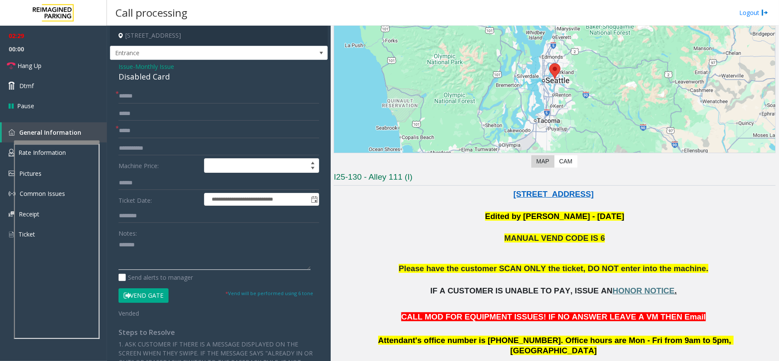
paste textarea "**********"
type textarea "**********"
click at [23, 58] on link "Hang Up" at bounding box center [53, 66] width 107 height 20
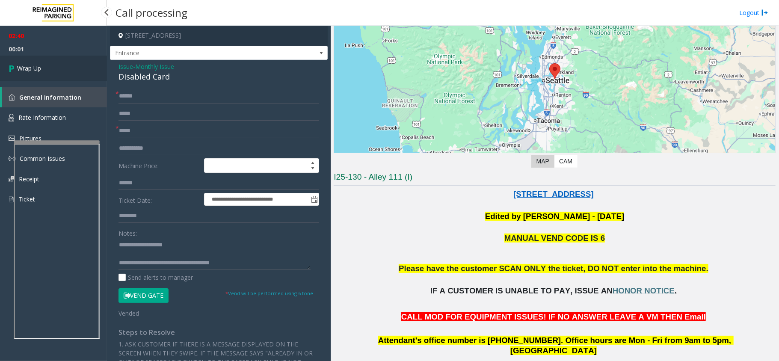
click at [21, 66] on span "Wrap Up" at bounding box center [29, 68] width 24 height 9
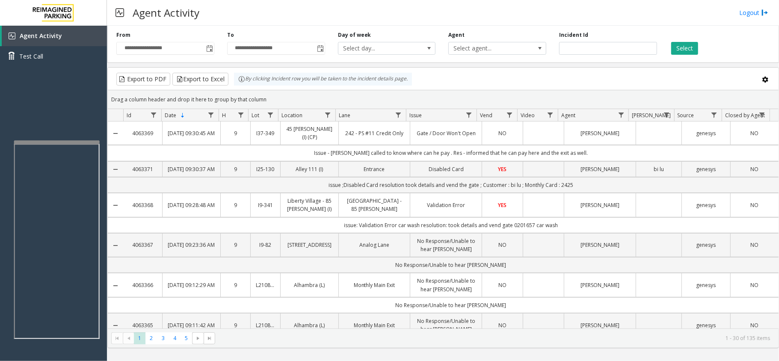
click at [456, 20] on div "Agent Activity Logout" at bounding box center [443, 13] width 672 height 26
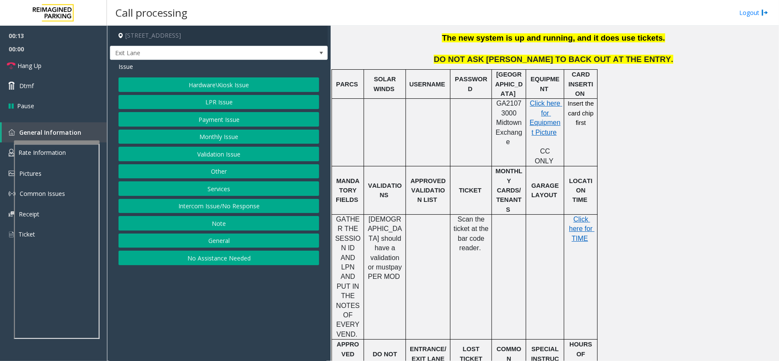
scroll to position [285, 0]
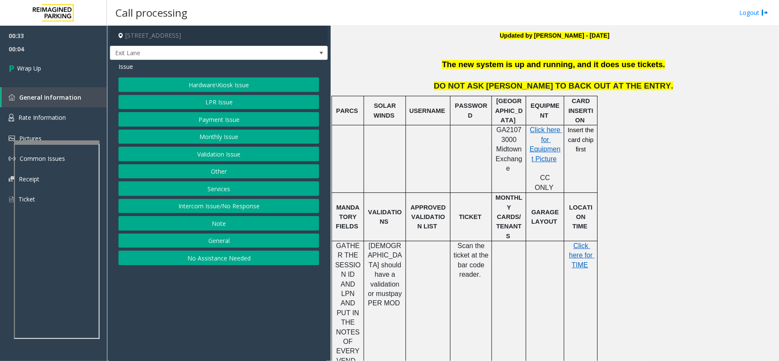
click at [221, 100] on button "LPR Issue" at bounding box center [218, 102] width 201 height 15
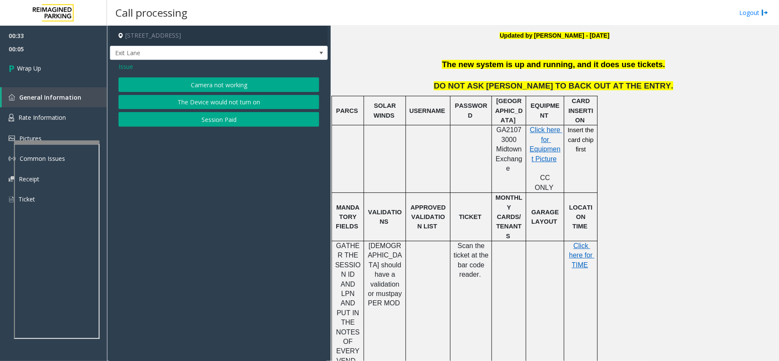
click at [191, 79] on button "Camera not working" at bounding box center [218, 84] width 201 height 15
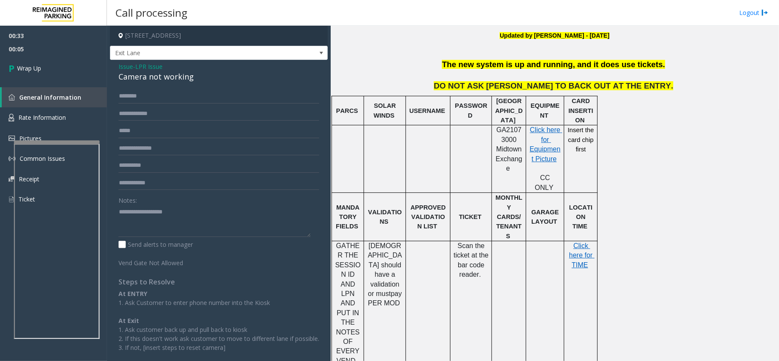
click at [163, 80] on div "Camera not working" at bounding box center [218, 77] width 201 height 12
click at [122, 64] on span "Issue" at bounding box center [125, 66] width 15 height 9
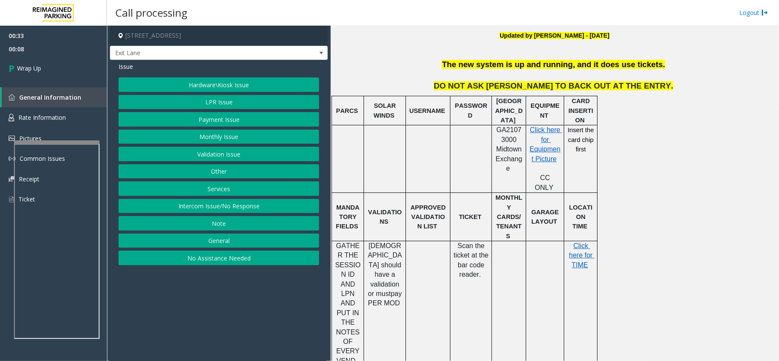
click at [230, 103] on button "LPR Issue" at bounding box center [218, 102] width 201 height 15
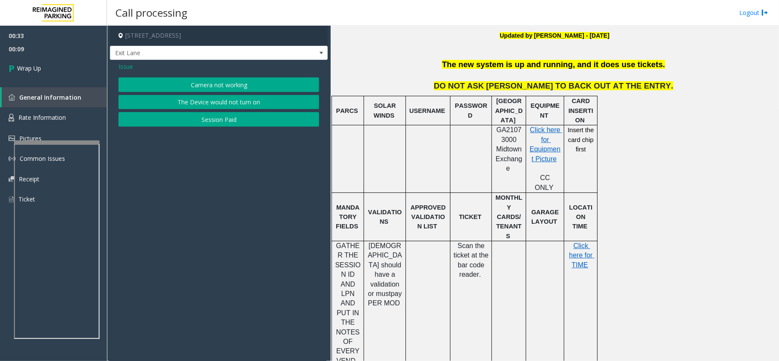
click at [201, 79] on button "Camera not working" at bounding box center [218, 84] width 201 height 15
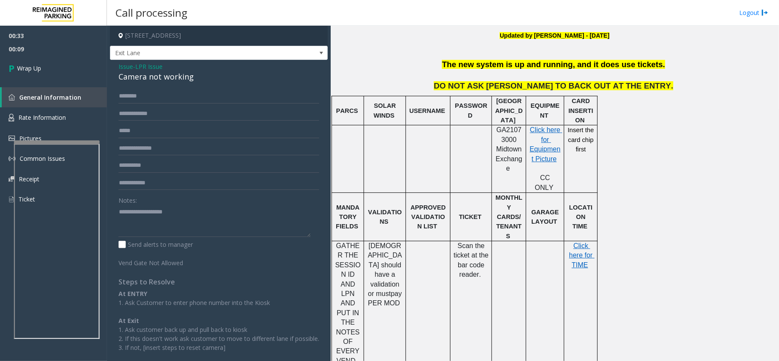
click at [160, 72] on div "Camera not working" at bounding box center [218, 77] width 201 height 12
click at [164, 221] on textarea at bounding box center [214, 221] width 192 height 32
paste textarea "**********"
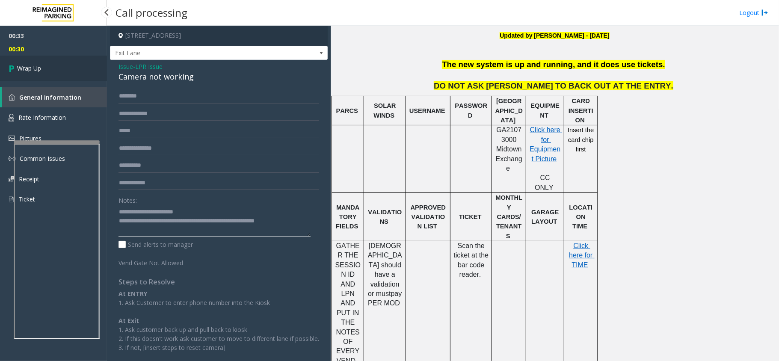
type textarea "**********"
click at [53, 64] on link "Wrap Up" at bounding box center [53, 68] width 107 height 25
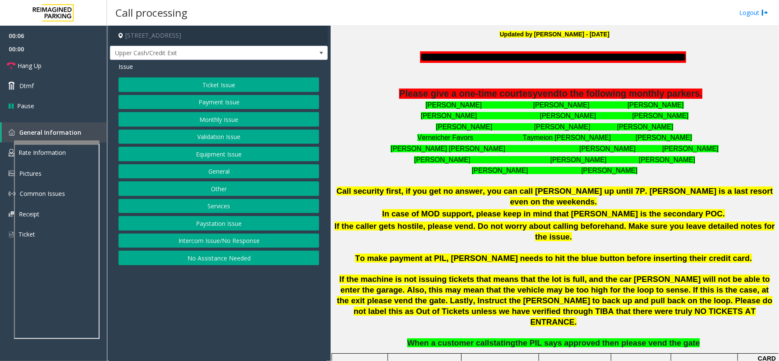
scroll to position [228, 0]
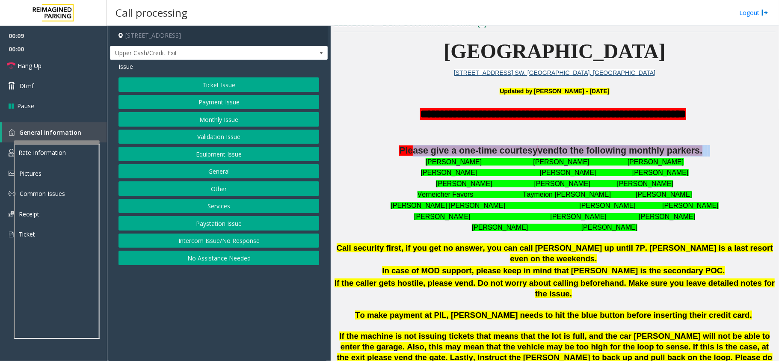
drag, startPoint x: 406, startPoint y: 153, endPoint x: 719, endPoint y: 156, distance: 313.4
click at [719, 156] on p "Please give a one-time courtesy vend to the following monthly parkers." at bounding box center [555, 151] width 442 height 12
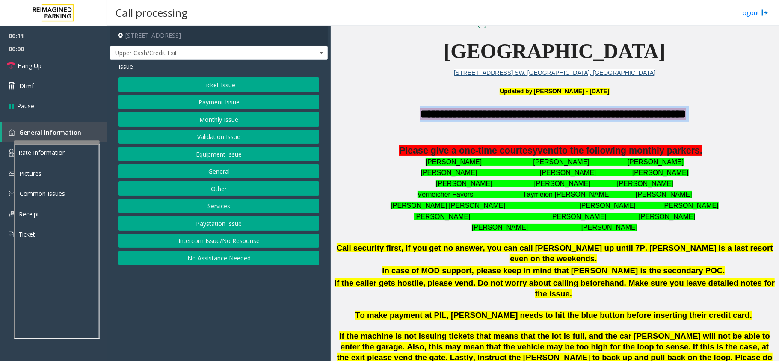
drag, startPoint x: 393, startPoint y: 108, endPoint x: 715, endPoint y: 110, distance: 321.5
click at [715, 110] on p "**********" at bounding box center [555, 114] width 442 height 16
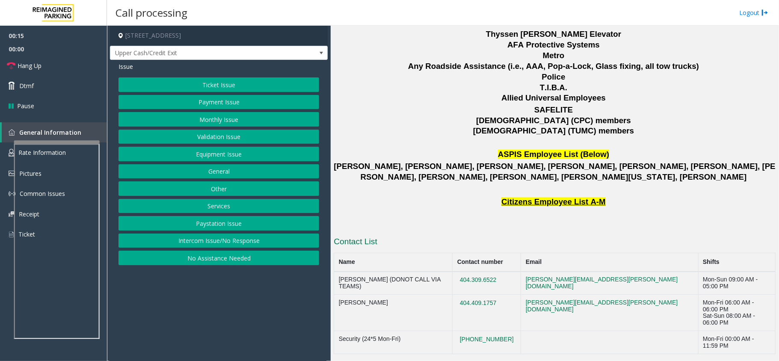
scroll to position [1156, 0]
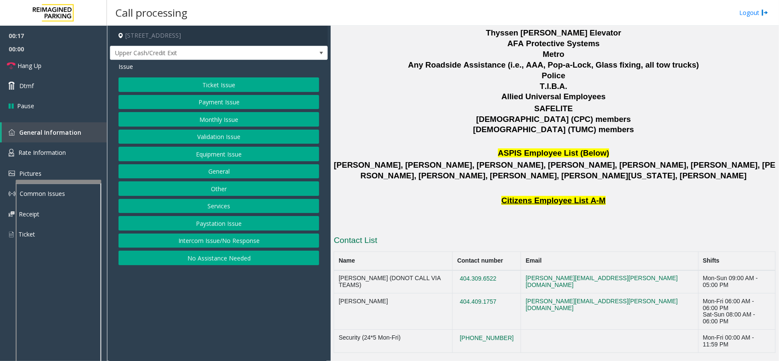
click at [45, 183] on div at bounding box center [59, 181] width 86 height 3
click at [45, 157] on link "Rate Information" at bounding box center [53, 152] width 107 height 21
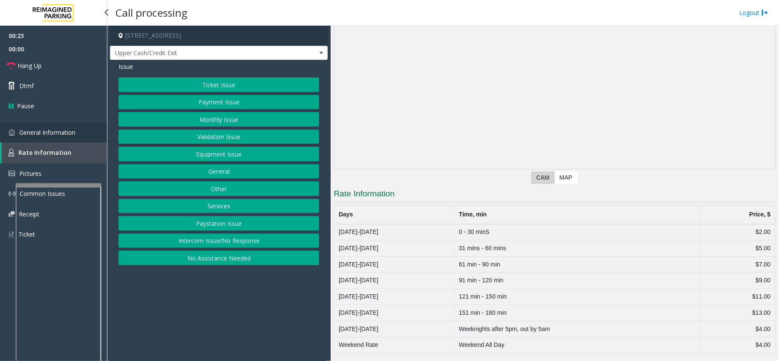
click at [77, 132] on link "General Information" at bounding box center [53, 132] width 107 height 20
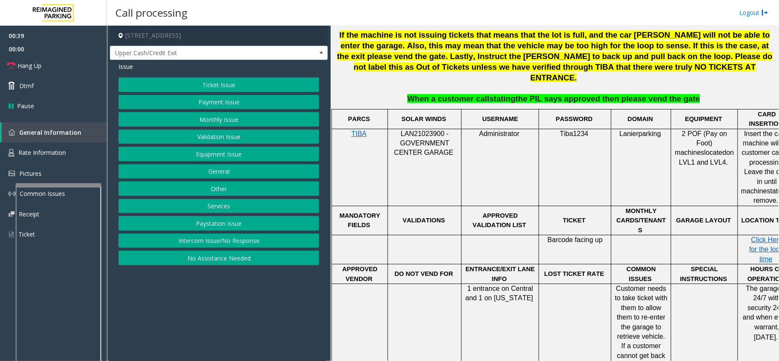
scroll to position [529, 30]
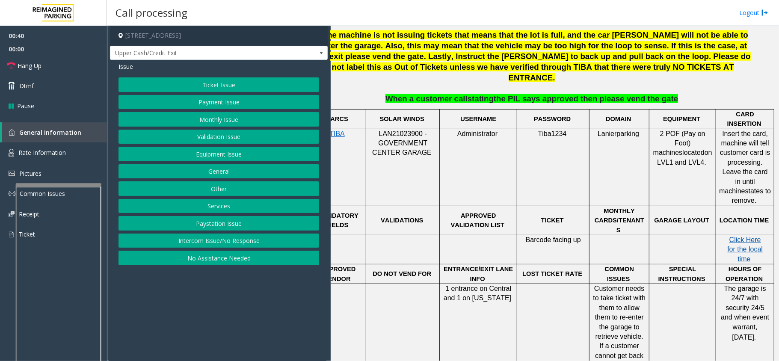
click at [744, 236] on span "Click Here for the local time" at bounding box center [744, 249] width 35 height 27
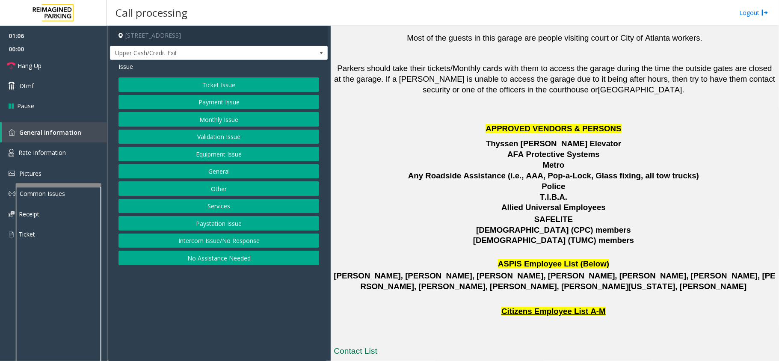
scroll to position [1156, 0]
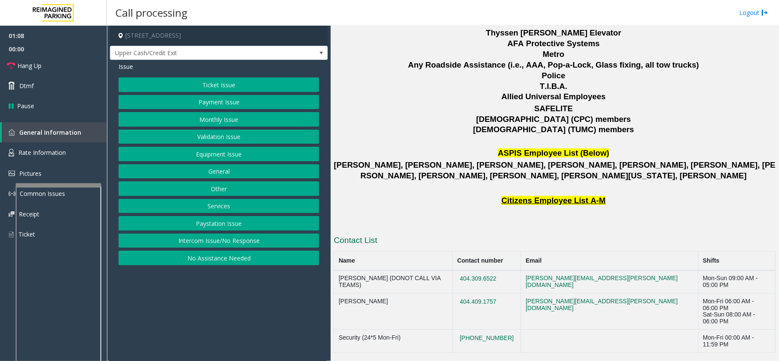
drag, startPoint x: 528, startPoint y: 223, endPoint x: 479, endPoint y: 221, distance: 49.2
click at [479, 270] on td "404.309.6522" at bounding box center [486, 281] width 68 height 23
copy button "404.309.6522"
click at [213, 84] on button "Ticket Issue" at bounding box center [218, 84] width 201 height 15
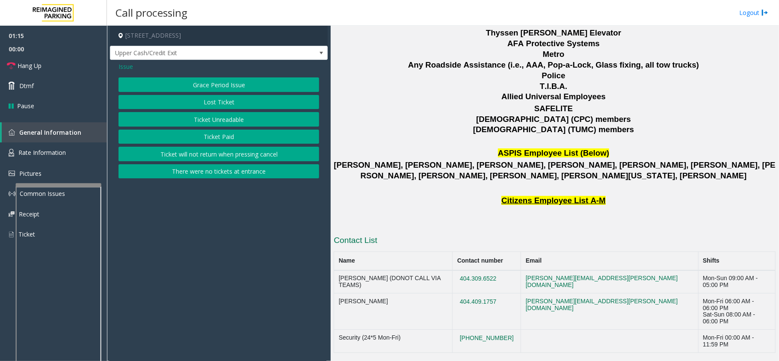
click at [127, 66] on span "Issue" at bounding box center [125, 66] width 15 height 9
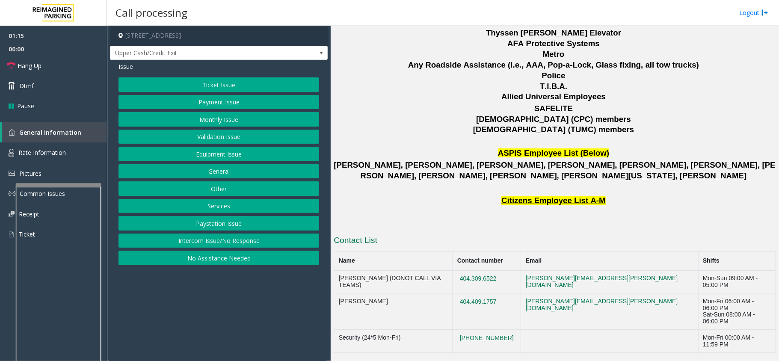
click at [221, 80] on button "Ticket Issue" at bounding box center [218, 84] width 201 height 15
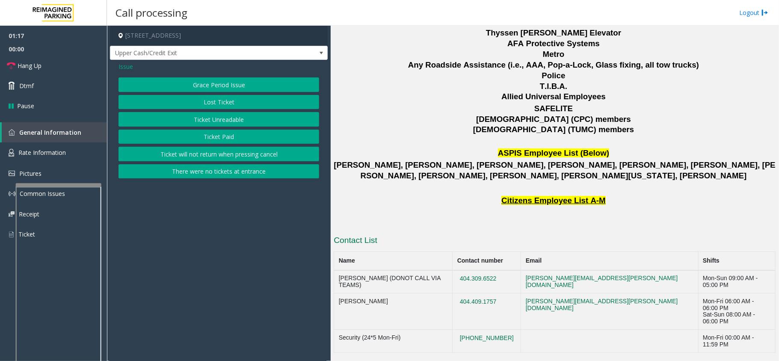
click at [127, 64] on span "Issue" at bounding box center [125, 66] width 15 height 9
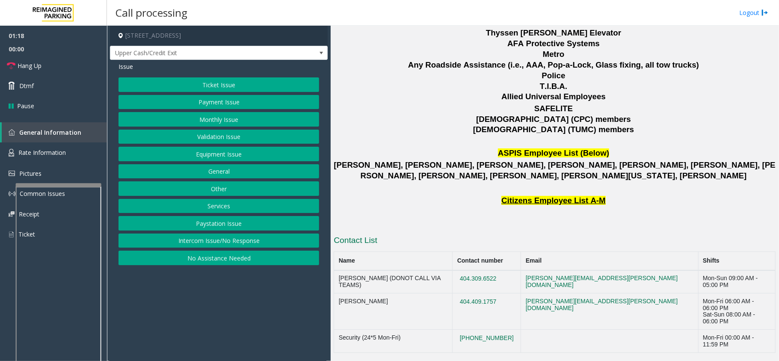
click at [189, 101] on button "Payment Issue" at bounding box center [218, 102] width 201 height 15
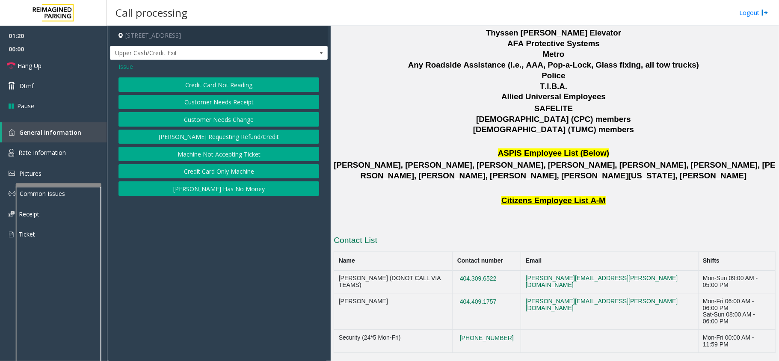
click at [224, 194] on button "[PERSON_NAME] Has No Money" at bounding box center [218, 188] width 201 height 15
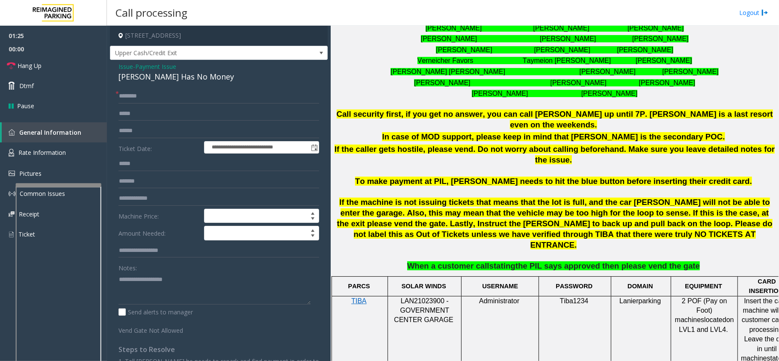
scroll to position [358, 0]
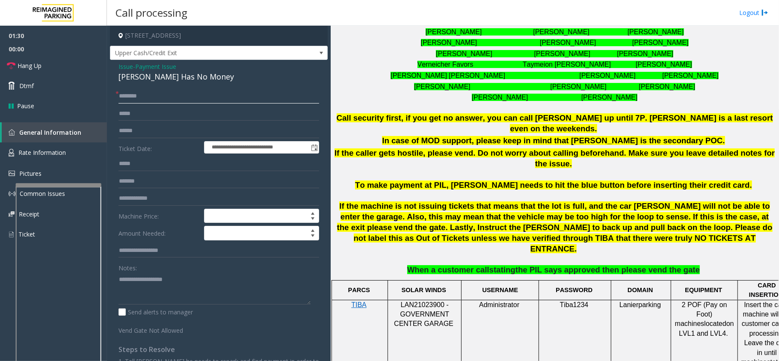
click at [154, 99] on input "text" at bounding box center [218, 96] width 201 height 15
type input "**"
click at [166, 80] on div "[PERSON_NAME] Has No Money" at bounding box center [218, 77] width 201 height 12
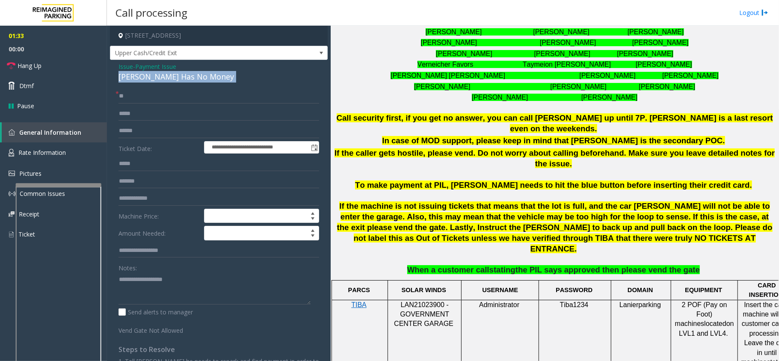
copy div "[PERSON_NAME] Has No Money"
click at [156, 283] on textarea at bounding box center [214, 288] width 192 height 32
paste textarea "**********"
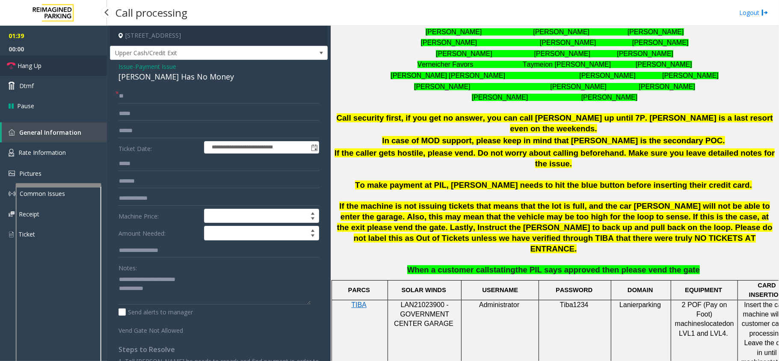
click at [51, 63] on link "Hang Up" at bounding box center [53, 66] width 107 height 20
click at [170, 299] on textarea at bounding box center [214, 288] width 192 height 32
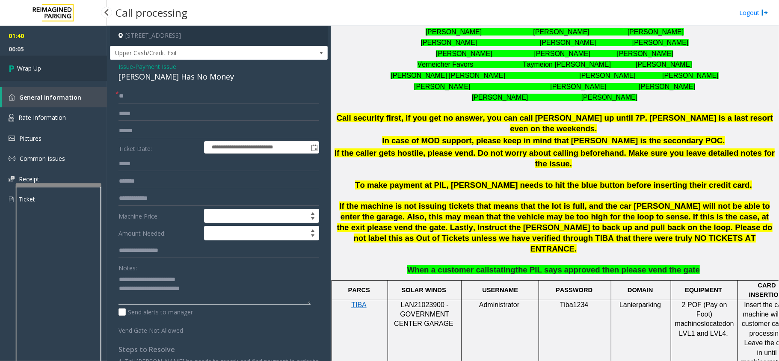
type textarea "**********"
click at [28, 76] on link "Wrap Up" at bounding box center [53, 68] width 107 height 25
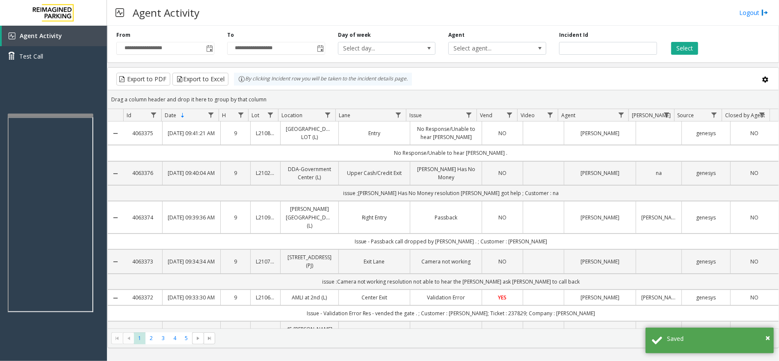
click at [74, 115] on div at bounding box center [51, 115] width 86 height 3
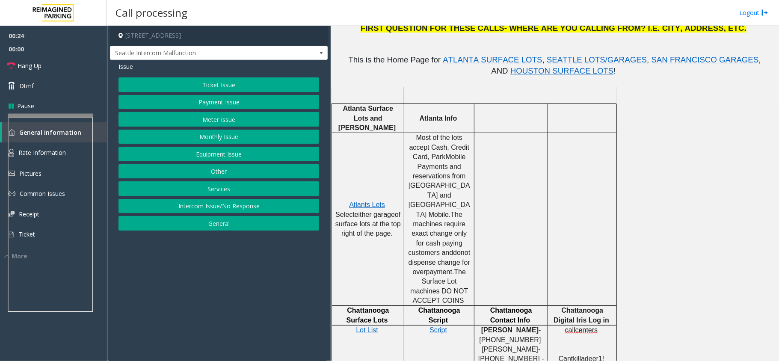
scroll to position [285, 0]
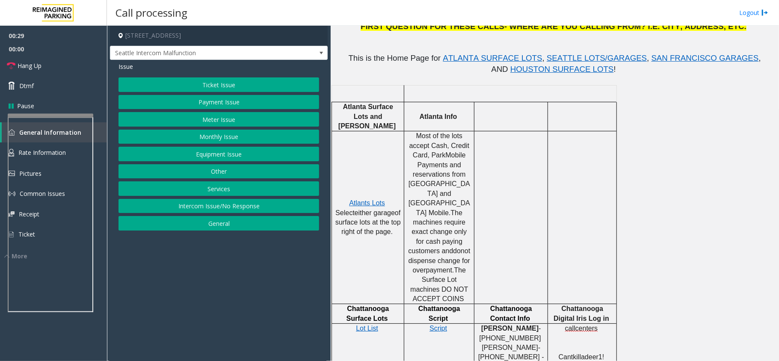
click at [219, 140] on button "Monthly Issue" at bounding box center [218, 137] width 201 height 15
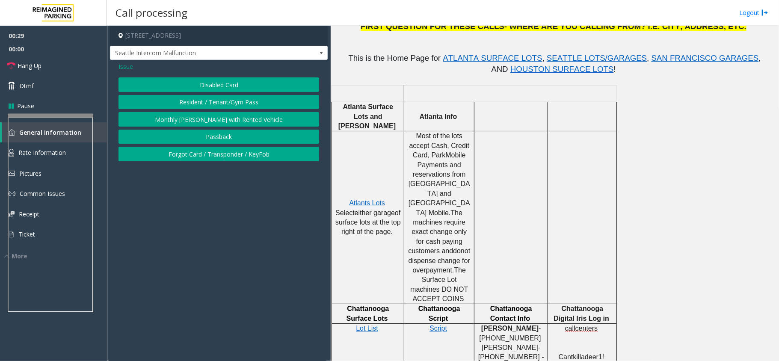
click at [211, 88] on button "Disabled Card" at bounding box center [218, 84] width 201 height 15
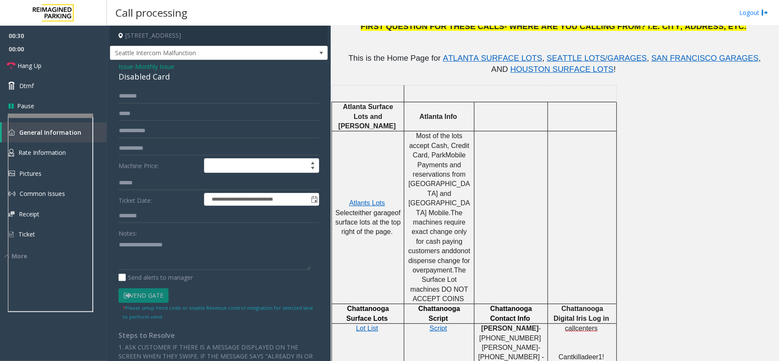
click at [155, 76] on div "Disabled Card" at bounding box center [218, 77] width 201 height 12
copy div "Disabled Card"
click at [147, 78] on div "Disabled Card" at bounding box center [218, 77] width 201 height 12
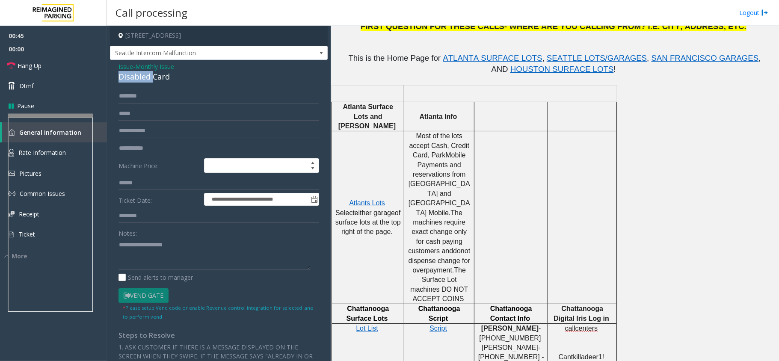
click at [147, 78] on div "Disabled Card" at bounding box center [218, 77] width 201 height 12
click at [156, 258] on textarea at bounding box center [214, 254] width 192 height 32
paste textarea "**********"
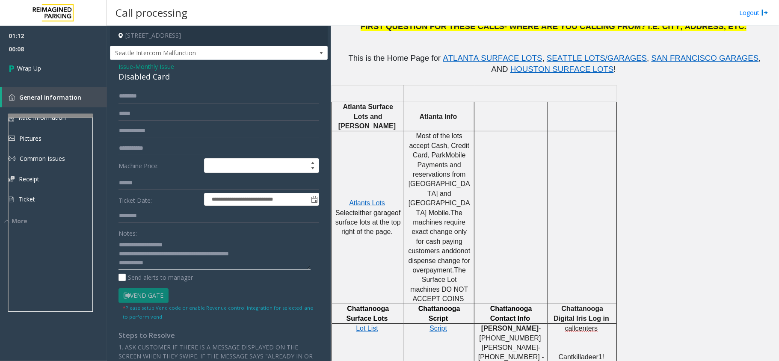
paste textarea "**********"
type textarea "**********"
click at [43, 71] on link "Wrap Up" at bounding box center [53, 68] width 107 height 25
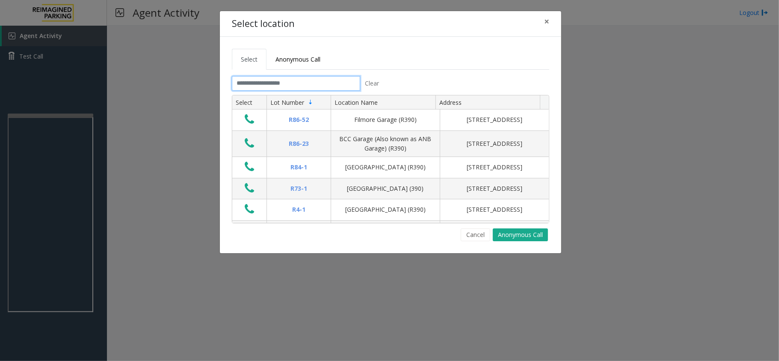
click at [288, 86] on input "text" at bounding box center [296, 83] width 128 height 15
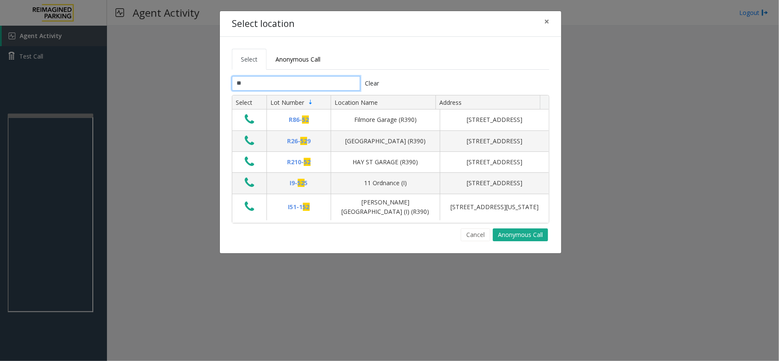
type input "*"
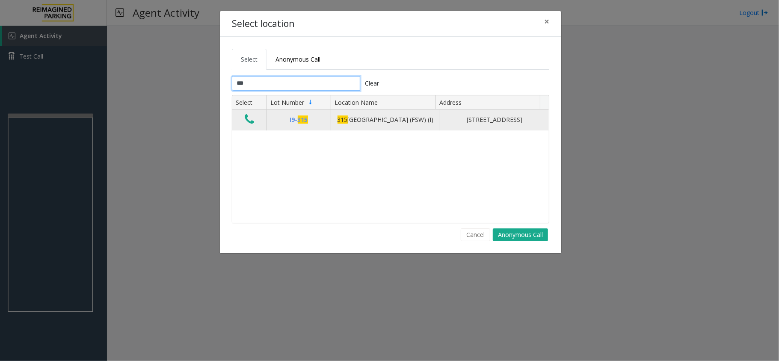
type input "***"
drag, startPoint x: 342, startPoint y: 129, endPoint x: 409, endPoint y: 127, distance: 66.3
click at [409, 127] on td "315 Front Street West (FSW) (I)" at bounding box center [385, 119] width 109 height 21
click at [252, 118] on icon "Data table" at bounding box center [249, 119] width 9 height 12
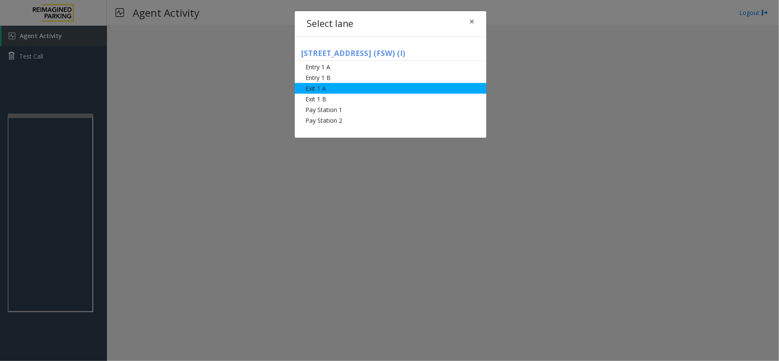
click at [325, 89] on li "Exit 1 A" at bounding box center [391, 88] width 192 height 11
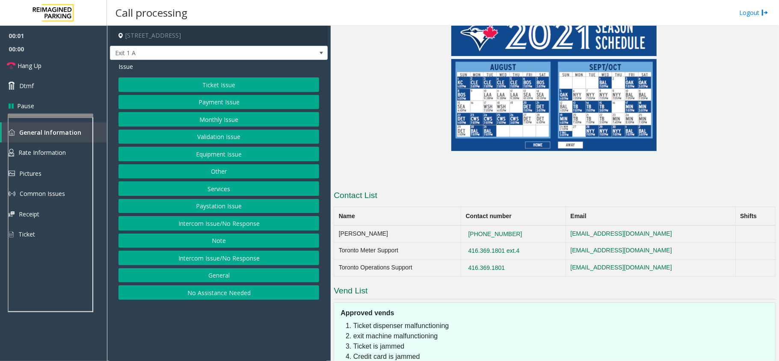
scroll to position [822, 0]
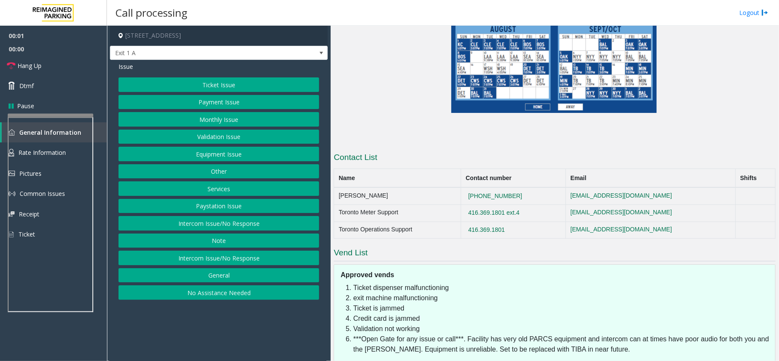
click at [180, 80] on button "Ticket Issue" at bounding box center [218, 84] width 201 height 15
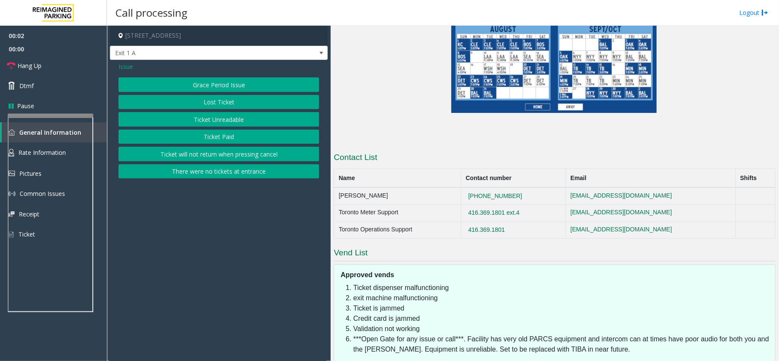
click at [222, 123] on button "Ticket Unreadable" at bounding box center [218, 119] width 201 height 15
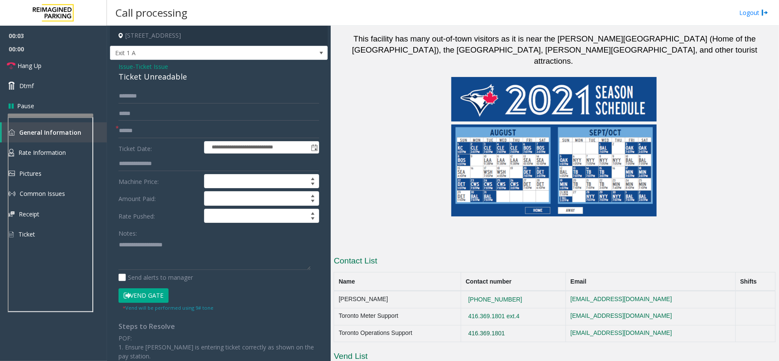
scroll to position [537, 0]
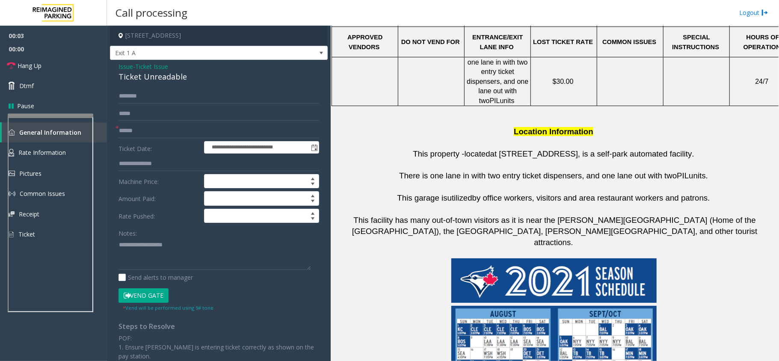
click at [127, 67] on span "Issue" at bounding box center [125, 66] width 15 height 9
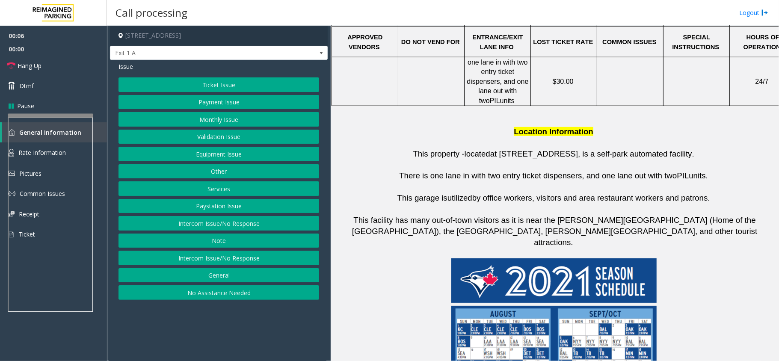
click at [255, 191] on button "Services" at bounding box center [218, 188] width 201 height 15
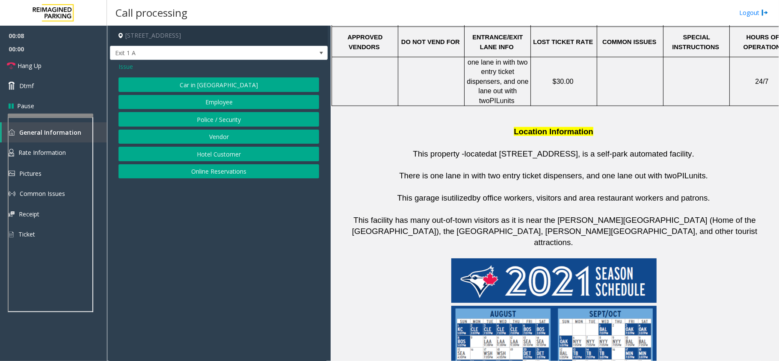
click at [243, 170] on button "Online Reservations" at bounding box center [218, 171] width 201 height 15
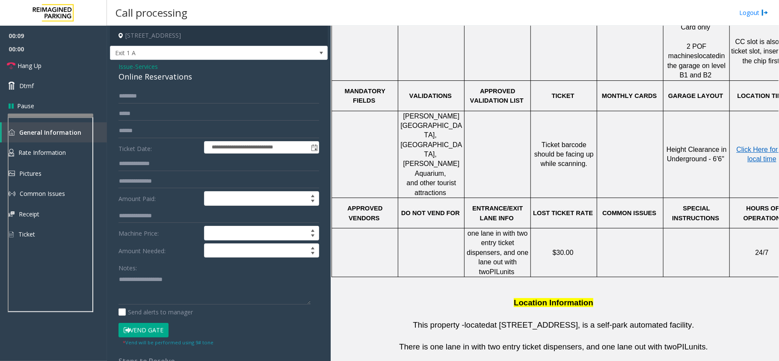
scroll to position [24, 0]
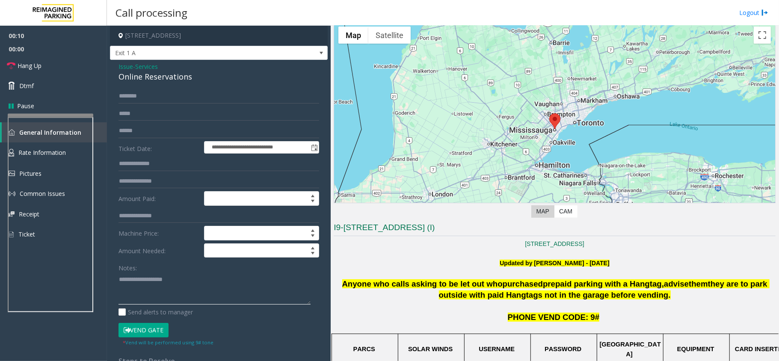
click at [143, 283] on textarea at bounding box center [214, 288] width 192 height 32
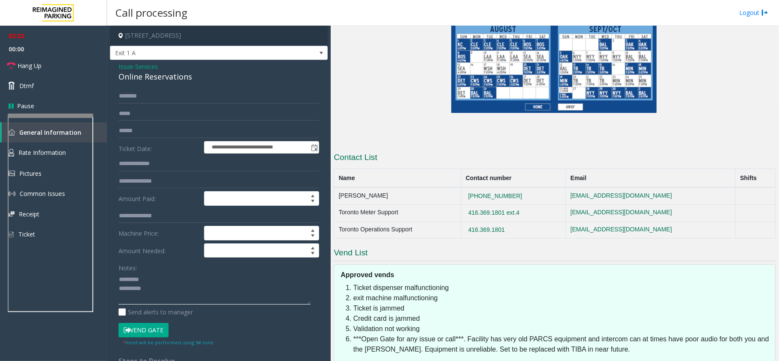
scroll to position [651, 0]
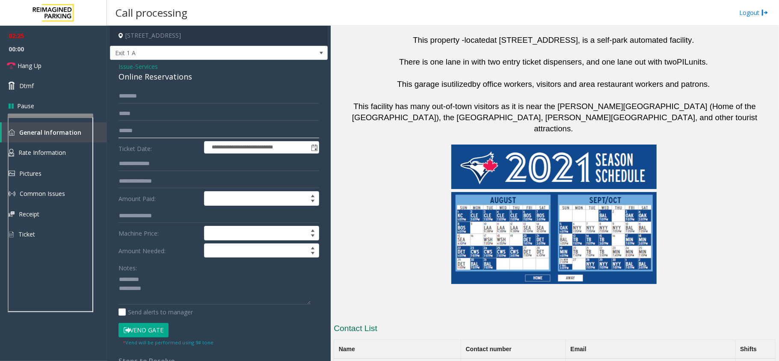
click at [136, 138] on input "text" at bounding box center [218, 131] width 201 height 15
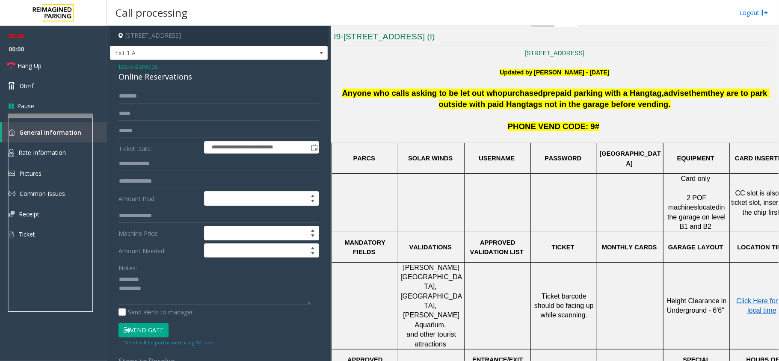
scroll to position [195, 0]
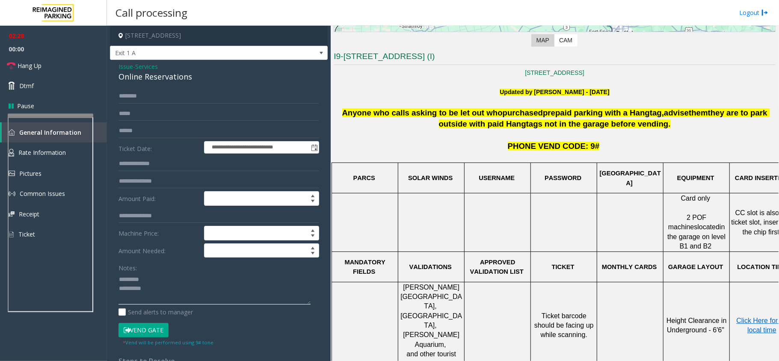
drag, startPoint x: 154, startPoint y: 275, endPoint x: 113, endPoint y: 278, distance: 41.6
click at [113, 278] on div "**********" at bounding box center [218, 336] width 213 height 495
type textarea "**********"
click at [144, 127] on input "text" at bounding box center [218, 131] width 201 height 15
type input "**********"
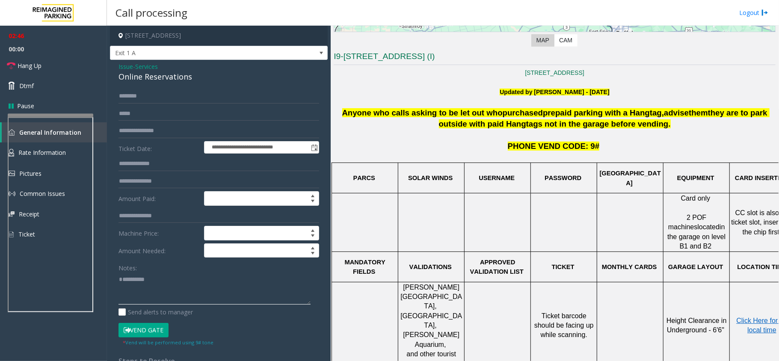
click at [204, 293] on textarea at bounding box center [214, 288] width 192 height 32
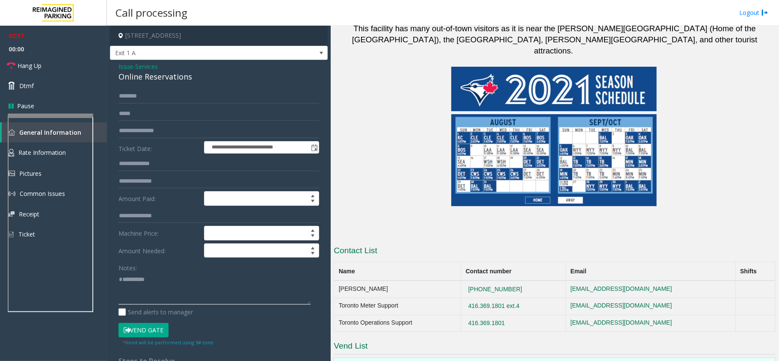
scroll to position [822, 0]
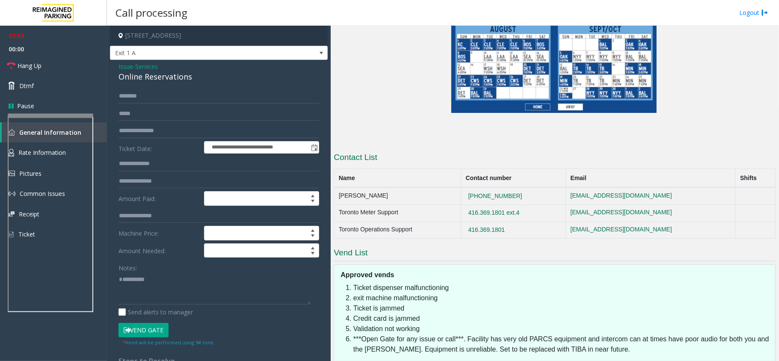
drag, startPoint x: 517, startPoint y: 127, endPoint x: 442, endPoint y: 125, distance: 75.3
click at [442, 187] on tr "Ashley Dionisi 647-539-1652 adionisi@impark.com" at bounding box center [554, 195] width 441 height 17
copy tr "[PHONE_NUMBER]"
drag, startPoint x: 162, startPoint y: 289, endPoint x: 101, endPoint y: 283, distance: 61.1
click at [101, 283] on app-root "**********" at bounding box center [389, 180] width 779 height 361
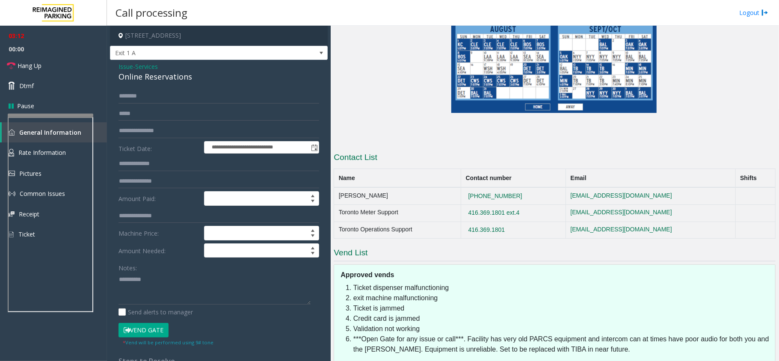
click at [158, 335] on button "Vend Gate" at bounding box center [143, 330] width 50 height 15
click at [160, 75] on div "Online Reservations" at bounding box center [218, 77] width 201 height 12
copy div "Online Reservations"
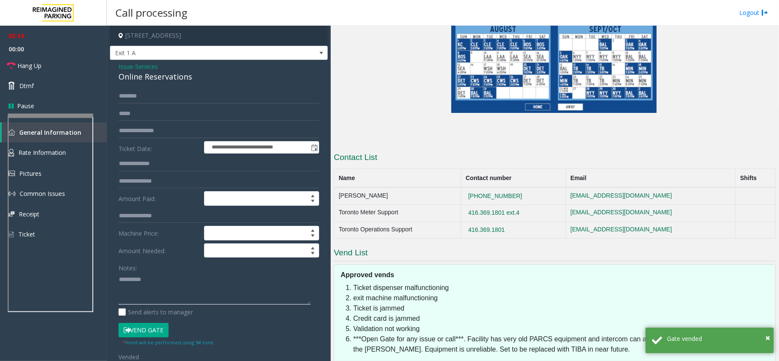
click at [190, 291] on textarea at bounding box center [214, 288] width 192 height 32
paste textarea "**********"
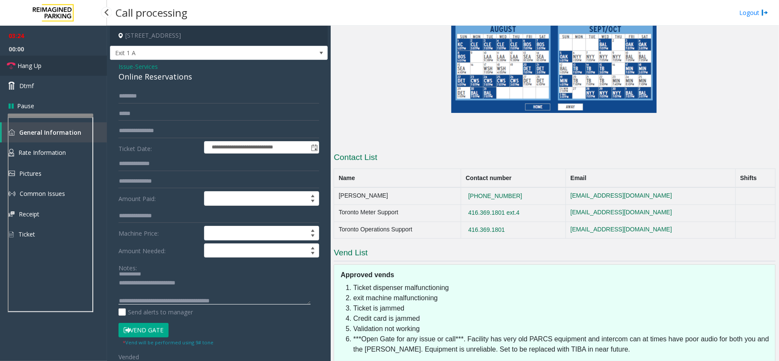
type textarea "**********"
click at [30, 57] on link "Hang Up" at bounding box center [53, 66] width 107 height 20
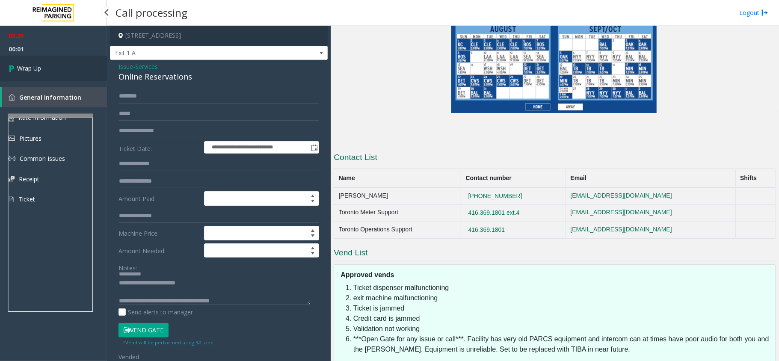
click at [30, 57] on link "Wrap Up" at bounding box center [53, 68] width 107 height 25
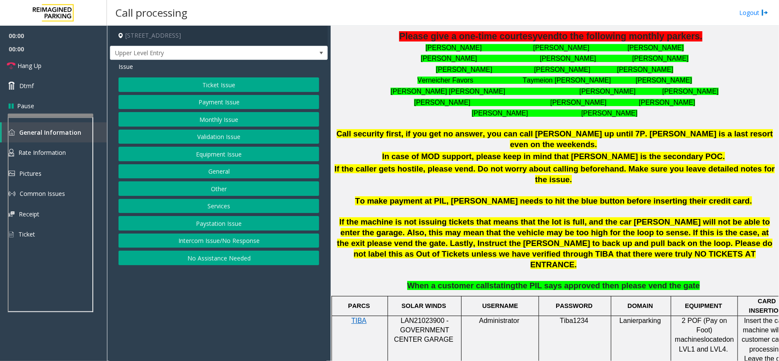
scroll to position [57, 0]
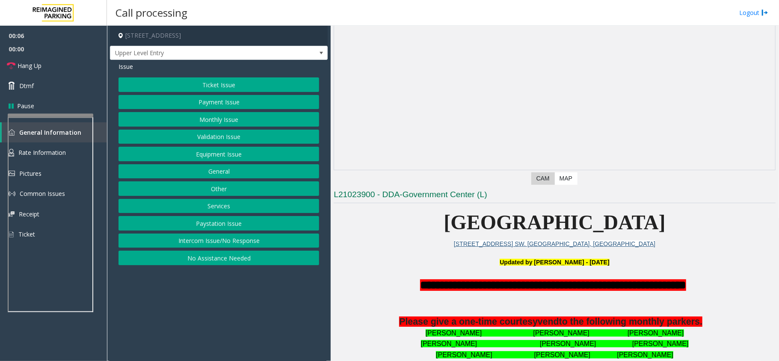
click at [253, 239] on button "Intercom Issue/No Response" at bounding box center [218, 240] width 201 height 15
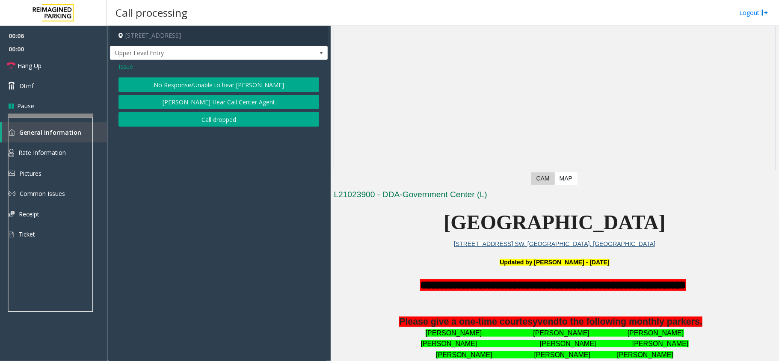
click at [197, 68] on div "Issue" at bounding box center [218, 66] width 201 height 9
click at [198, 78] on button "No Response/Unable to hear [PERSON_NAME]" at bounding box center [218, 84] width 201 height 15
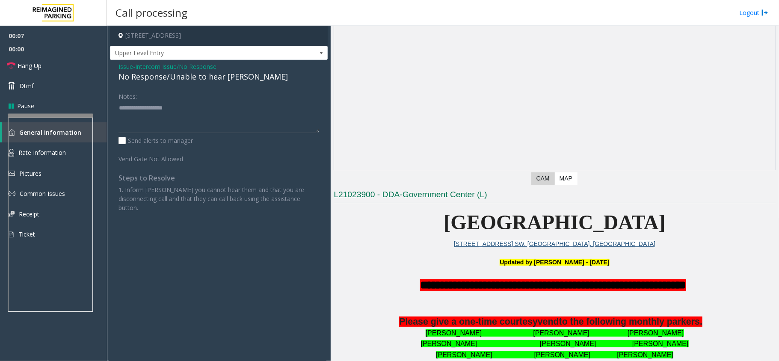
click at [195, 77] on div "No Response/Unable to hear [PERSON_NAME]" at bounding box center [218, 77] width 201 height 12
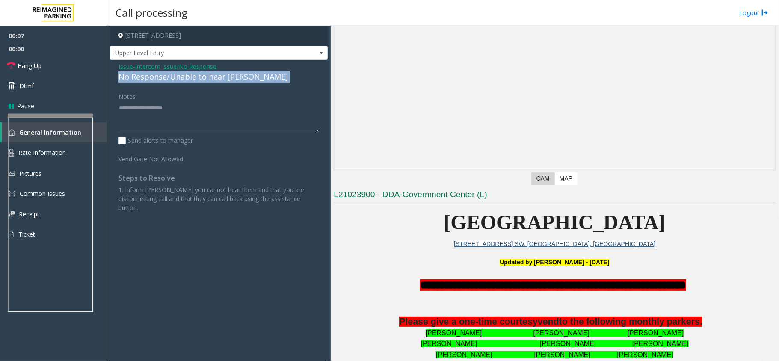
click at [195, 77] on div "No Response/Unable to hear [PERSON_NAME]" at bounding box center [218, 77] width 201 height 12
copy div "No Response/Unable to hear [PERSON_NAME]"
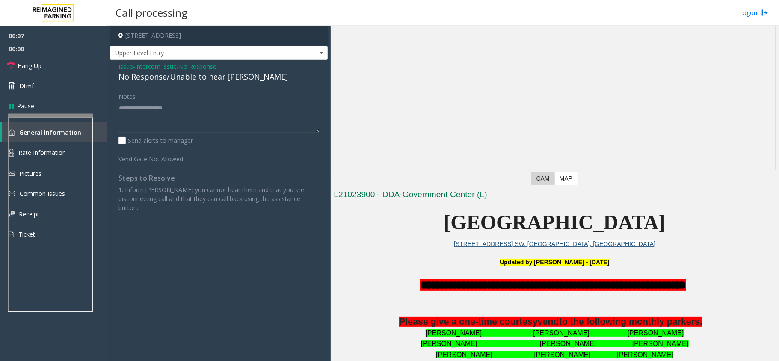
paste textarea "**********"
click at [194, 105] on textarea at bounding box center [218, 117] width 201 height 32
type textarea "**********"
click at [18, 62] on span "Hang Up" at bounding box center [30, 65] width 24 height 9
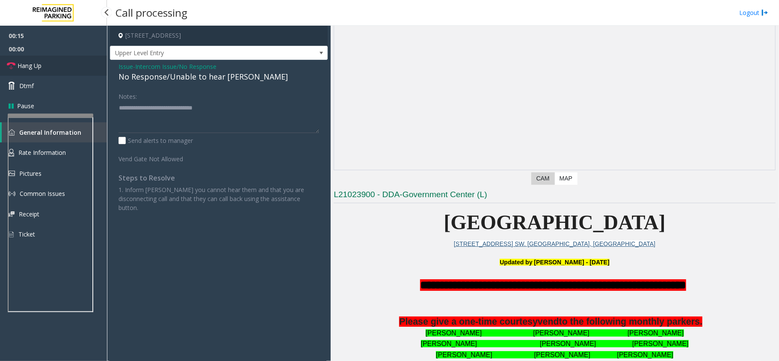
click at [18, 62] on span "Hang Up" at bounding box center [30, 65] width 24 height 9
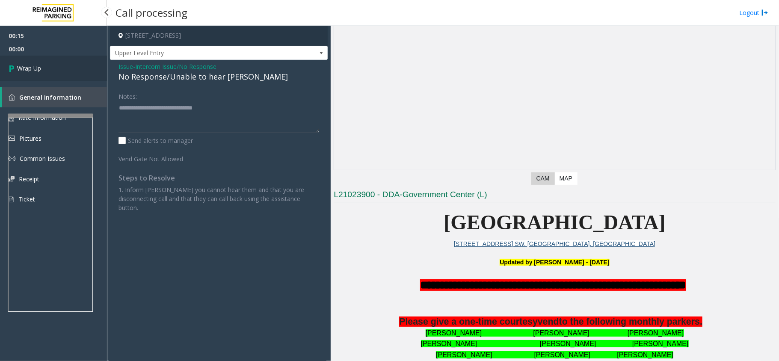
click at [18, 62] on link "Wrap Up" at bounding box center [53, 68] width 107 height 25
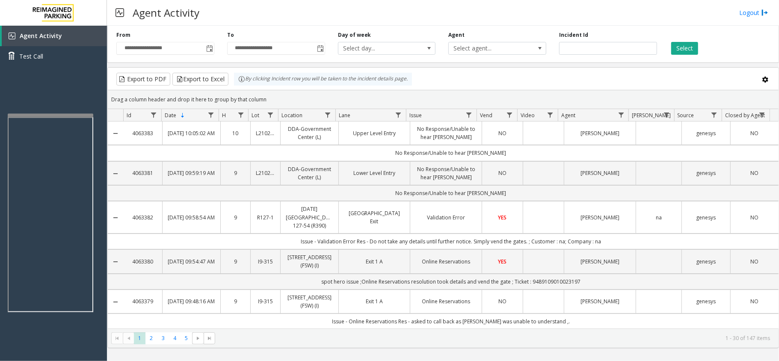
click at [534, 18] on div "Agent Activity Logout" at bounding box center [443, 13] width 672 height 26
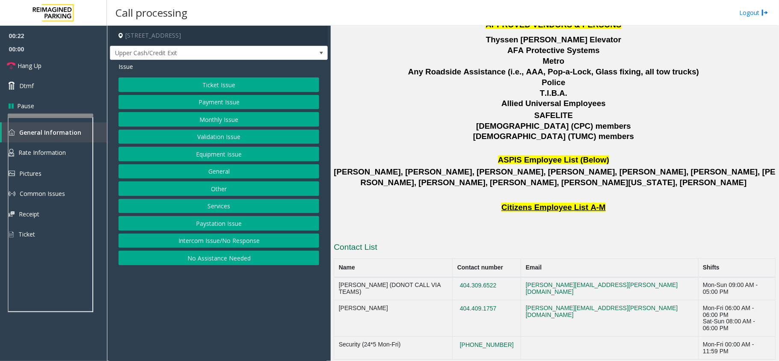
scroll to position [1156, 0]
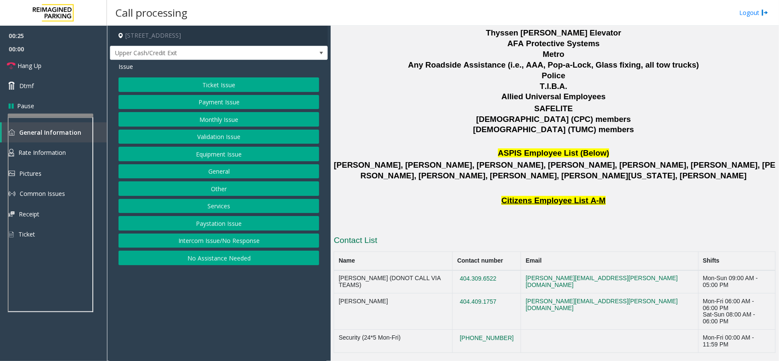
drag, startPoint x: 525, startPoint y: 227, endPoint x: 475, endPoint y: 227, distance: 50.9
click at [475, 270] on tr "Ethan Strickland (DONOT CALL VIA TEAMS) 404.309.6522 ethan.strickland@reimagine…" at bounding box center [554, 281] width 441 height 23
copy tr "404.309.6522"
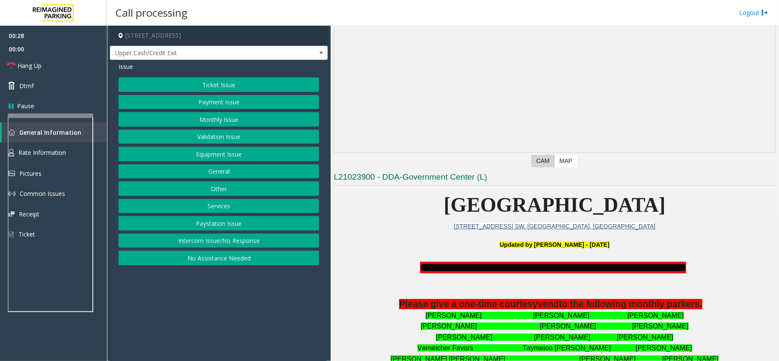
scroll to position [0, 0]
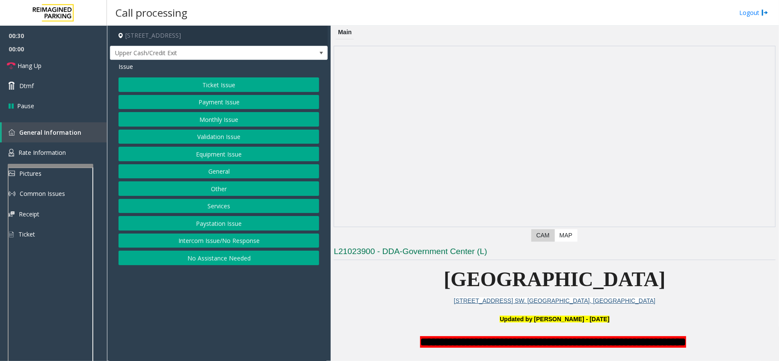
click at [69, 167] on div at bounding box center [51, 165] width 86 height 3
click at [62, 147] on link "Rate Information" at bounding box center [53, 152] width 107 height 21
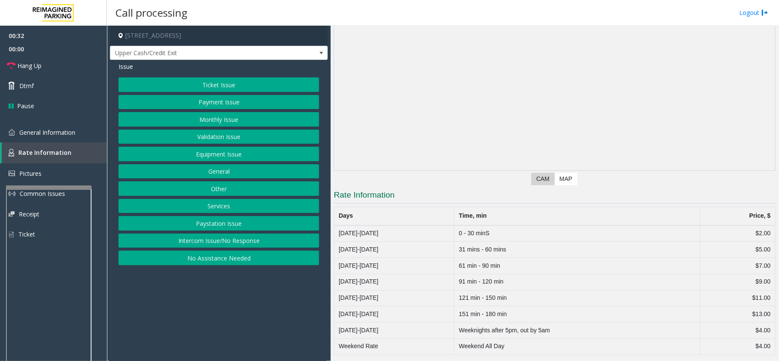
scroll to position [59, 0]
drag, startPoint x: 486, startPoint y: 243, endPoint x: 763, endPoint y: 262, distance: 278.2
click at [763, 262] on tbody "Monday-Friday 0 - 30 minS $2.00 Monday-Friday 31 mins - 60 mins $5.00 Monday-Fr…" at bounding box center [554, 289] width 441 height 130
click at [763, 262] on td "$7.00" at bounding box center [737, 265] width 75 height 16
click at [21, 132] on span "General Information" at bounding box center [47, 132] width 56 height 8
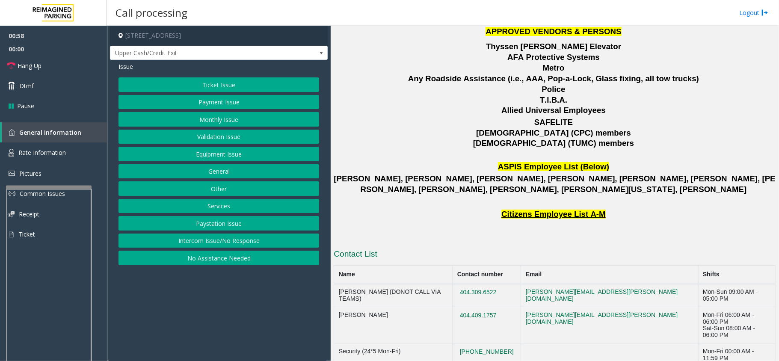
scroll to position [1156, 0]
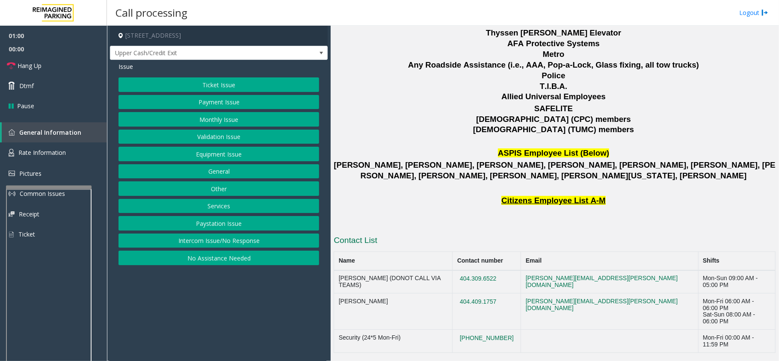
drag, startPoint x: 531, startPoint y: 224, endPoint x: 475, endPoint y: 223, distance: 56.4
click at [475, 270] on tr "Ethan Strickland (DONOT CALL VIA TEAMS) 404.309.6522 ethan.strickland@reimagine…" at bounding box center [554, 281] width 441 height 23
copy tr "404.309.6522"
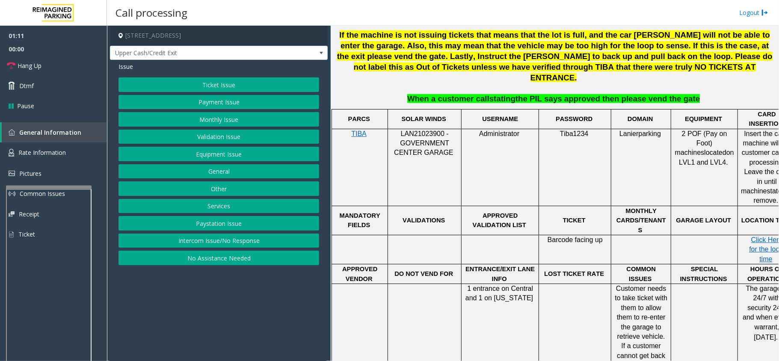
scroll to position [73, 0]
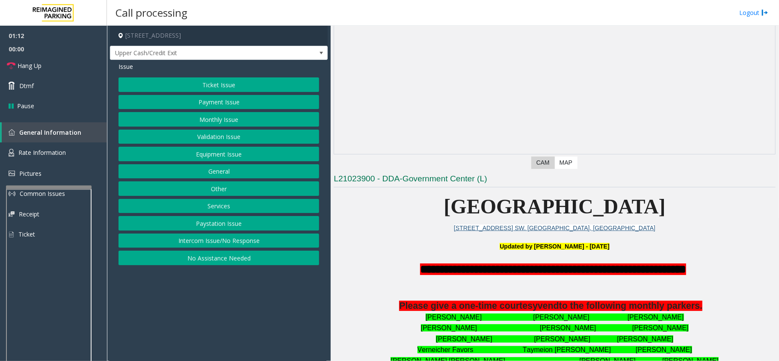
click at [218, 103] on button "Payment Issue" at bounding box center [218, 102] width 201 height 15
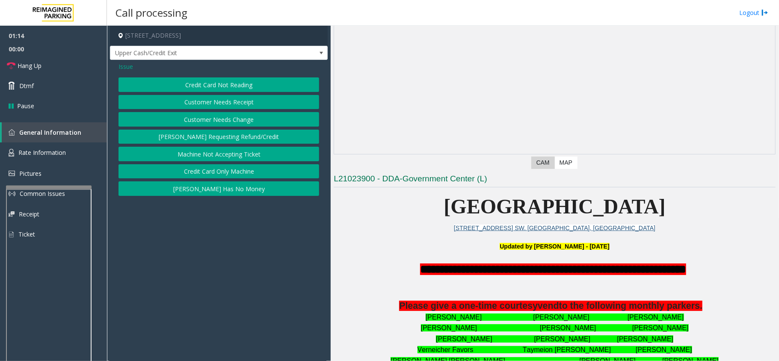
click at [230, 192] on button "[PERSON_NAME] Has No Money" at bounding box center [218, 188] width 201 height 15
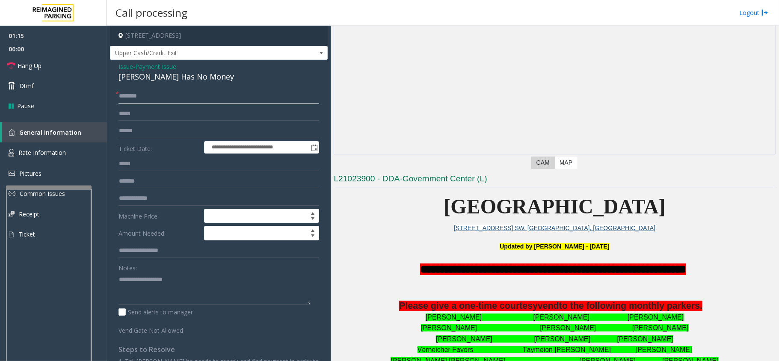
click at [163, 100] on input "text" at bounding box center [218, 96] width 201 height 15
type input "**"
drag, startPoint x: 50, startPoint y: 69, endPoint x: 110, endPoint y: 78, distance: 61.0
click at [50, 69] on link "Hang Up" at bounding box center [53, 66] width 107 height 20
click at [128, 65] on span "Issue" at bounding box center [125, 66] width 15 height 9
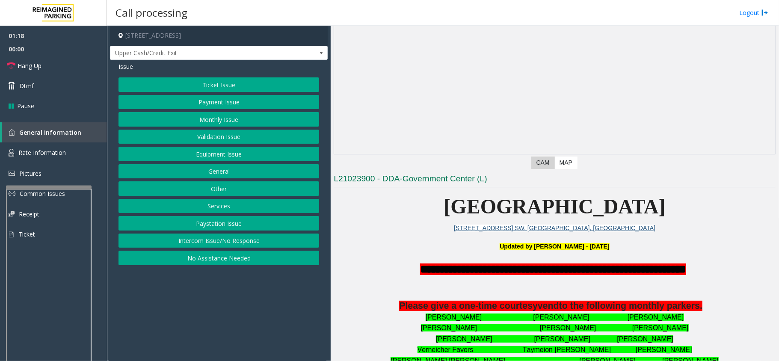
click at [256, 102] on button "Payment Issue" at bounding box center [218, 102] width 201 height 15
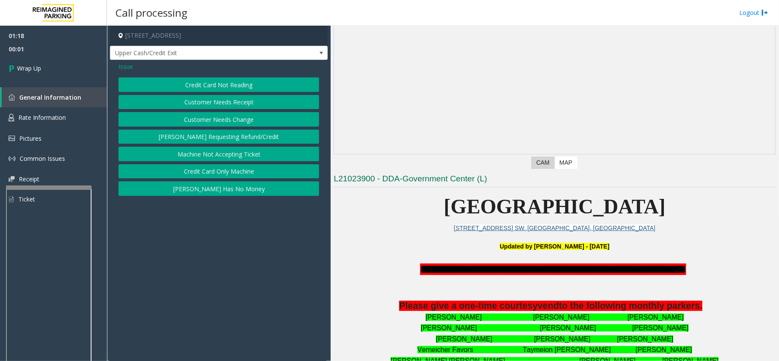
click at [241, 177] on button "Credit Card Only Machine" at bounding box center [218, 171] width 201 height 15
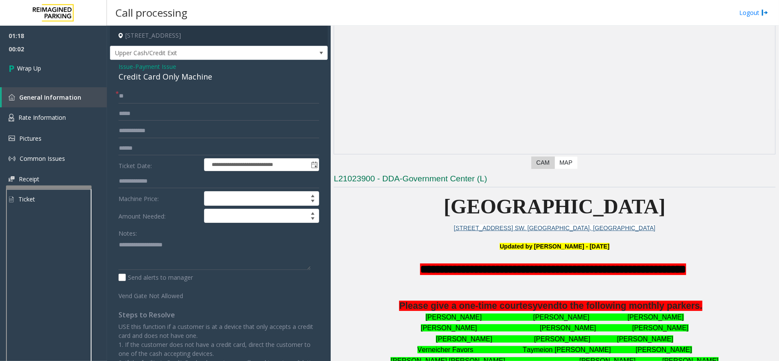
click at [156, 74] on div "Credit Card Only Machine" at bounding box center [218, 77] width 201 height 12
copy div "Credit Card Only Machine"
click at [153, 259] on textarea at bounding box center [214, 254] width 192 height 32
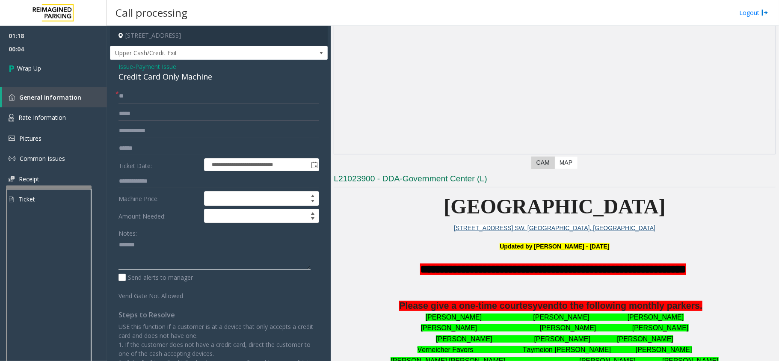
paste textarea "**********"
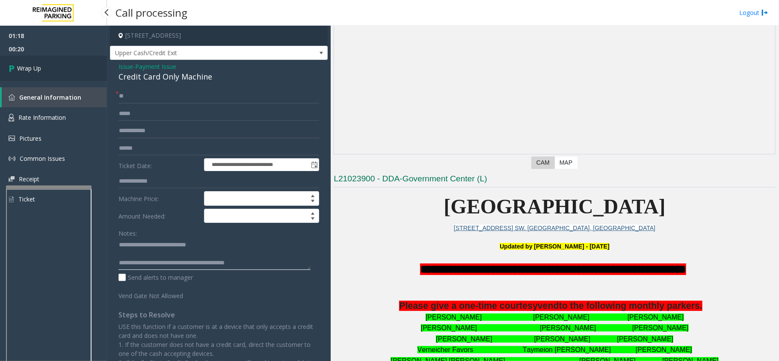
type textarea "**********"
click at [42, 68] on link "Wrap Up" at bounding box center [53, 68] width 107 height 25
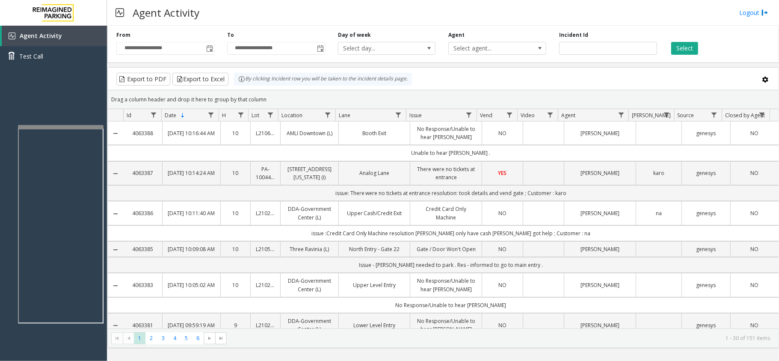
click at [63, 125] on div at bounding box center [61, 126] width 86 height 3
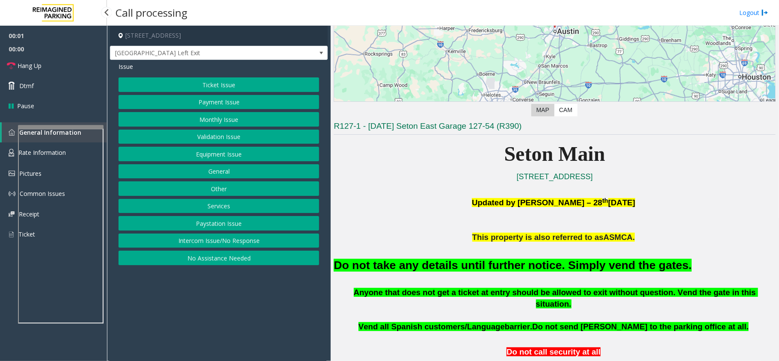
scroll to position [285, 0]
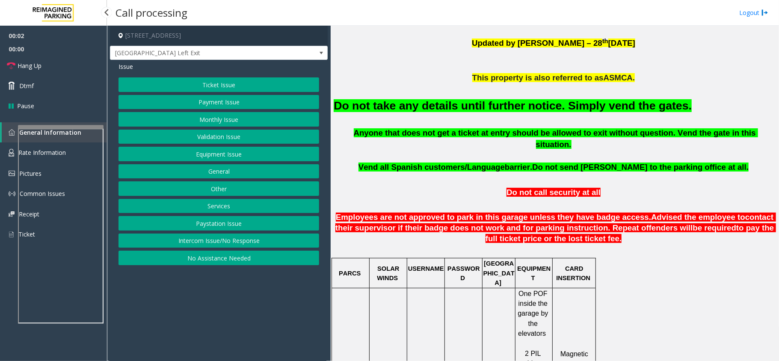
click at [215, 154] on button "Equipment Issue" at bounding box center [218, 154] width 201 height 15
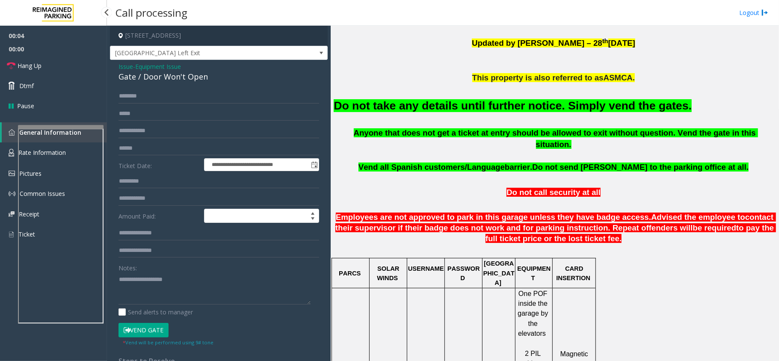
click at [153, 326] on button "Vend Gate" at bounding box center [143, 330] width 50 height 15
click at [390, 103] on font "Do not take any details until further notice. Simply vend the gates." at bounding box center [513, 105] width 358 height 13
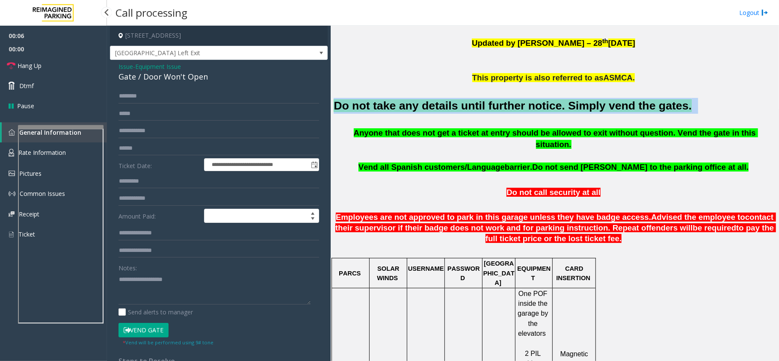
click at [390, 103] on font "Do not take any details until further notice. Simply vend the gates." at bounding box center [513, 105] width 358 height 13
copy h2 "Do not take any details until further notice. Simply vend the gates."
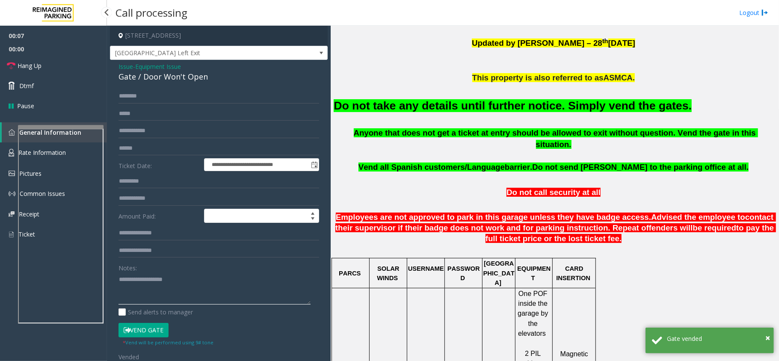
click at [192, 289] on textarea at bounding box center [214, 288] width 192 height 32
paste textarea "**********"
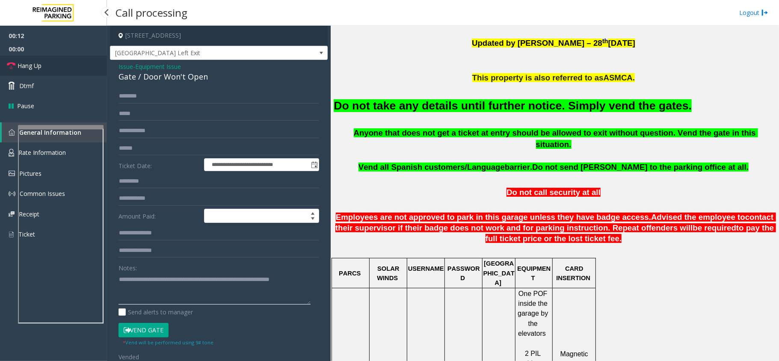
type textarea "**********"
click at [27, 65] on span "Hang Up" at bounding box center [30, 65] width 24 height 9
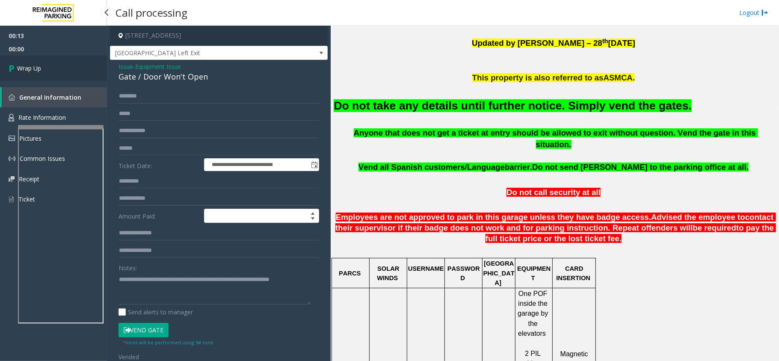
click at [27, 65] on span "Wrap Up" at bounding box center [29, 68] width 24 height 9
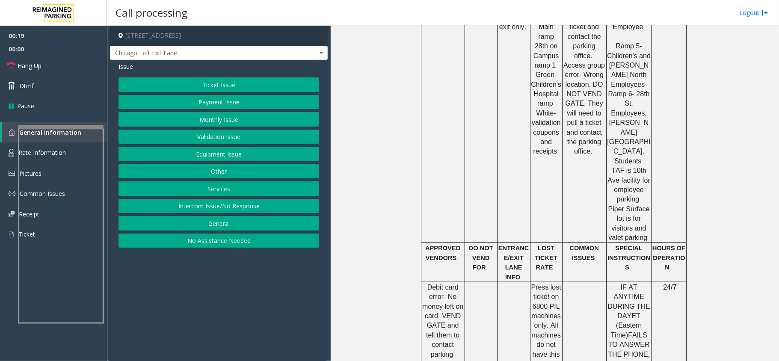
scroll to position [570, 0]
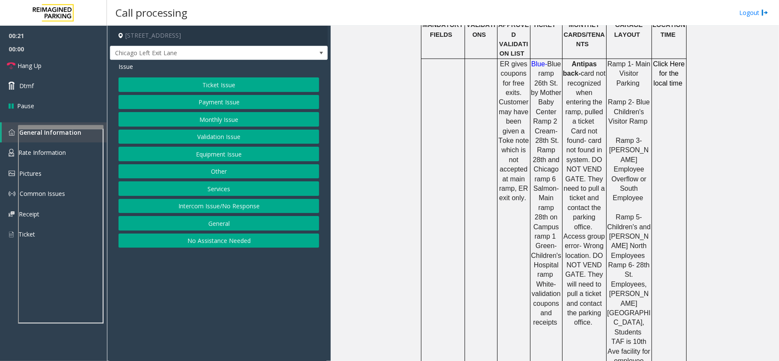
click at [178, 80] on button "Ticket Issue" at bounding box center [218, 84] width 201 height 15
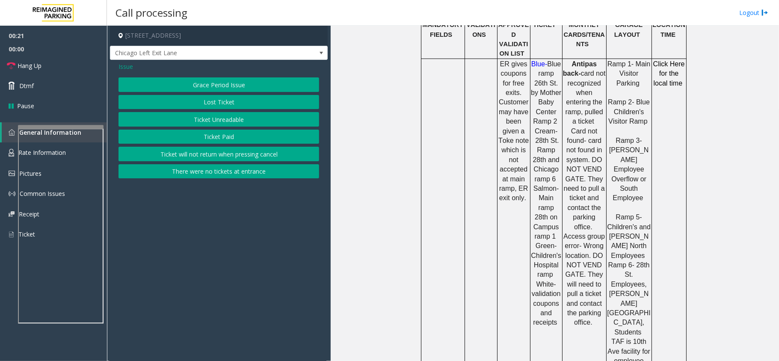
click at [190, 121] on button "Ticket Unreadable" at bounding box center [218, 119] width 201 height 15
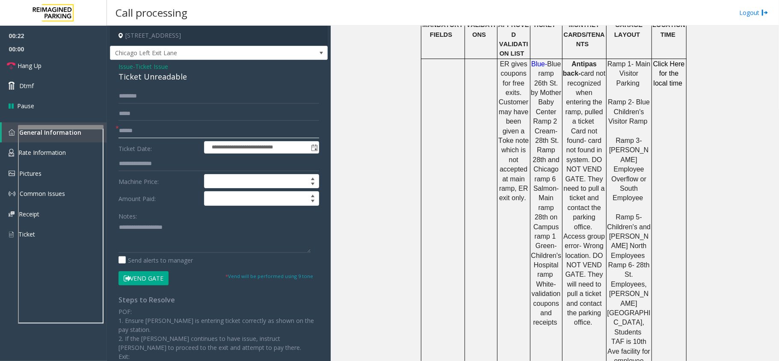
click at [139, 131] on input "text" at bounding box center [218, 131] width 201 height 15
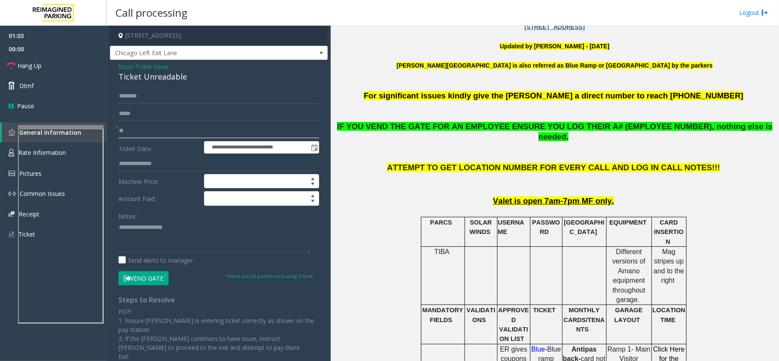
scroll to position [228, 0]
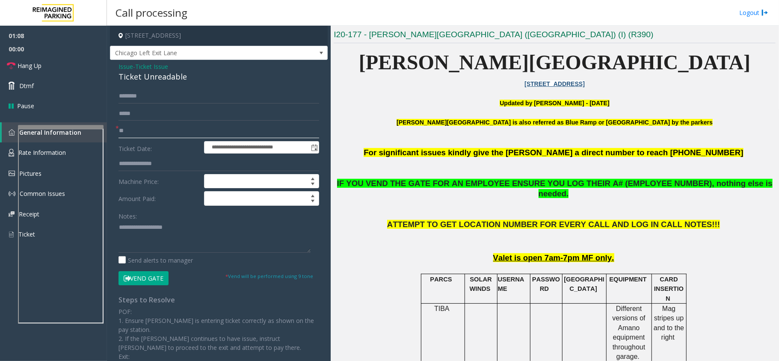
type input "**"
click at [176, 80] on div "Ticket Unreadable" at bounding box center [218, 77] width 201 height 12
click at [157, 280] on button "Vend Gate" at bounding box center [143, 278] width 50 height 15
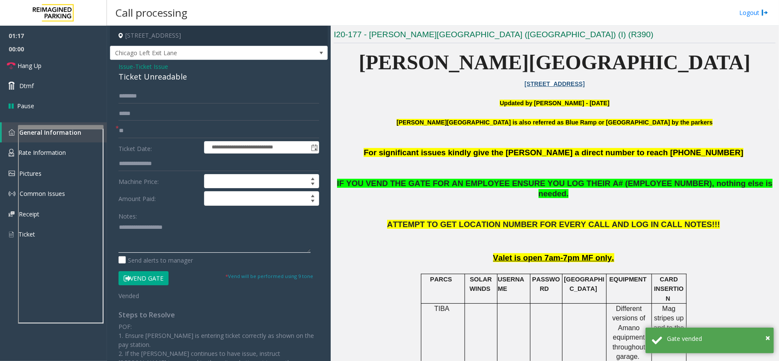
click at [173, 235] on textarea at bounding box center [214, 237] width 192 height 32
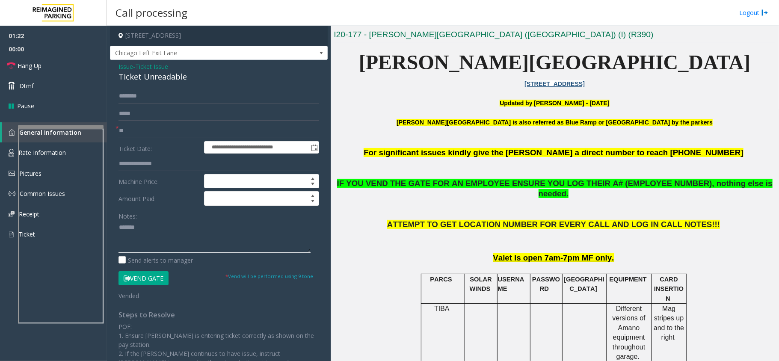
paste textarea "**********"
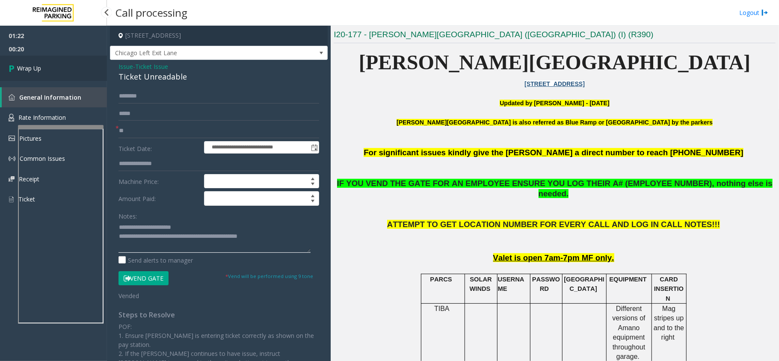
type textarea "**********"
click at [50, 62] on link "Wrap Up" at bounding box center [53, 68] width 107 height 25
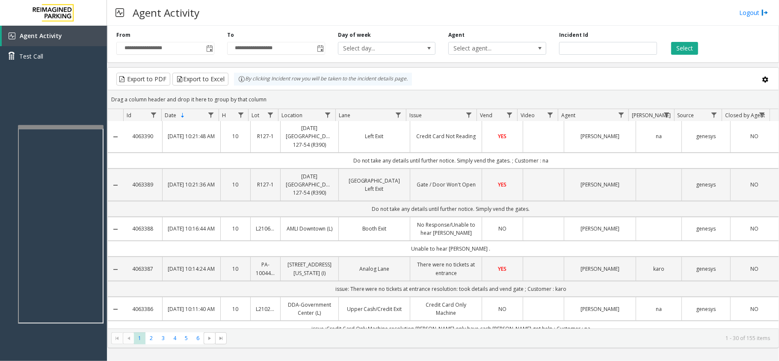
scroll to position [285, 0]
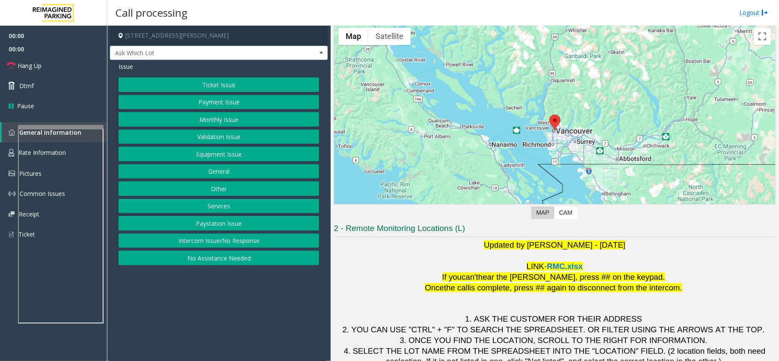
scroll to position [60, 0]
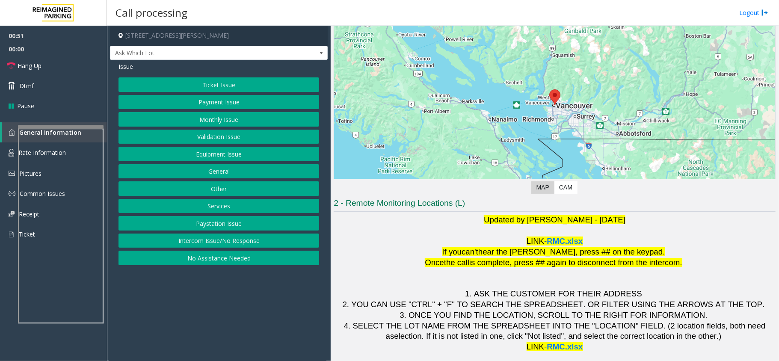
click at [214, 120] on button "Monthly Issue" at bounding box center [218, 119] width 201 height 15
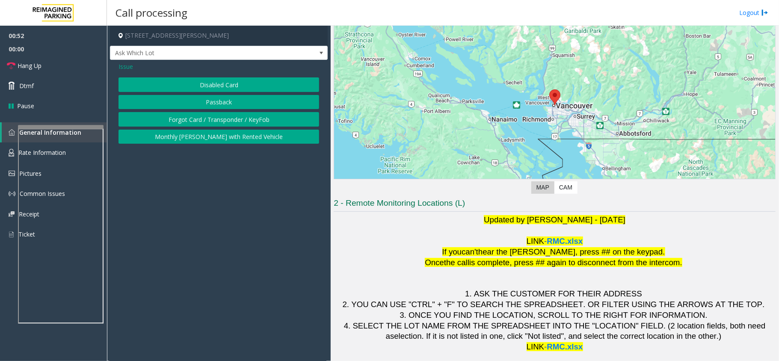
click at [211, 77] on button "Disabled Card" at bounding box center [218, 84] width 201 height 15
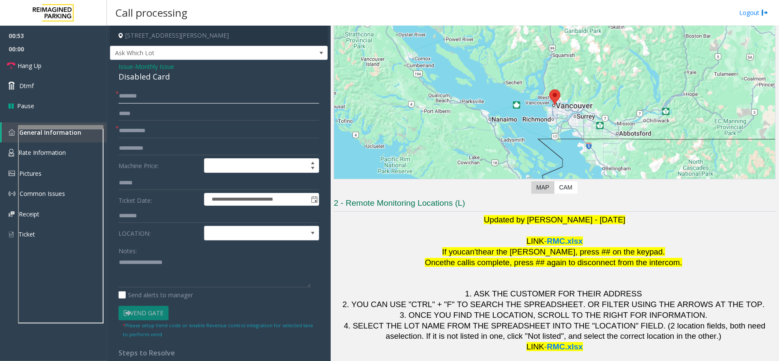
click at [132, 100] on input "text" at bounding box center [218, 96] width 201 height 15
click at [153, 125] on input "text" at bounding box center [218, 131] width 201 height 15
click at [144, 66] on span "Monthly Issue" at bounding box center [154, 66] width 39 height 9
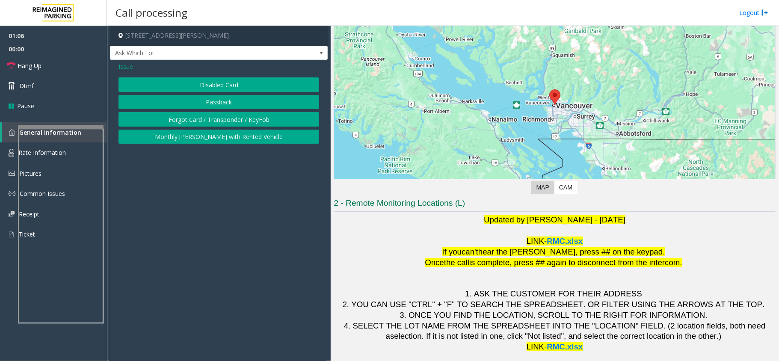
click at [205, 121] on button "Forgot Card / Transponder / KeyFob" at bounding box center [218, 119] width 201 height 15
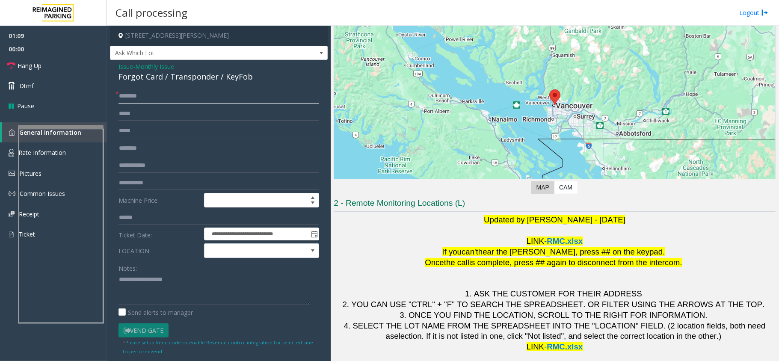
click at [124, 97] on input "text" at bounding box center [218, 96] width 201 height 15
click at [167, 95] on input "text" at bounding box center [218, 96] width 201 height 15
click at [173, 94] on input "**********" at bounding box center [218, 96] width 201 height 15
type input "**********"
click at [186, 278] on textarea at bounding box center [214, 289] width 192 height 32
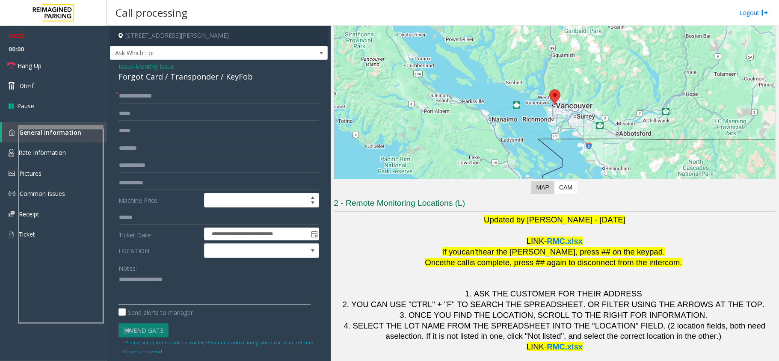
paste textarea "**********"
type textarea "**********"
click at [40, 82] on link "Dtmf" at bounding box center [53, 86] width 107 height 20
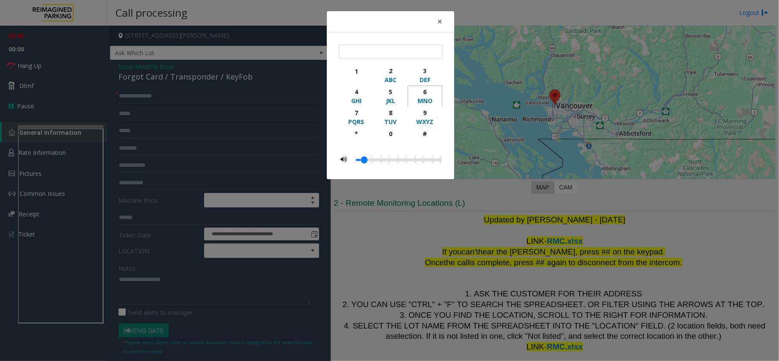
click at [419, 99] on div "MNO" at bounding box center [425, 100] width 24 height 9
type input "*"
click at [440, 23] on span "×" at bounding box center [439, 21] width 5 height 12
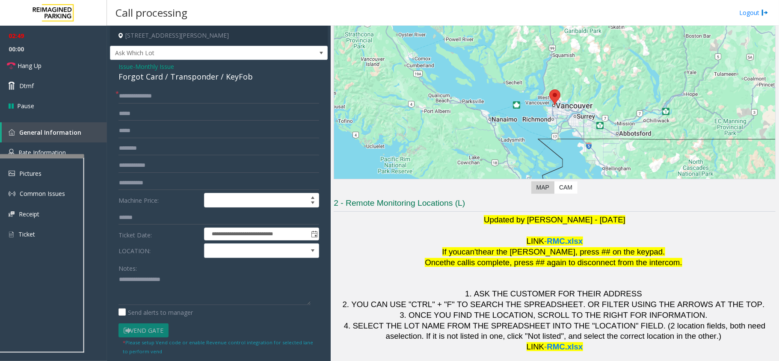
click at [41, 156] on div at bounding box center [42, 155] width 86 height 3
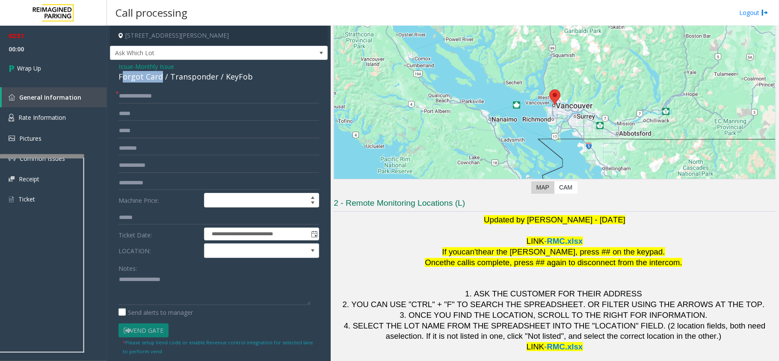
drag, startPoint x: 160, startPoint y: 77, endPoint x: 121, endPoint y: 76, distance: 39.4
click at [121, 76] on div "Forgot Card / Transponder / KeyFob" at bounding box center [218, 77] width 201 height 12
click at [192, 282] on textarea at bounding box center [214, 289] width 192 height 32
paste textarea "**********"
drag, startPoint x: 131, startPoint y: 280, endPoint x: 168, endPoint y: 279, distance: 37.6
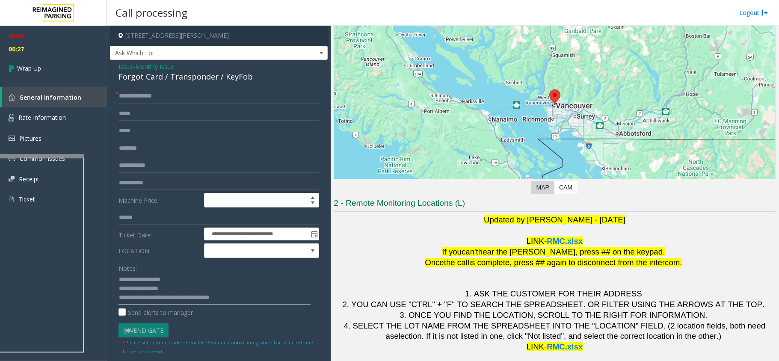
click at [168, 279] on textarea at bounding box center [214, 289] width 192 height 32
click at [150, 291] on textarea at bounding box center [214, 289] width 192 height 32
drag, startPoint x: 148, startPoint y: 300, endPoint x: 268, endPoint y: 302, distance: 120.2
click at [268, 302] on textarea at bounding box center [214, 289] width 192 height 32
type textarea "**********"
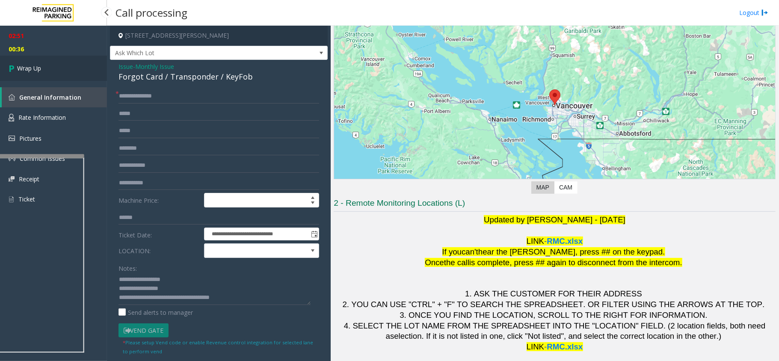
click at [45, 64] on link "Wrap Up" at bounding box center [53, 68] width 107 height 25
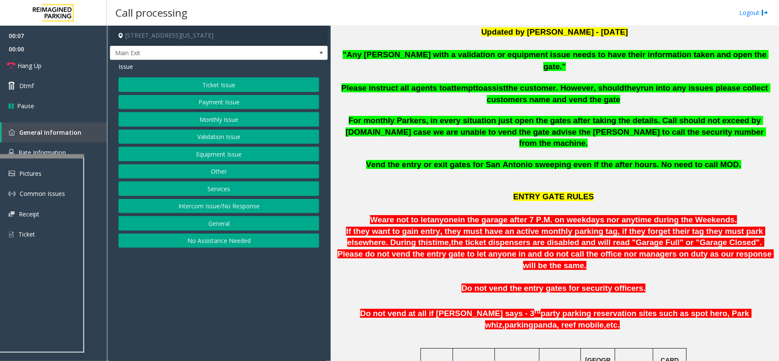
scroll to position [171, 0]
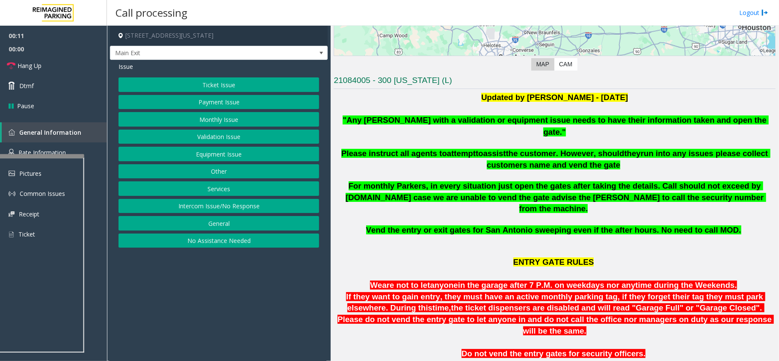
click at [224, 153] on button "Equipment Issue" at bounding box center [218, 154] width 201 height 15
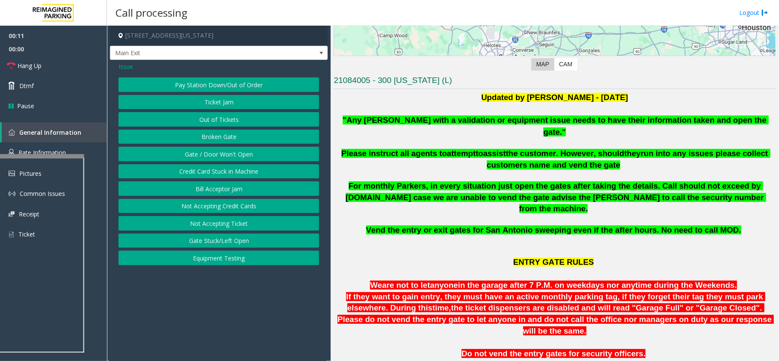
click at [224, 153] on button "Gate / Door Won't Open" at bounding box center [218, 154] width 201 height 15
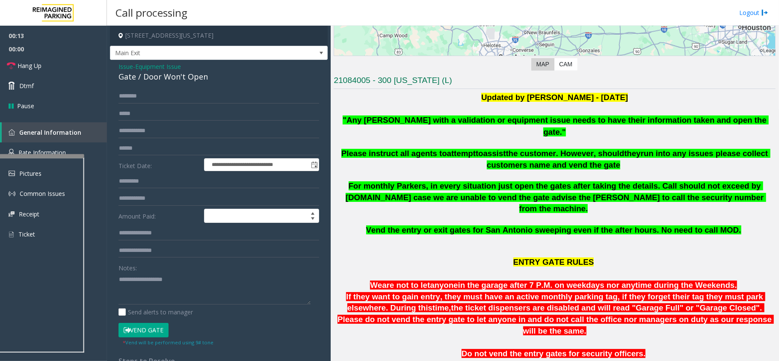
click at [177, 77] on div "Gate / Door Won't Open" at bounding box center [218, 77] width 201 height 12
click at [160, 310] on label "Send alerts to manager" at bounding box center [155, 311] width 74 height 9
click at [169, 310] on label "Send alerts to manager" at bounding box center [155, 311] width 74 height 9
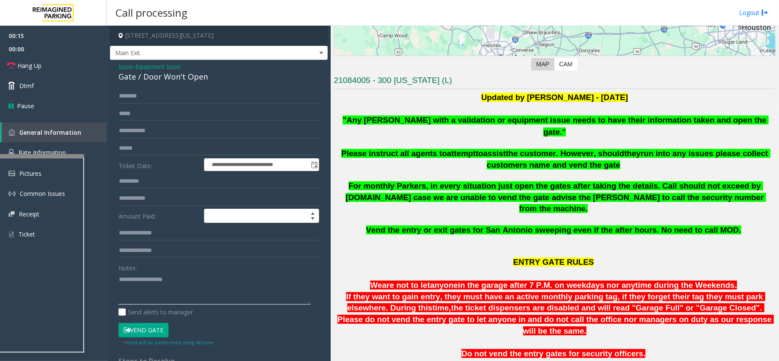
click at [178, 277] on textarea at bounding box center [214, 288] width 192 height 32
paste textarea "**********"
click at [54, 67] on link "Hang Up" at bounding box center [53, 66] width 107 height 20
click at [159, 301] on textarea at bounding box center [214, 288] width 192 height 32
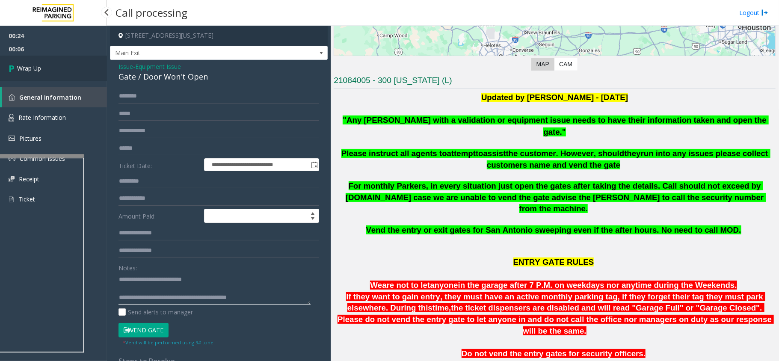
type textarea "**********"
click at [52, 76] on link "Wrap Up" at bounding box center [53, 68] width 107 height 25
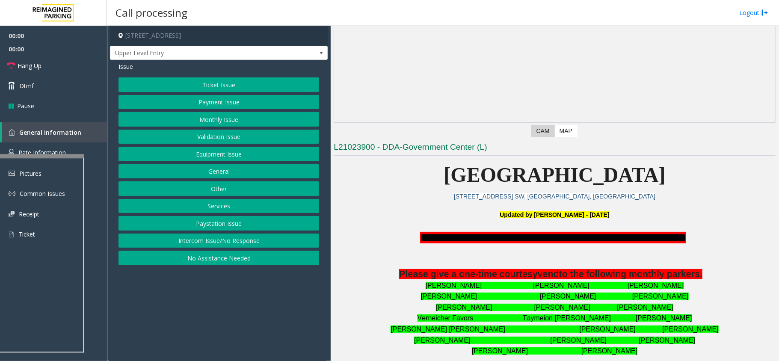
scroll to position [114, 0]
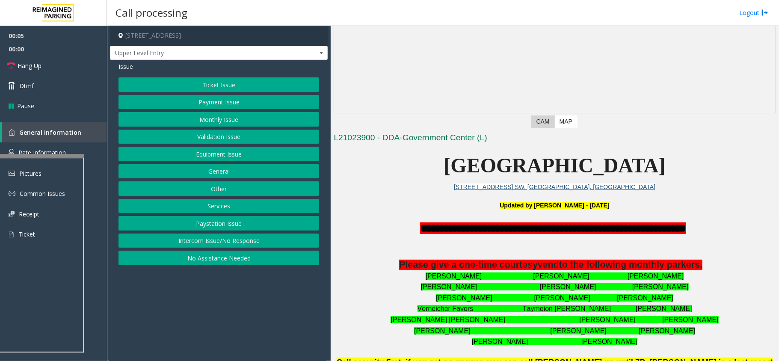
click at [207, 243] on button "Intercom Issue/No Response" at bounding box center [218, 240] width 201 height 15
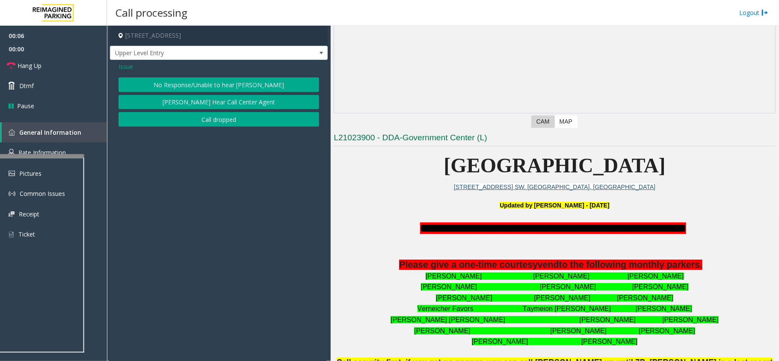
click at [179, 81] on button "No Response/Unable to hear [PERSON_NAME]" at bounding box center [218, 84] width 201 height 15
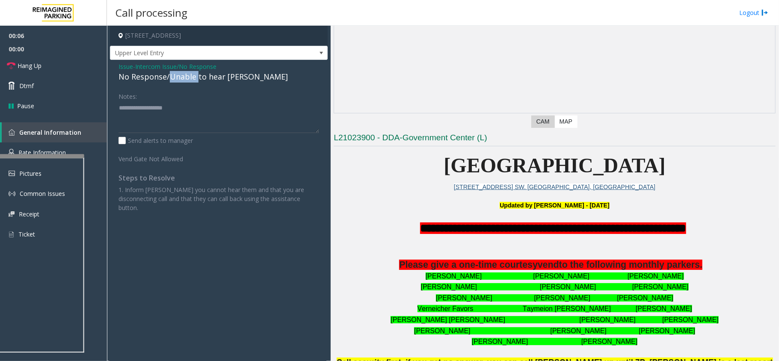
click at [179, 81] on div "No Response/Unable to hear [PERSON_NAME]" at bounding box center [218, 77] width 201 height 12
click at [186, 109] on textarea at bounding box center [218, 117] width 201 height 32
paste textarea "**********"
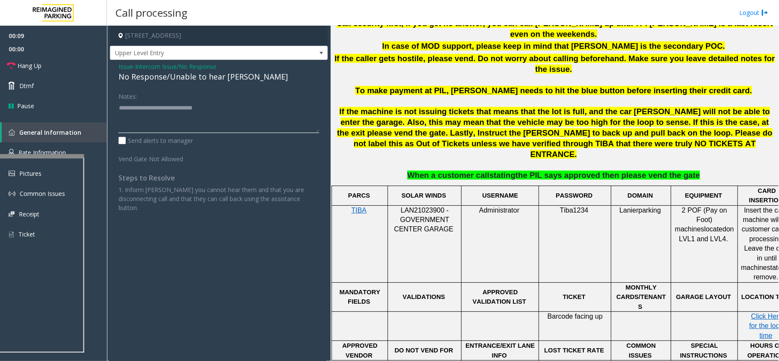
scroll to position [285, 0]
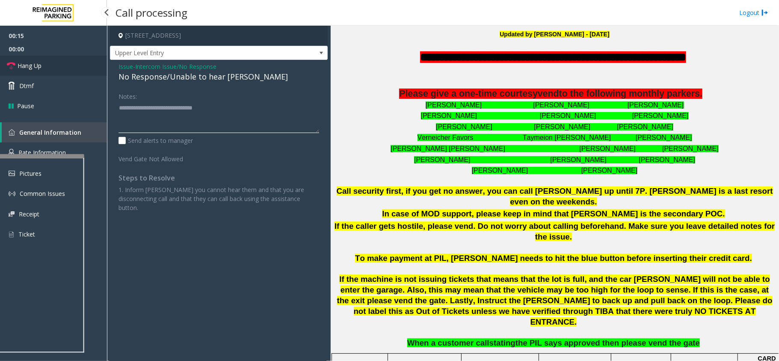
type textarea "**********"
click at [47, 67] on link "Hang Up" at bounding box center [53, 66] width 107 height 20
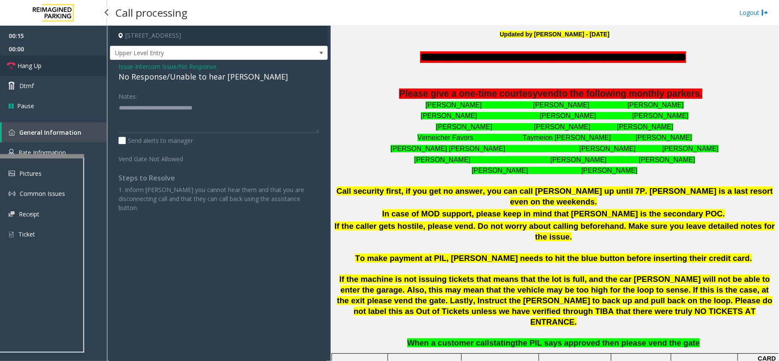
click at [47, 67] on link "Hang Up" at bounding box center [53, 66] width 107 height 20
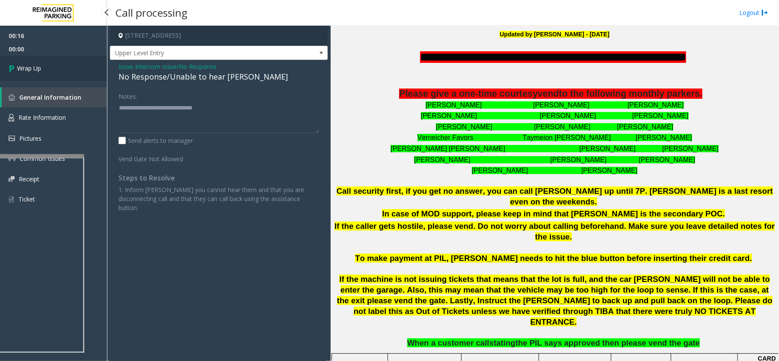
click at [67, 72] on link "Wrap Up" at bounding box center [53, 68] width 107 height 25
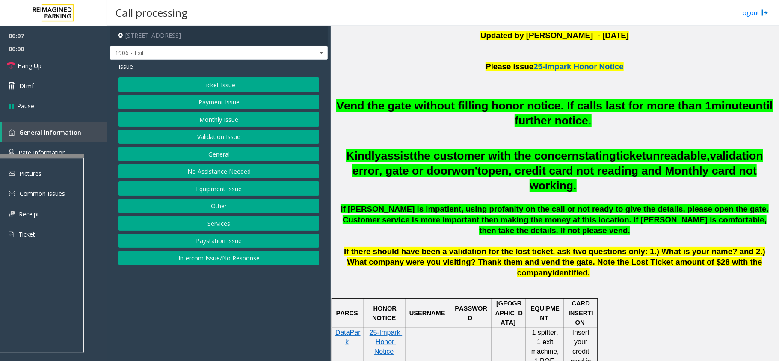
scroll to position [228, 0]
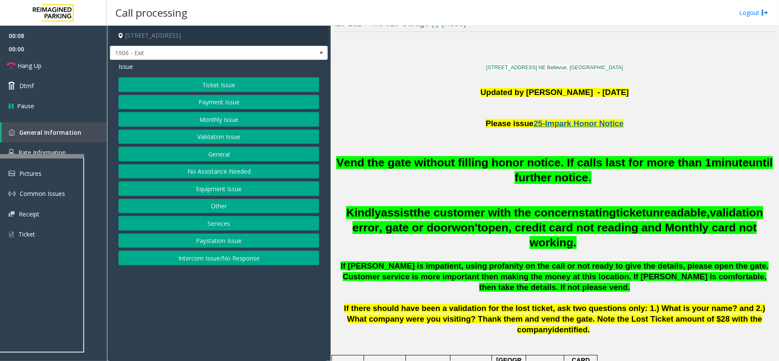
click at [242, 103] on button "Payment Issue" at bounding box center [218, 102] width 201 height 15
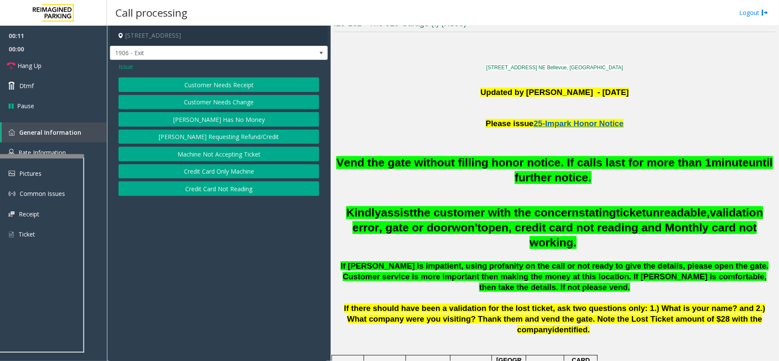
click at [279, 192] on button "Credit Card Not Reading" at bounding box center [218, 188] width 201 height 15
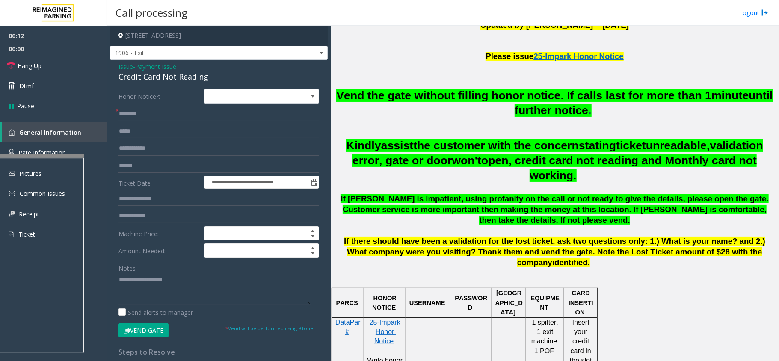
scroll to position [399, 0]
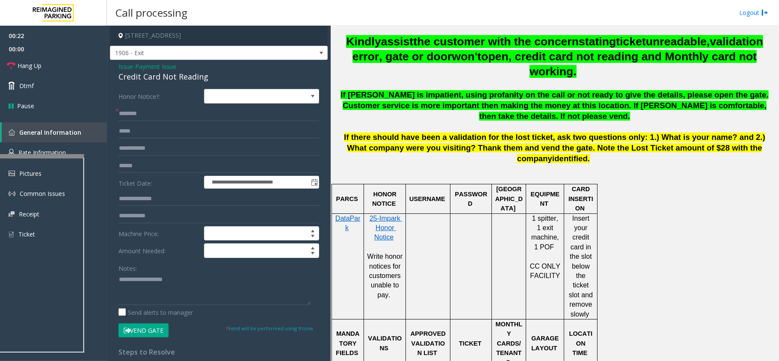
click at [151, 80] on div "Credit Card Not Reading" at bounding box center [218, 77] width 201 height 12
click at [163, 277] on textarea at bounding box center [214, 289] width 192 height 32
paste textarea "**********"
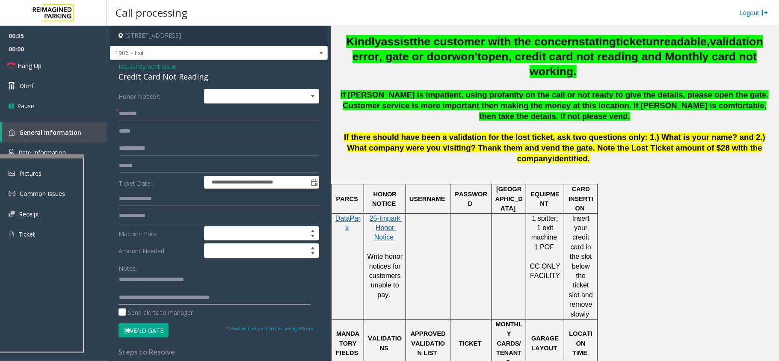
type textarea "**********"
drag, startPoint x: 125, startPoint y: 103, endPoint x: 136, endPoint y: 110, distance: 12.3
click at [132, 107] on form "**********" at bounding box center [218, 213] width 201 height 248
click at [138, 112] on input "text" at bounding box center [218, 113] width 201 height 15
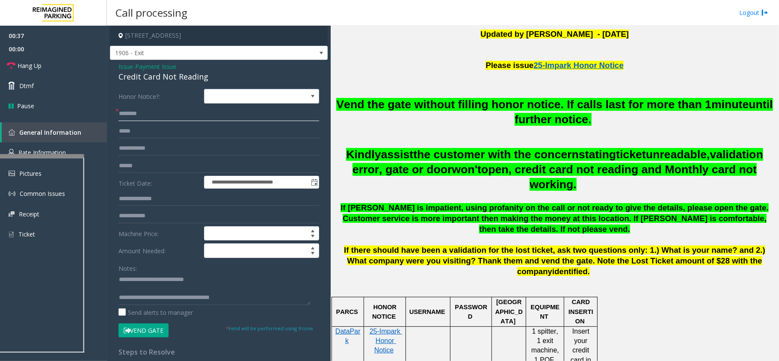
scroll to position [285, 0]
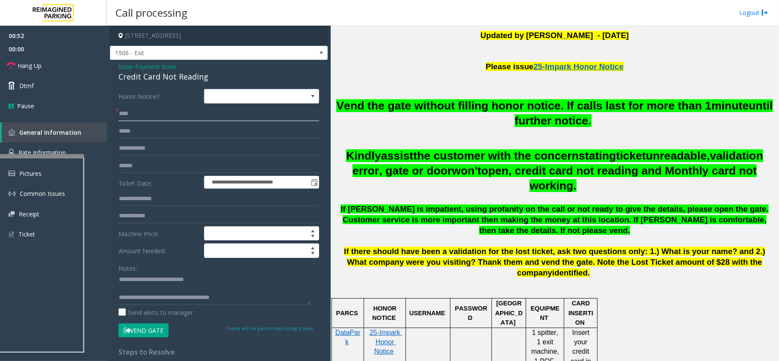
type input "****"
click at [159, 172] on input "text" at bounding box center [218, 166] width 201 height 15
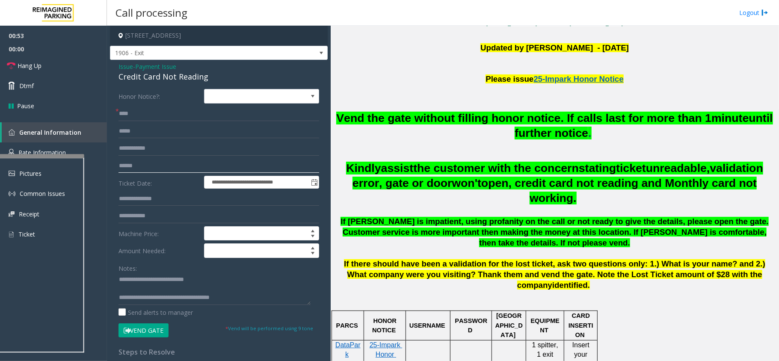
scroll to position [171, 0]
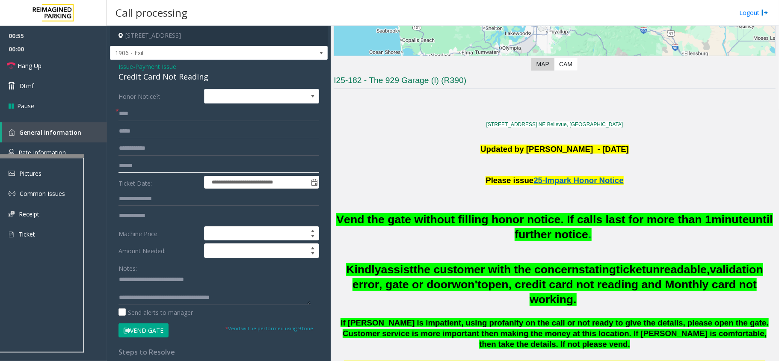
click at [149, 159] on input "text" at bounding box center [218, 166] width 201 height 15
click at [153, 167] on input "text" at bounding box center [218, 166] width 201 height 15
click at [186, 163] on input "text" at bounding box center [218, 166] width 201 height 15
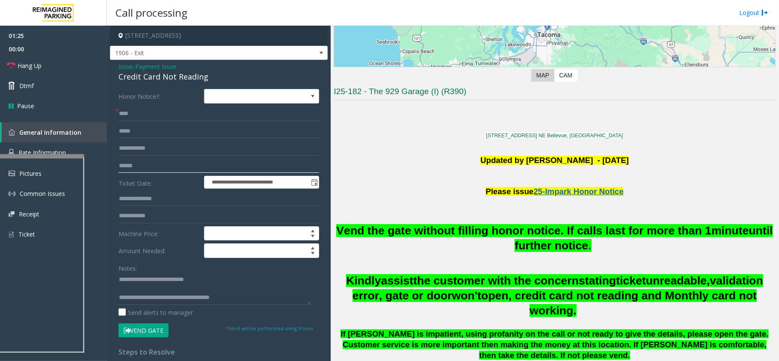
scroll to position [57, 0]
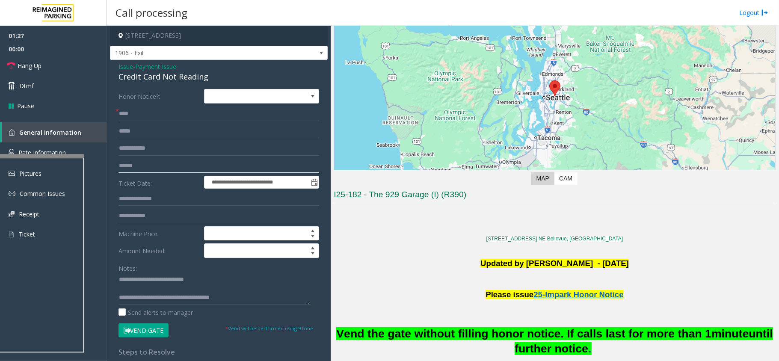
type input "******"
click at [142, 332] on button "Vend Gate" at bounding box center [143, 330] width 50 height 15
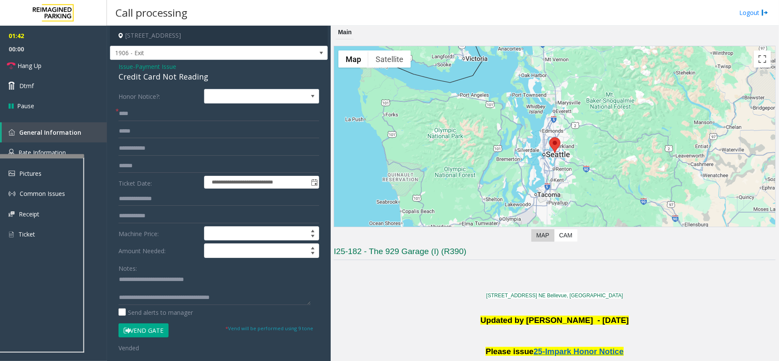
scroll to position [399, 0]
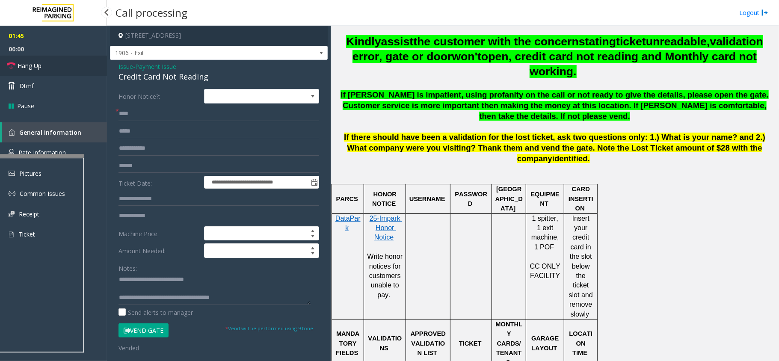
click at [27, 71] on link "Hang Up" at bounding box center [53, 66] width 107 height 20
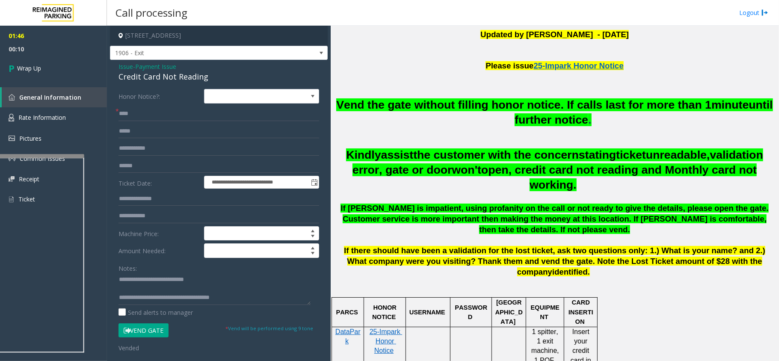
scroll to position [285, 0]
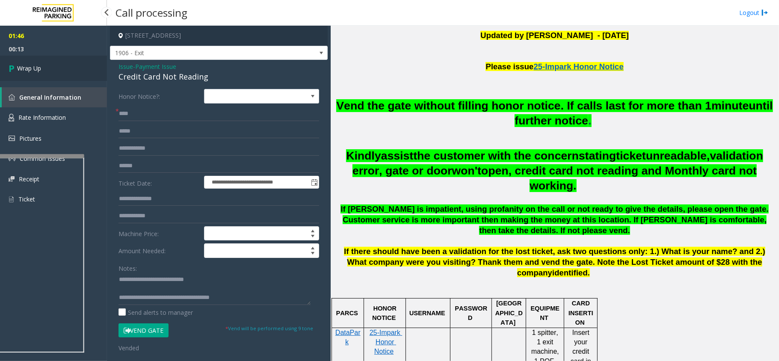
click at [26, 65] on span "Wrap Up" at bounding box center [29, 68] width 24 height 9
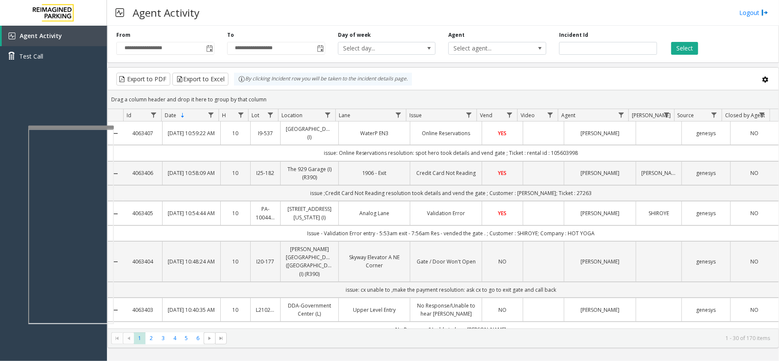
click at [56, 126] on div at bounding box center [71, 127] width 86 height 3
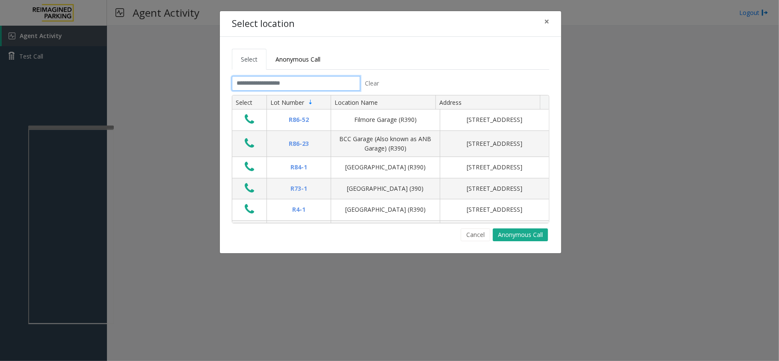
click at [281, 83] on input "text" at bounding box center [296, 83] width 128 height 15
click at [289, 87] on input "text" at bounding box center [296, 83] width 128 height 15
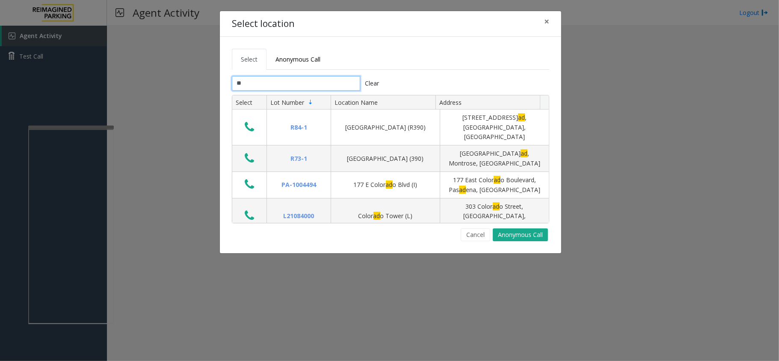
type input "*"
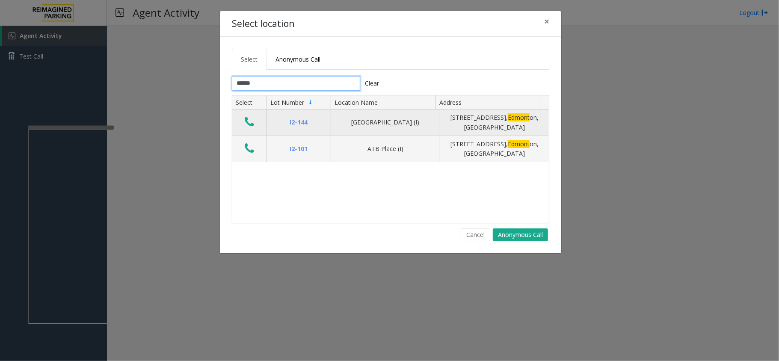
type input "******"
drag, startPoint x: 337, startPoint y: 127, endPoint x: 519, endPoint y: 125, distance: 181.7
click at [519, 125] on tr "I2-144 Mayfair Village South (I) 10047 109 Street Northwest, Edmont on, AB" at bounding box center [390, 122] width 316 height 27
click at [519, 125] on div "10047 109 Street Northwest, Edmont on, AB" at bounding box center [494, 122] width 98 height 19
drag, startPoint x: 519, startPoint y: 125, endPoint x: 327, endPoint y: 116, distance: 191.7
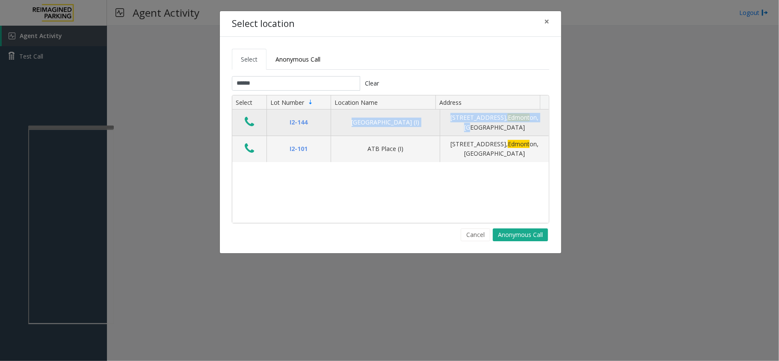
click at [327, 116] on tr "I2-144 Mayfair Village South (I) 10047 109 Street Northwest, Edmont on, AB" at bounding box center [390, 122] width 316 height 27
click at [249, 118] on icon "Data table" at bounding box center [249, 122] width 9 height 12
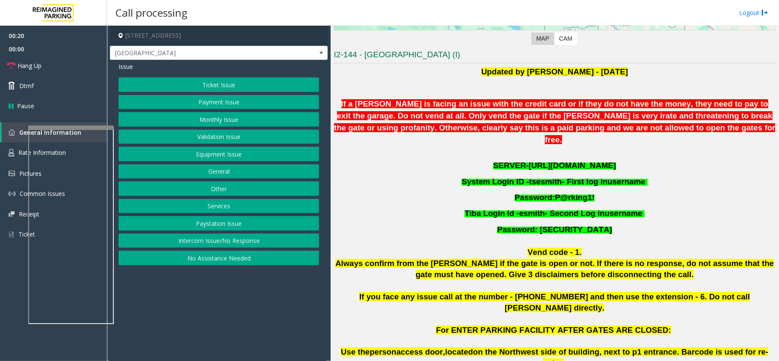
scroll to position [342, 0]
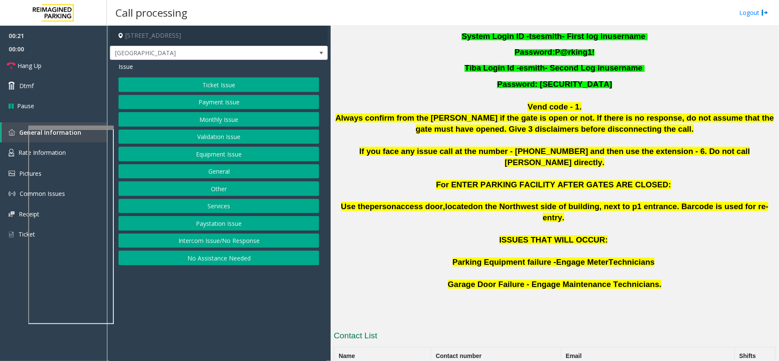
click at [221, 205] on button "Services" at bounding box center [218, 206] width 201 height 15
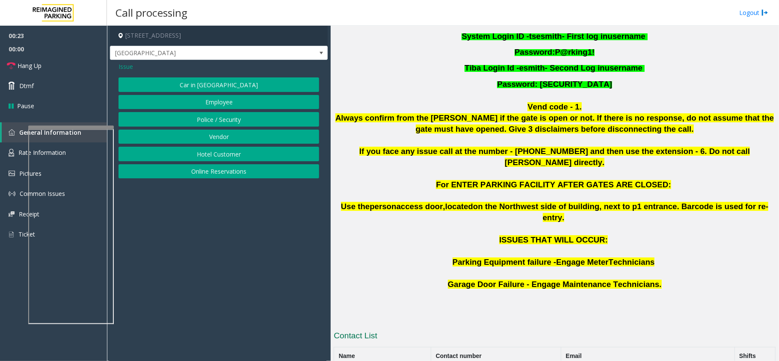
click at [85, 129] on div at bounding box center [71, 127] width 86 height 3
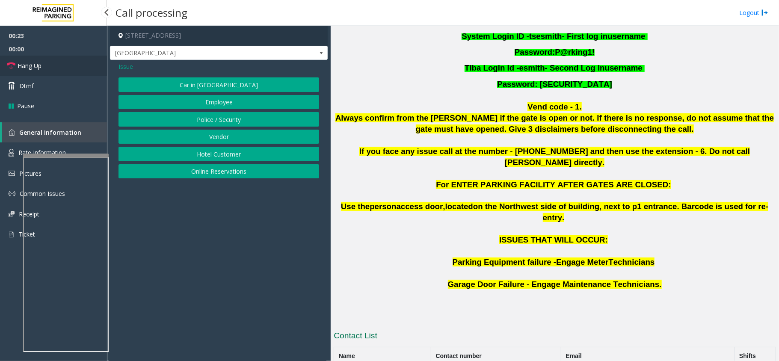
click at [53, 65] on link "Hang Up" at bounding box center [53, 66] width 107 height 20
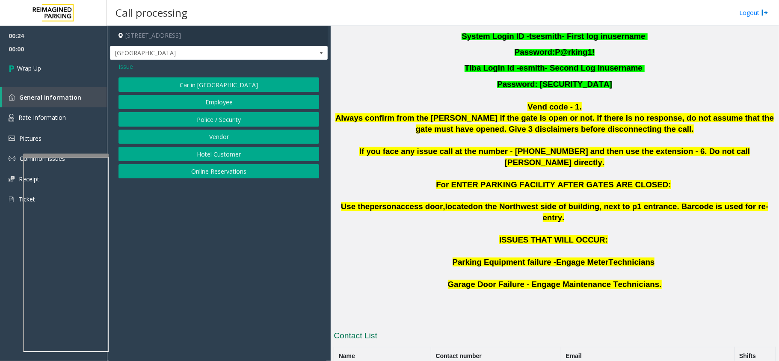
click at [127, 72] on div "Issue Car in Tow Employee Police / Security Vendor Hotel Customer Online Reserv…" at bounding box center [219, 121] width 218 height 123
click at [127, 68] on span "Issue" at bounding box center [125, 66] width 15 height 9
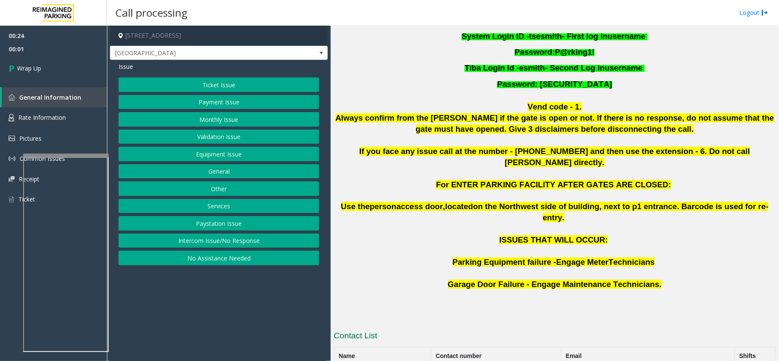
click at [216, 173] on button "General" at bounding box center [218, 171] width 201 height 15
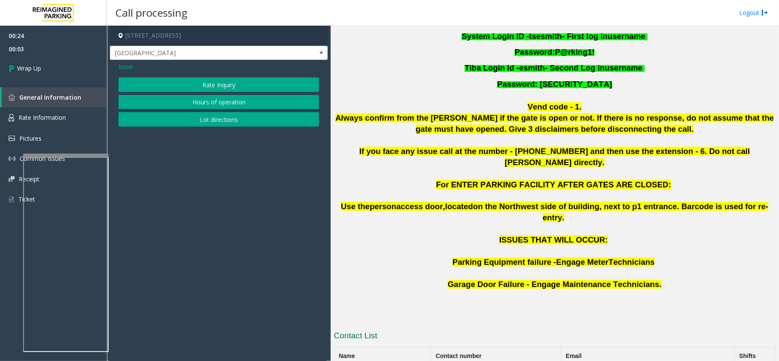
click at [213, 115] on button "Lot directions" at bounding box center [218, 119] width 201 height 15
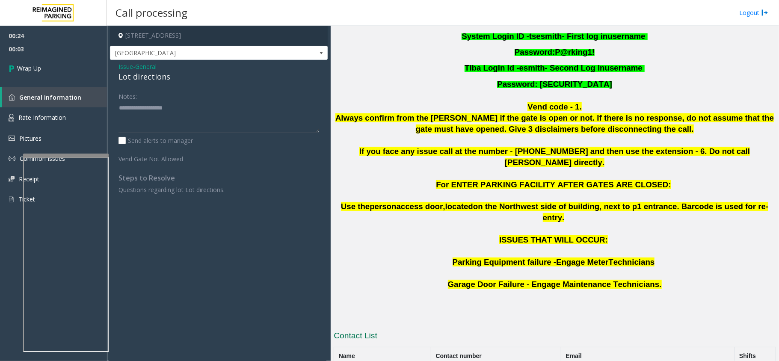
click at [148, 76] on div "Lot directions" at bounding box center [218, 77] width 201 height 12
click at [153, 108] on textarea at bounding box center [218, 117] width 201 height 32
paste textarea "**********"
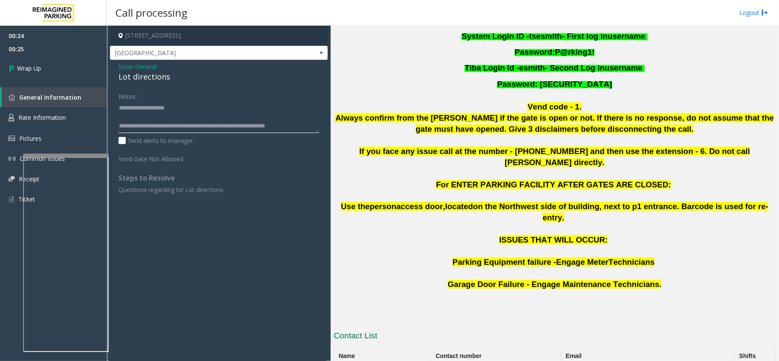
scroll to position [6, 0]
type textarea "**********"
click at [38, 72] on span "Wrap Up" at bounding box center [29, 68] width 24 height 9
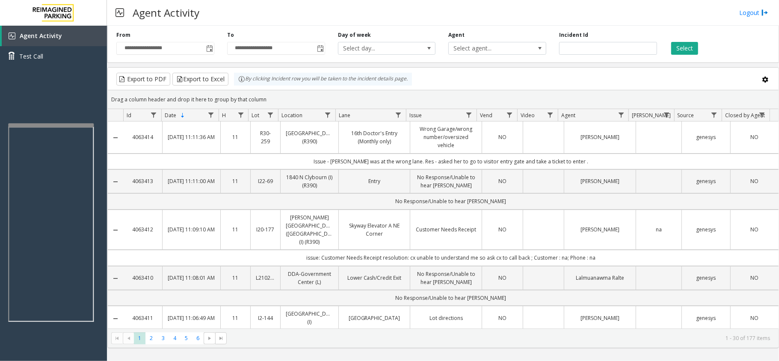
click at [50, 125] on div at bounding box center [51, 124] width 86 height 3
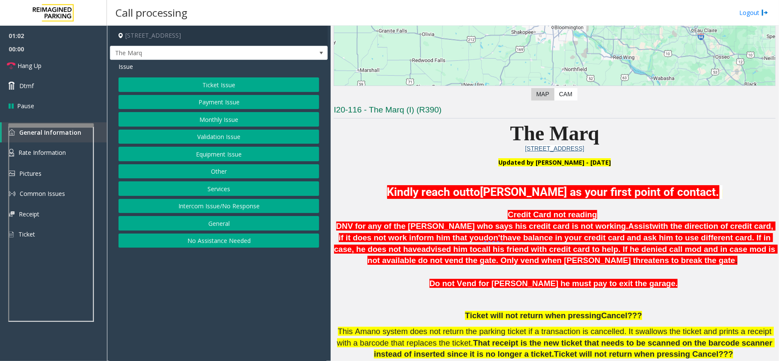
scroll to position [114, 0]
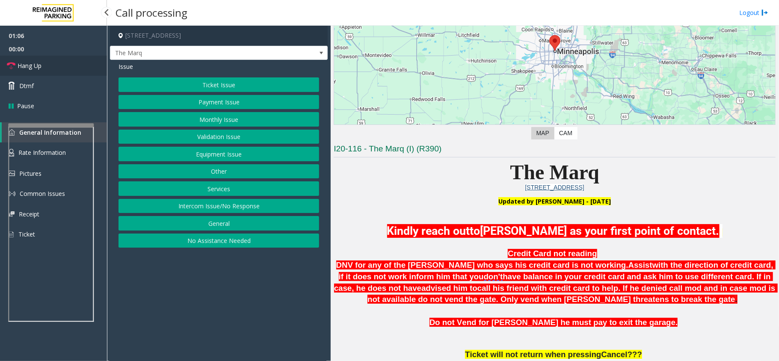
click at [44, 62] on link "Hang Up" at bounding box center [53, 66] width 107 height 20
click at [228, 107] on button "Payment Issue" at bounding box center [218, 102] width 201 height 15
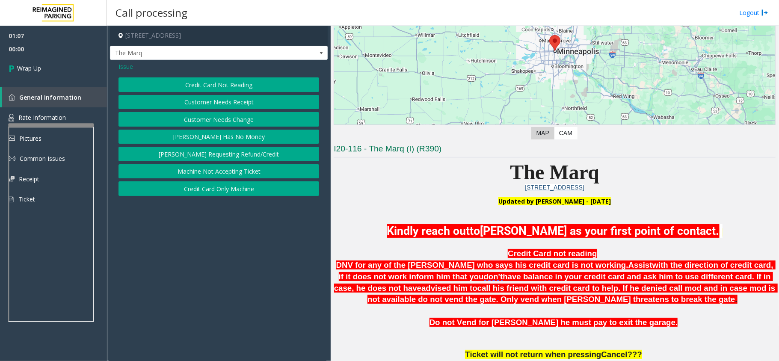
click at [232, 85] on button "Credit Card Not Reading" at bounding box center [218, 84] width 201 height 15
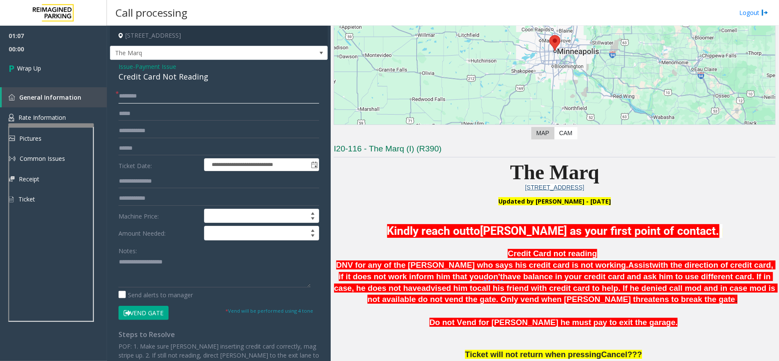
click at [145, 98] on input "text" at bounding box center [218, 96] width 201 height 15
type input "**"
click at [174, 71] on div "Credit Card Not Reading" at bounding box center [218, 77] width 201 height 12
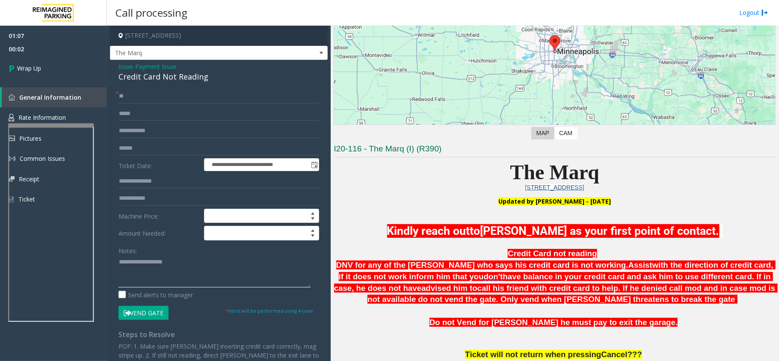
click at [146, 268] on textarea at bounding box center [214, 271] width 192 height 32
paste textarea "**********"
type textarea "**********"
click at [32, 66] on span "Wrap Up" at bounding box center [29, 68] width 24 height 9
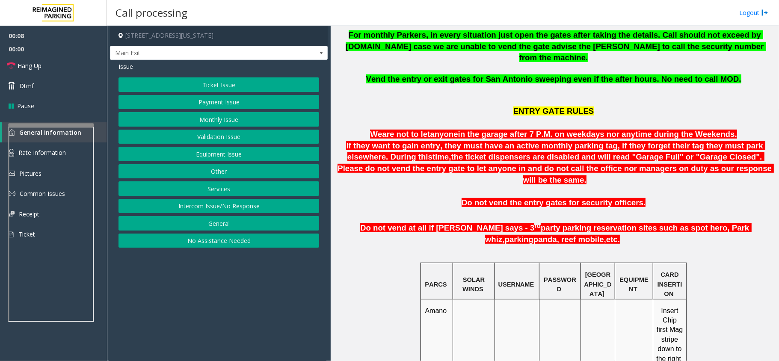
scroll to position [342, 0]
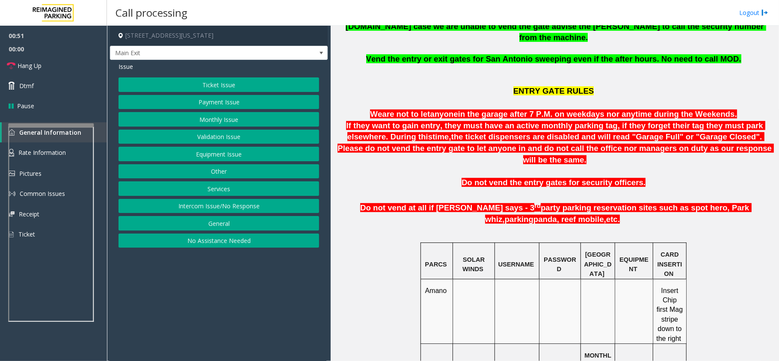
click at [214, 105] on button "Payment Issue" at bounding box center [218, 102] width 201 height 15
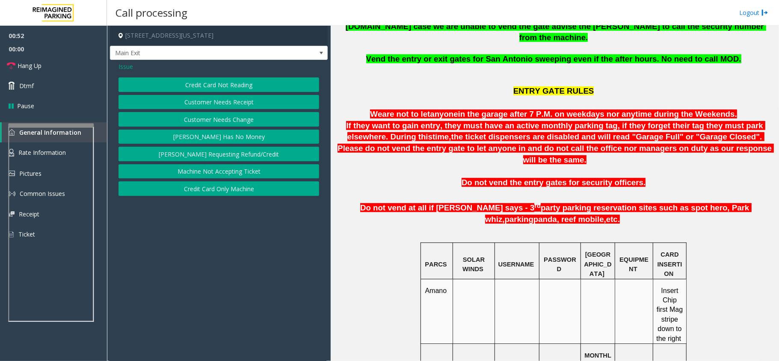
click at [224, 83] on button "Credit Card Not Reading" at bounding box center [218, 84] width 201 height 15
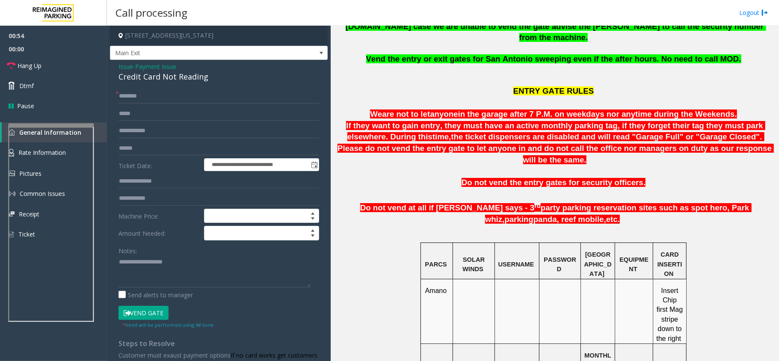
click at [163, 81] on div "Credit Card Not Reading" at bounding box center [218, 77] width 201 height 12
click at [130, 276] on textarea at bounding box center [214, 271] width 192 height 32
paste textarea "**********"
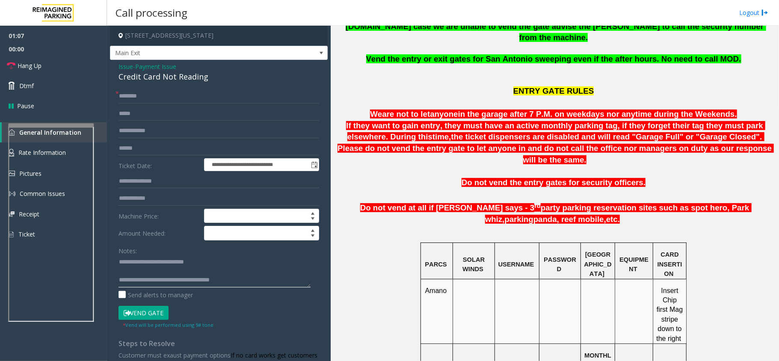
type textarea "**********"
click at [182, 100] on input "text" at bounding box center [218, 96] width 201 height 15
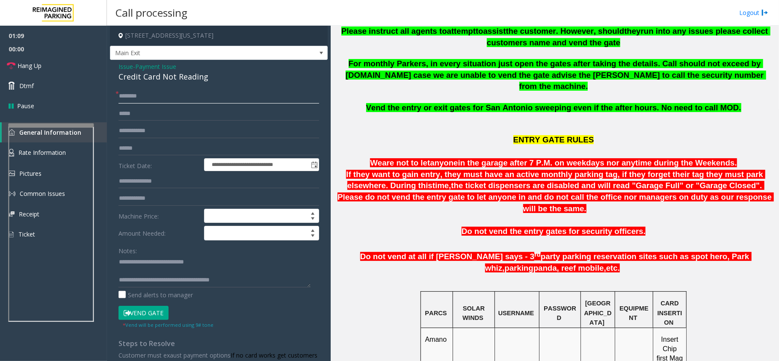
scroll to position [228, 0]
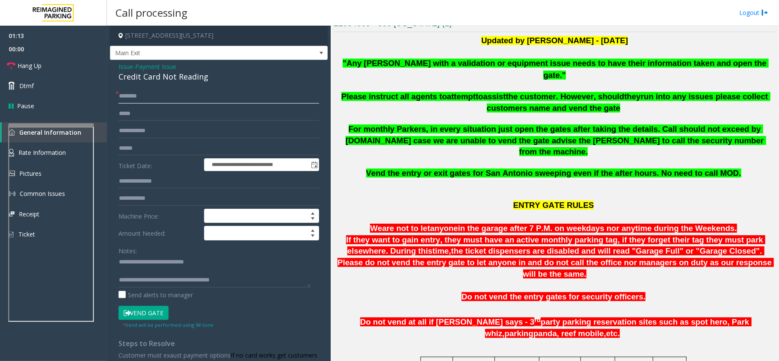
click at [148, 96] on input "text" at bounding box center [218, 96] width 201 height 15
type input "********"
click at [145, 148] on input "text" at bounding box center [218, 148] width 201 height 15
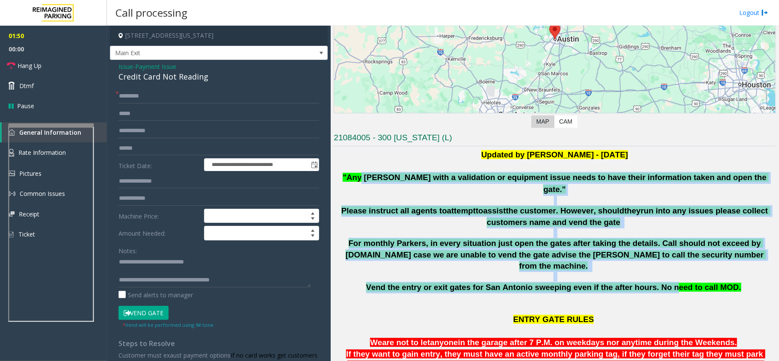
drag, startPoint x: 384, startPoint y: 175, endPoint x: 661, endPoint y: 266, distance: 291.7
click at [661, 283] on span "Vend the entry or exit gates for San Antonio sweeping even if the after hours. …" at bounding box center [553, 287] width 375 height 9
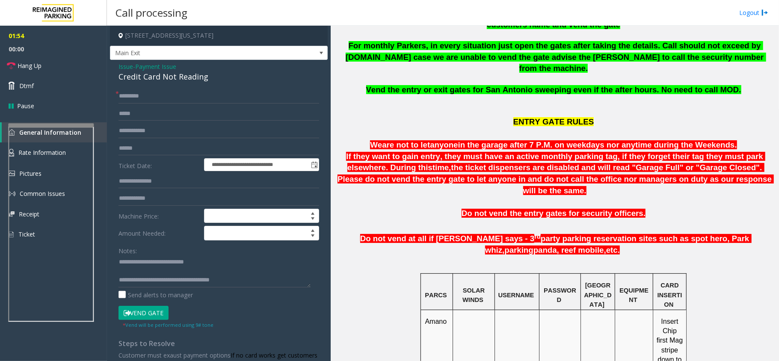
scroll to position [210, 0]
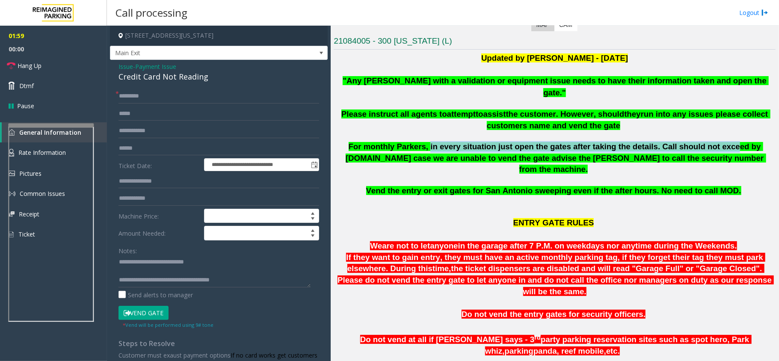
drag, startPoint x: 414, startPoint y: 132, endPoint x: 684, endPoint y: 136, distance: 270.3
click at [684, 142] on span "For monthly Parkers, in every situation just open the gates after taking the de…" at bounding box center [555, 158] width 420 height 32
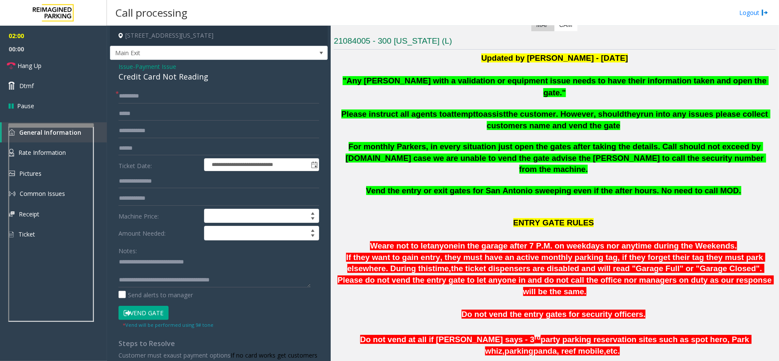
click at [682, 144] on span "For monthly Parkers, in every situation just open the gates after taking the de…" at bounding box center [555, 158] width 420 height 32
click at [139, 150] on input "text" at bounding box center [218, 148] width 201 height 15
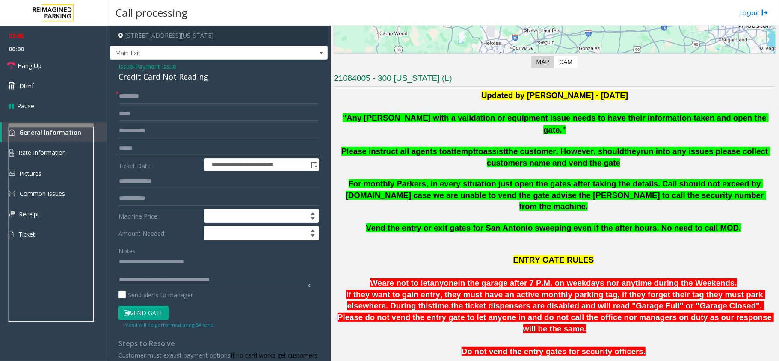
scroll to position [153, 0]
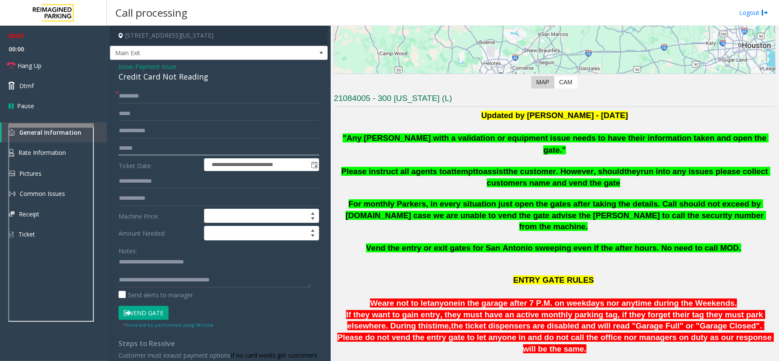
click at [140, 141] on input "text" at bounding box center [218, 148] width 201 height 15
click at [142, 151] on input "text" at bounding box center [218, 148] width 201 height 15
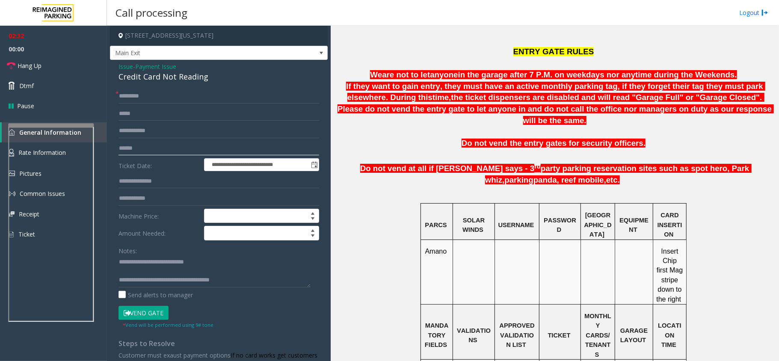
scroll to position [96, 0]
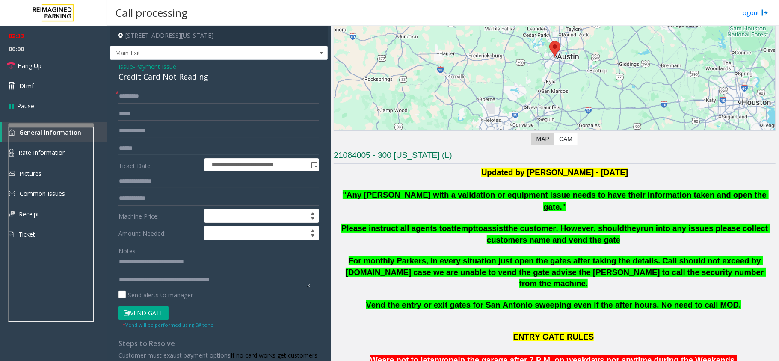
type input "******"
click at [144, 316] on button "Vend Gate" at bounding box center [143, 313] width 50 height 15
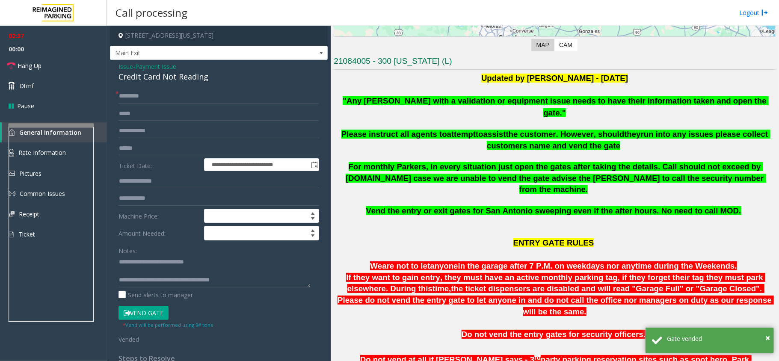
scroll to position [210, 0]
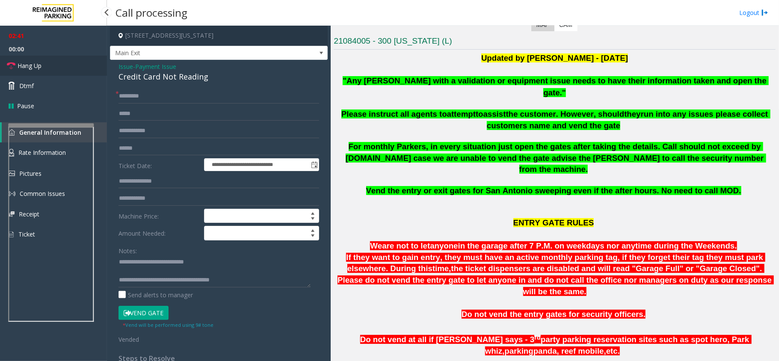
click at [60, 66] on link "Hang Up" at bounding box center [53, 66] width 107 height 20
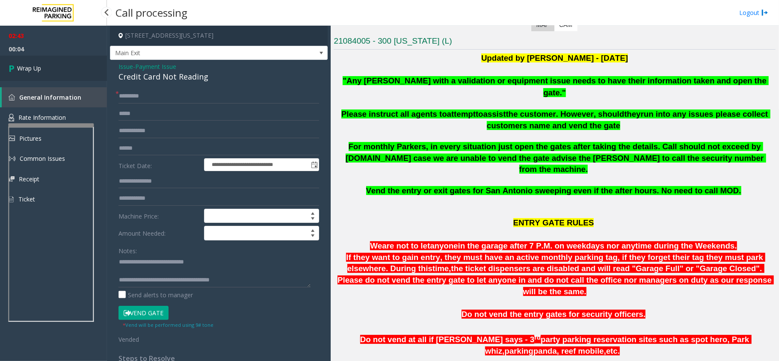
click at [44, 64] on link "Wrap Up" at bounding box center [53, 68] width 107 height 25
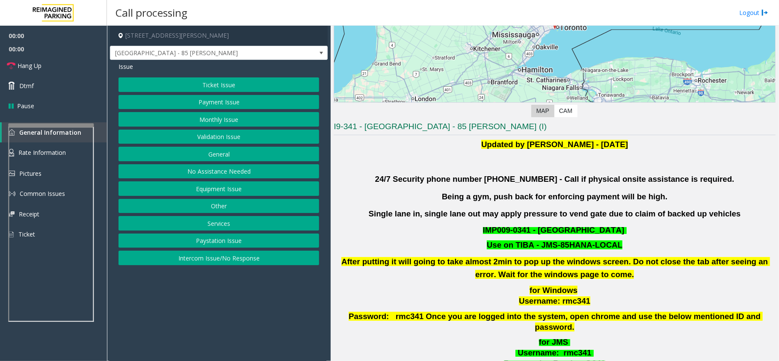
scroll to position [228, 0]
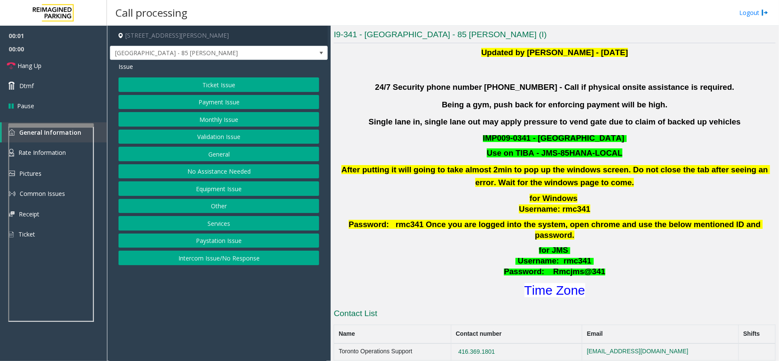
click at [213, 142] on button "Validation Issue" at bounding box center [218, 137] width 201 height 15
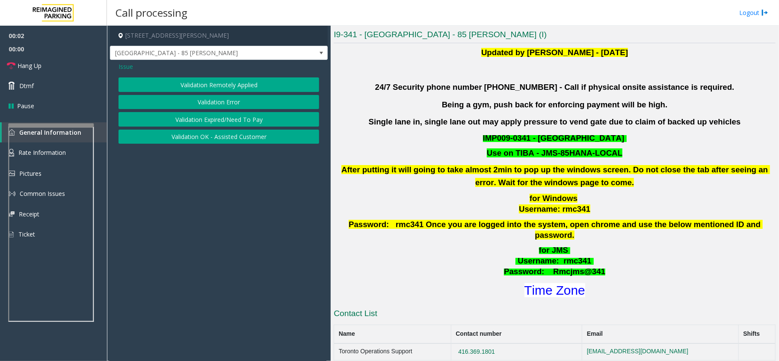
click at [213, 100] on button "Validation Error" at bounding box center [218, 102] width 201 height 15
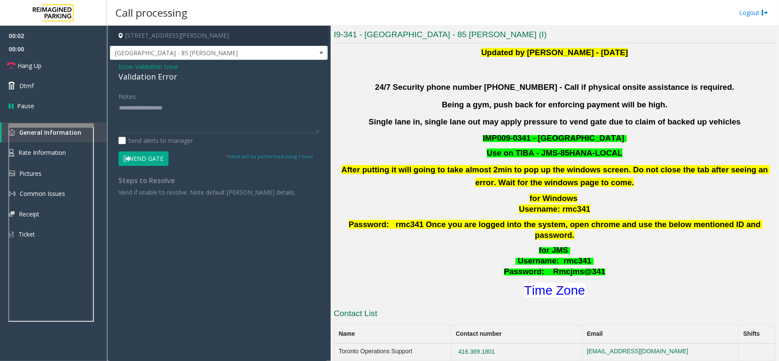
click at [145, 81] on div "Validation Error" at bounding box center [218, 77] width 201 height 12
click at [140, 114] on textarea at bounding box center [218, 117] width 201 height 32
paste textarea "**********"
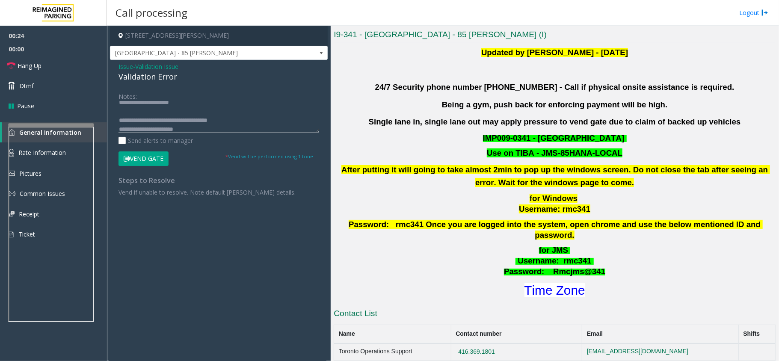
scroll to position [15, 0]
click at [558, 286] on font "Time Zone" at bounding box center [554, 290] width 61 height 14
click at [164, 130] on textarea at bounding box center [218, 117] width 201 height 32
click at [156, 156] on button "Vend Gate" at bounding box center [143, 158] width 50 height 15
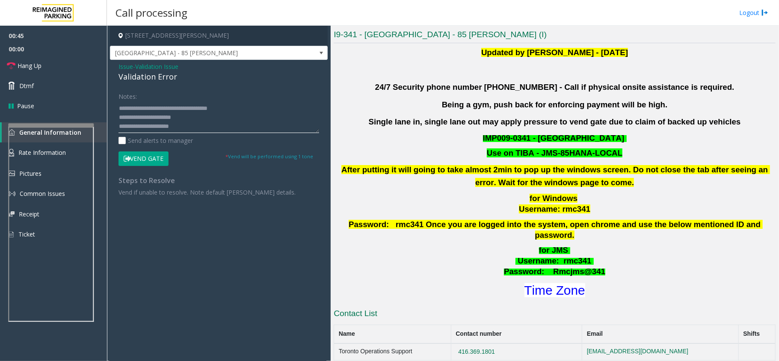
click at [194, 125] on textarea at bounding box center [218, 117] width 201 height 32
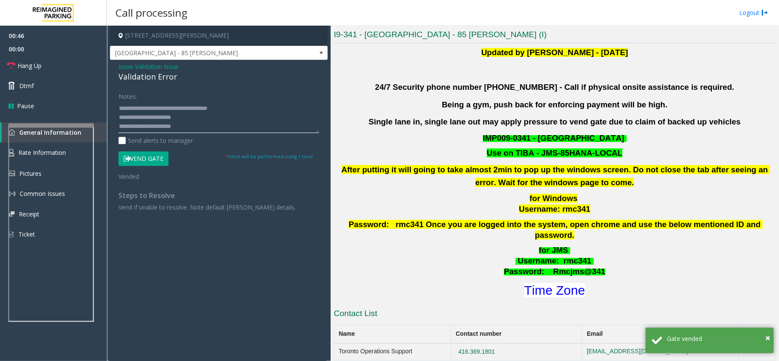
scroll to position [24, 0]
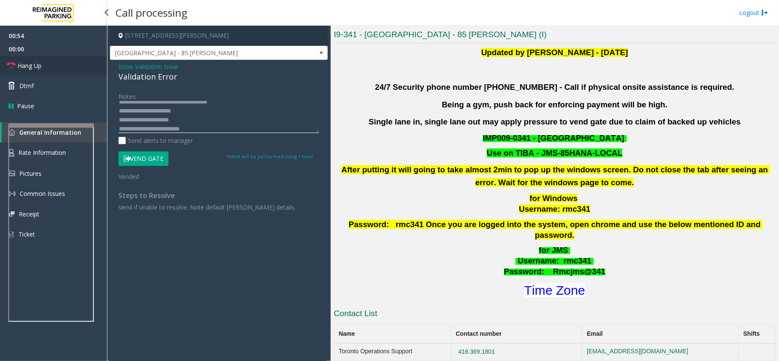
type textarea "**********"
click at [36, 62] on span "Hang Up" at bounding box center [30, 65] width 24 height 9
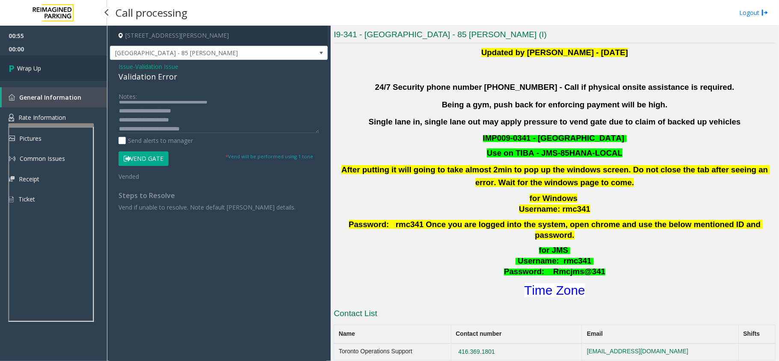
click at [29, 64] on span "Wrap Up" at bounding box center [29, 68] width 24 height 9
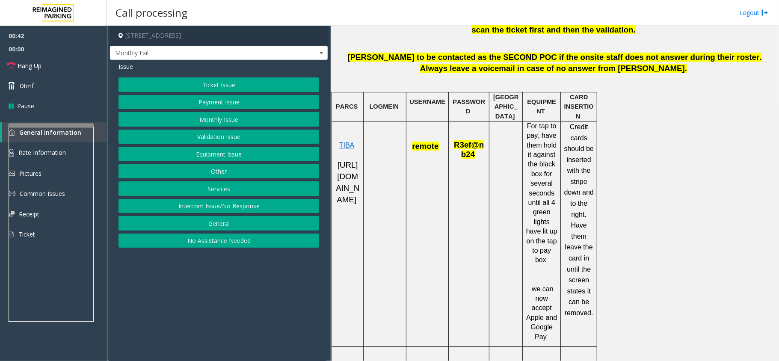
scroll to position [74, 0]
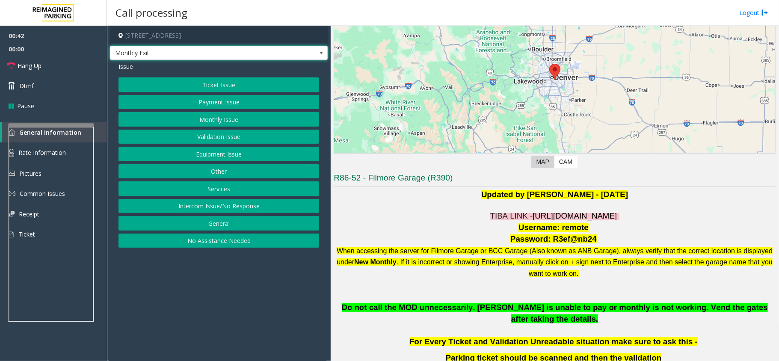
click at [128, 57] on span "Monthly Exit" at bounding box center [197, 53] width 174 height 14
click at [433, 218] on p "TIBA LINK - https://fillmore-web.sp.tibaparking.net/" at bounding box center [555, 216] width 442 height 12
click at [184, 52] on span "Monthly Exit" at bounding box center [197, 53] width 174 height 14
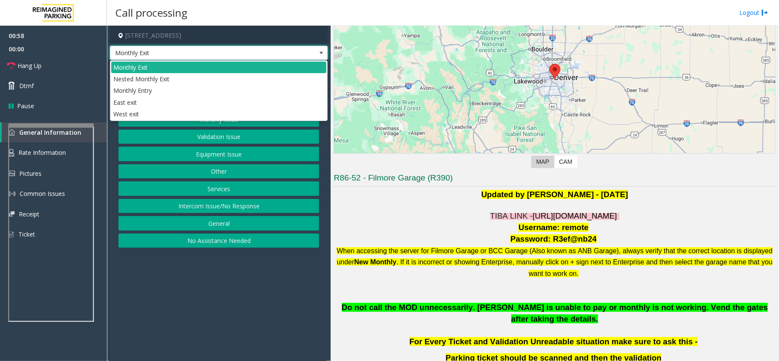
click at [414, 224] on p "Username: remote" at bounding box center [555, 228] width 442 height 12
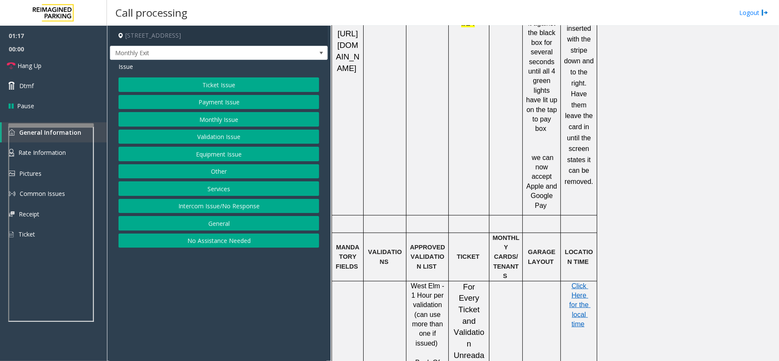
scroll to position [529, 0]
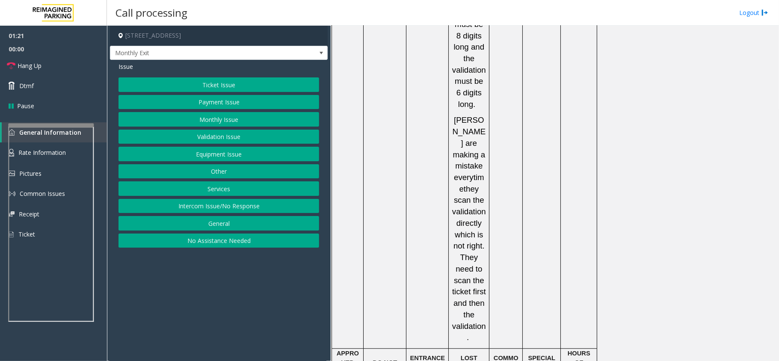
scroll to position [1499, 0]
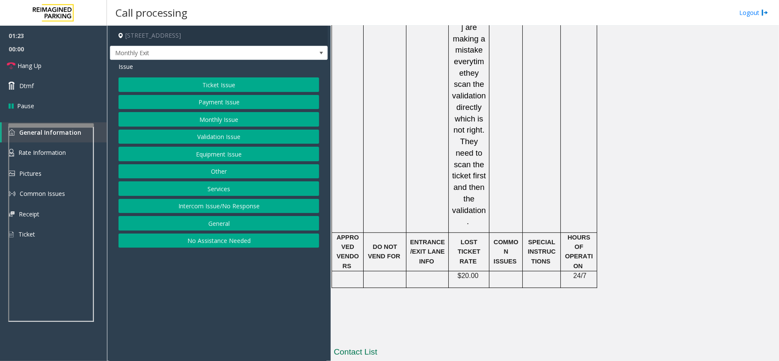
drag, startPoint x: 540, startPoint y: 257, endPoint x: 490, endPoint y: 254, distance: 49.7
drag, startPoint x: 540, startPoint y: 275, endPoint x: 490, endPoint y: 271, distance: 50.6
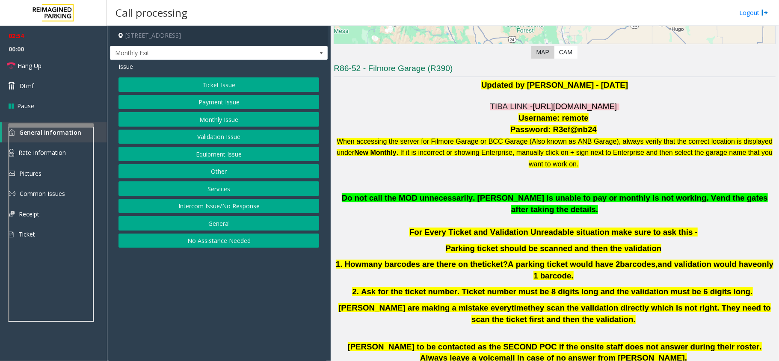
scroll to position [187, 0]
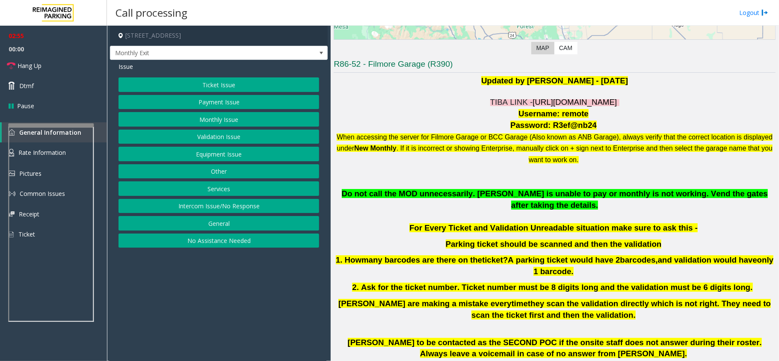
click at [236, 154] on button "Equipment Issue" at bounding box center [218, 154] width 201 height 15
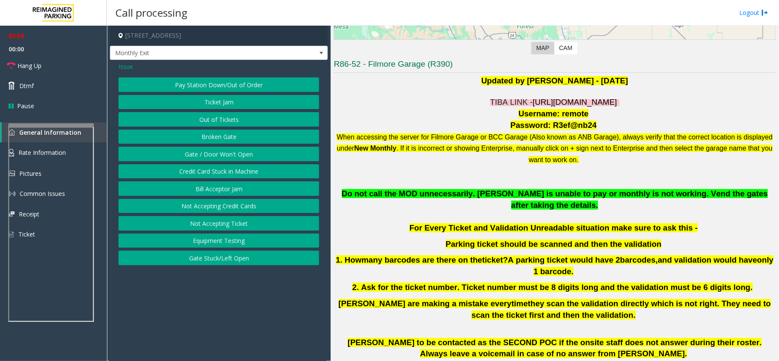
click at [236, 154] on button "Gate / Door Won't Open" at bounding box center [218, 154] width 201 height 15
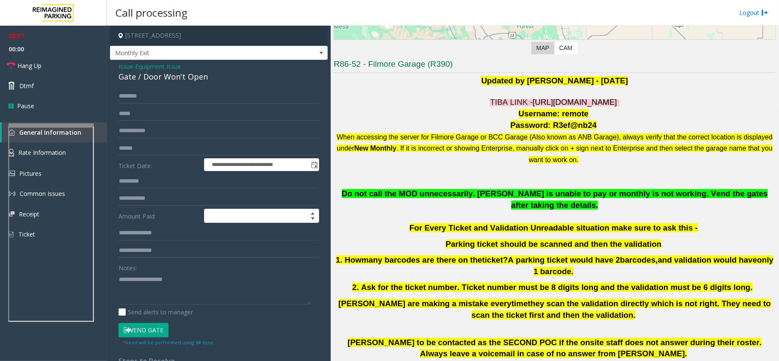
click at [170, 82] on div "Gate / Door Won't Open" at bounding box center [218, 77] width 201 height 12
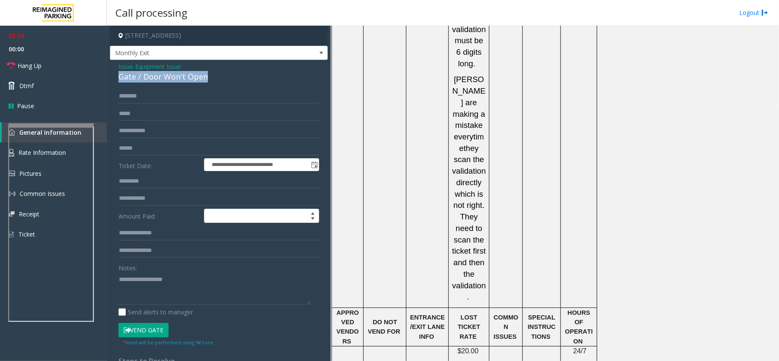
scroll to position [1499, 0]
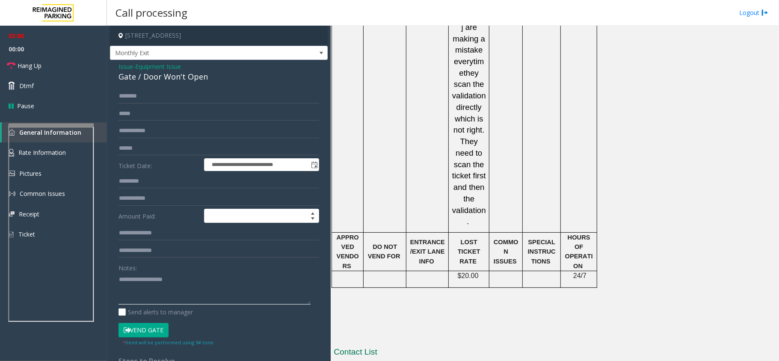
click at [141, 286] on textarea at bounding box center [214, 288] width 192 height 32
paste textarea "**********"
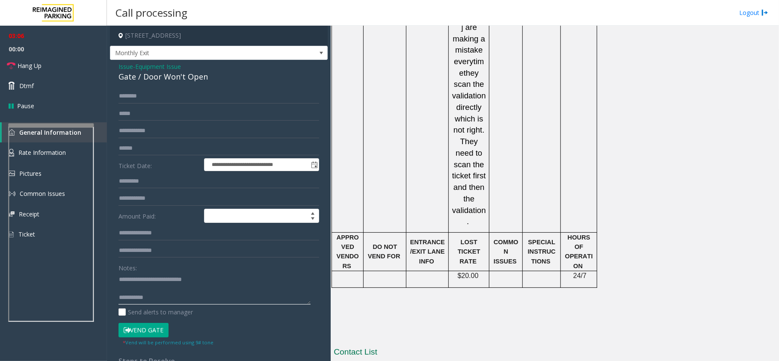
click at [168, 301] on textarea at bounding box center [214, 288] width 192 height 32
paste textarea "**********"
drag, startPoint x: 210, startPoint y: 291, endPoint x: 192, endPoint y: 293, distance: 17.2
click at [192, 293] on textarea at bounding box center [214, 288] width 192 height 32
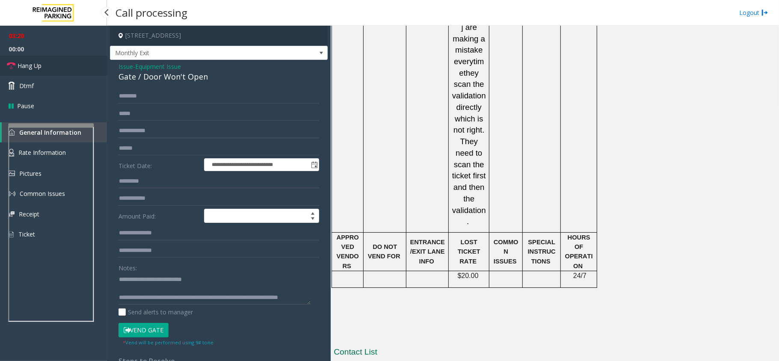
click at [59, 62] on link "Hang Up" at bounding box center [53, 66] width 107 height 20
click at [155, 300] on textarea at bounding box center [214, 288] width 192 height 32
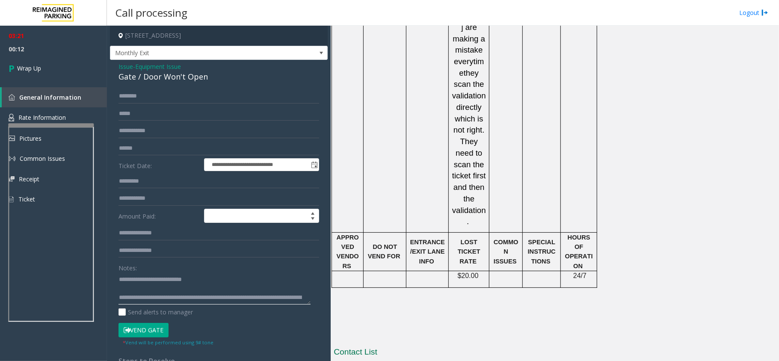
scroll to position [9, 0]
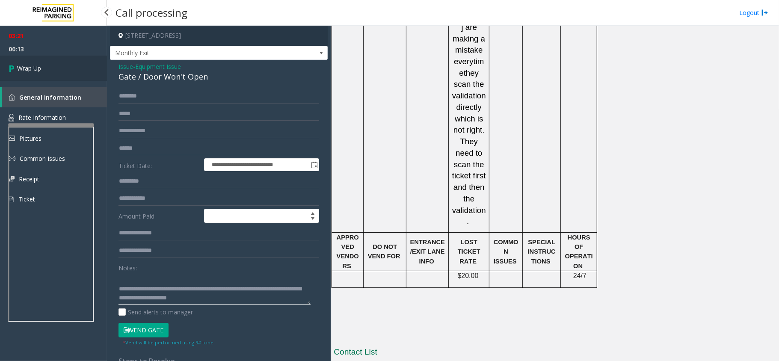
type textarea "**********"
click at [38, 62] on link "Wrap Up" at bounding box center [53, 68] width 107 height 25
